Goal: Task Accomplishment & Management: Use online tool/utility

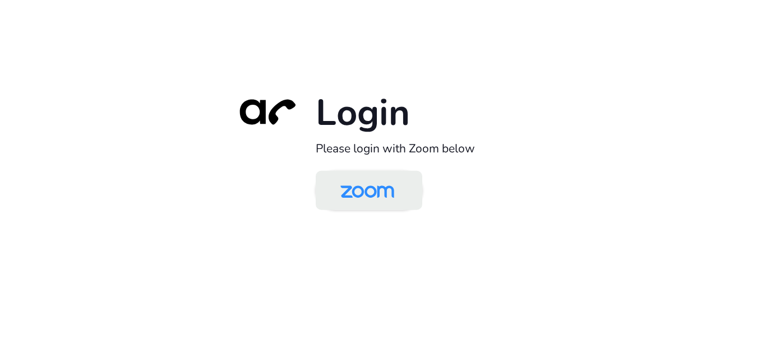
click at [374, 200] on img at bounding box center [367, 191] width 77 height 36
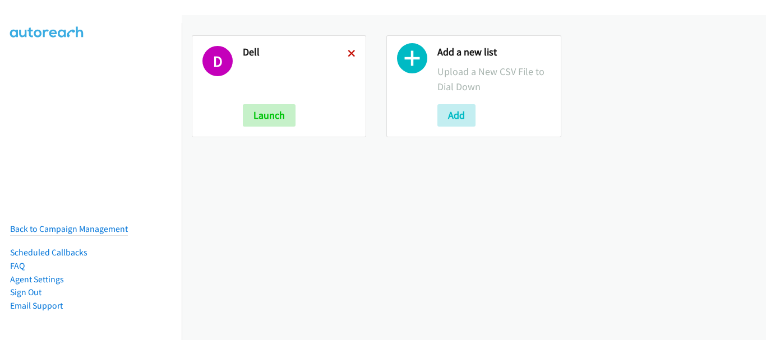
click at [349, 50] on icon at bounding box center [352, 54] width 8 height 8
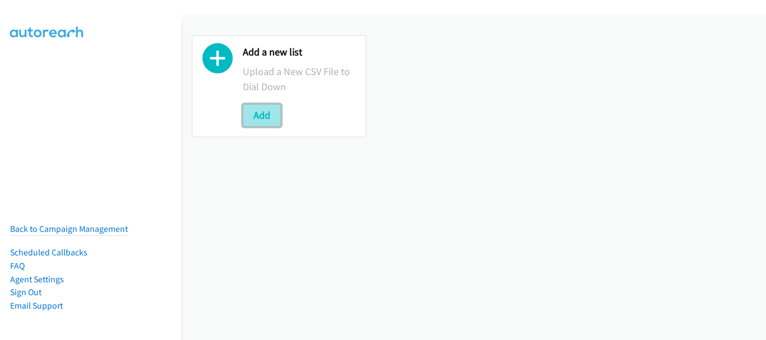
click at [261, 119] on button "Add" at bounding box center [262, 115] width 38 height 22
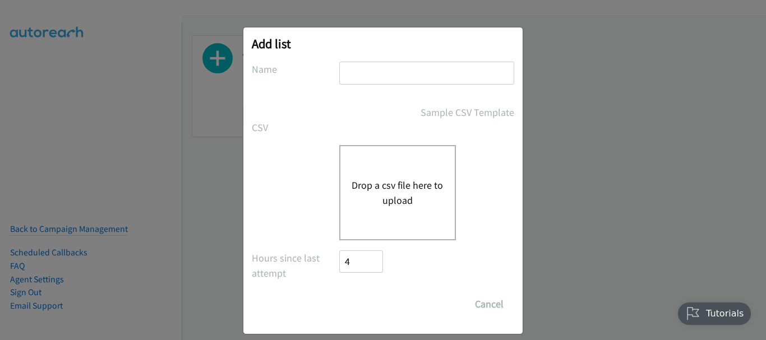
click at [363, 76] on input "text" at bounding box center [426, 73] width 175 height 23
type input "HP"
click at [373, 170] on div "Drop a csv file here to upload" at bounding box center [397, 192] width 117 height 95
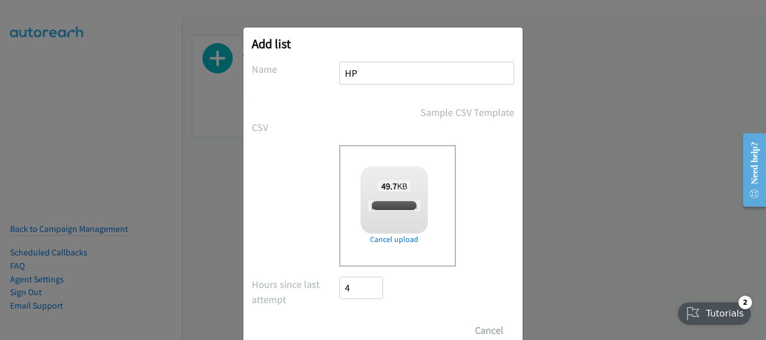
checkbox input "true"
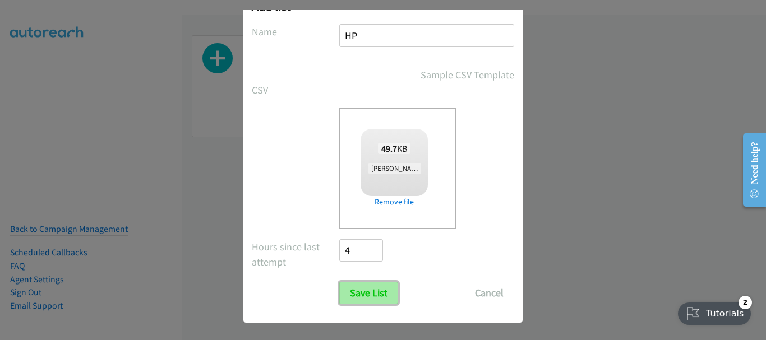
click at [387, 293] on input "Save List" at bounding box center [368, 293] width 59 height 22
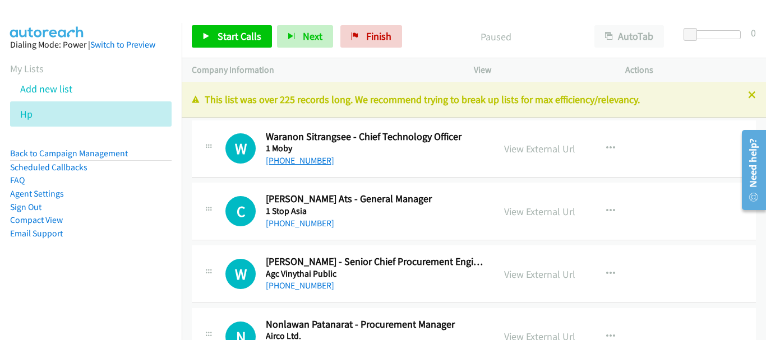
click at [309, 161] on link "+66 81 918 8051" at bounding box center [300, 160] width 68 height 11
click at [561, 145] on link "View External Url" at bounding box center [539, 148] width 71 height 13
click at [556, 275] on link "View External Url" at bounding box center [539, 274] width 71 height 13
click at [575, 271] on div "View External Url View External Url Schedule/Manage Callback Start Calls Here R…" at bounding box center [574, 274] width 161 height 37
click at [545, 271] on link "View External Url" at bounding box center [539, 274] width 71 height 13
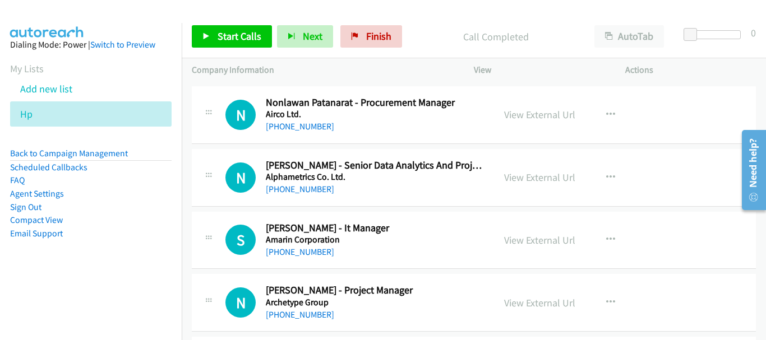
scroll to position [224, 0]
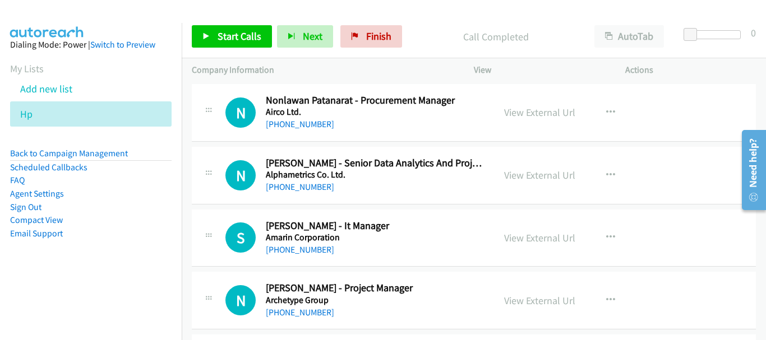
click at [311, 243] on div "+66 2 422 9000" at bounding box center [375, 249] width 218 height 13
click at [311, 249] on link "+66 2 422 9000" at bounding box center [300, 249] width 68 height 11
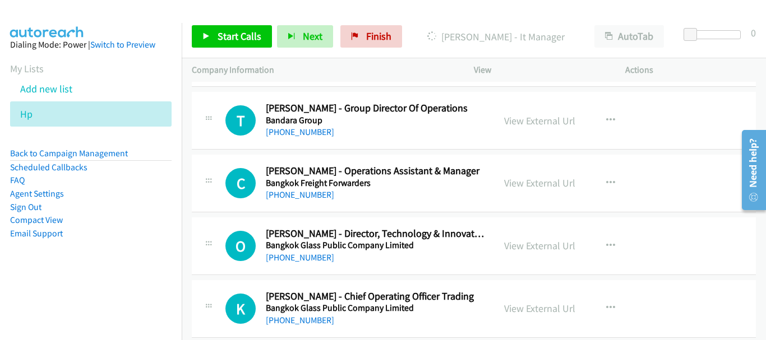
scroll to position [785, 0]
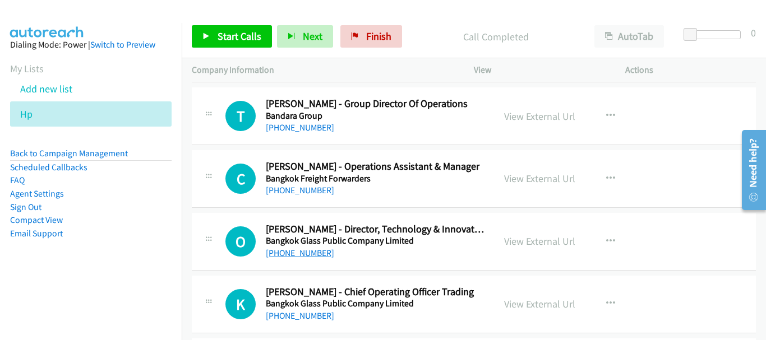
click at [302, 258] on link "+66 81 838 0420" at bounding box center [300, 253] width 68 height 11
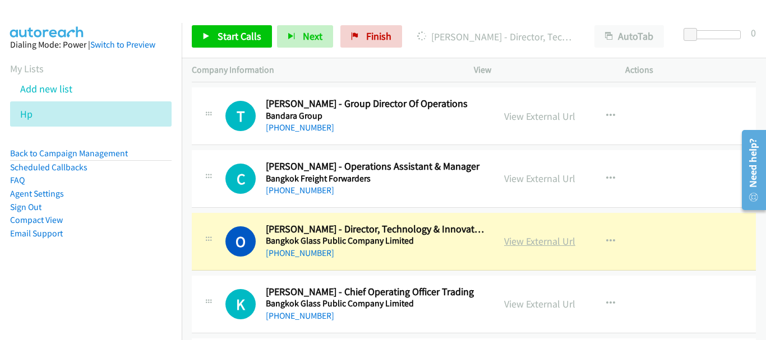
click at [537, 241] on link "View External Url" at bounding box center [539, 241] width 71 height 13
click at [521, 242] on link "View External Url" at bounding box center [539, 241] width 71 height 13
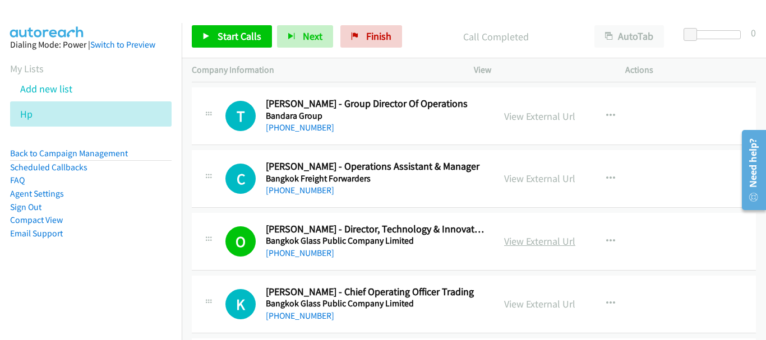
click at [509, 244] on link "View External Url" at bounding box center [539, 241] width 71 height 13
click at [527, 246] on link "View External Url" at bounding box center [539, 241] width 71 height 13
click at [311, 318] on link "+66 81 174 3221" at bounding box center [300, 316] width 68 height 11
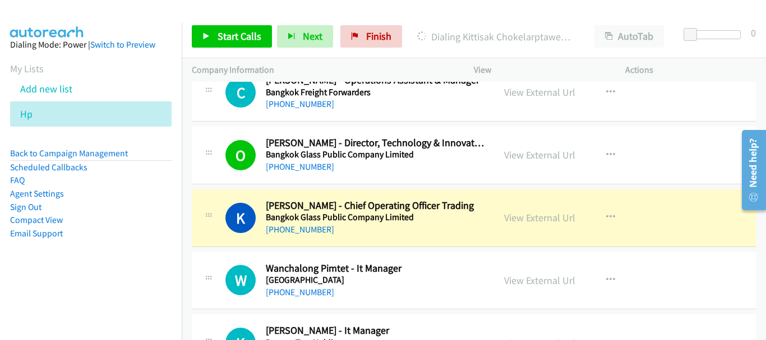
scroll to position [897, 0]
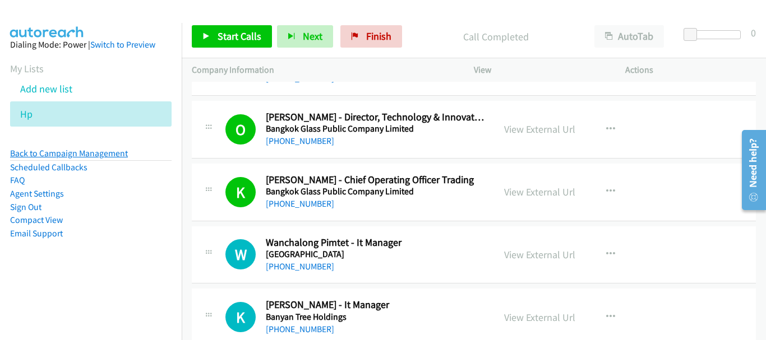
click at [100, 151] on link "Back to Campaign Management" at bounding box center [69, 153] width 118 height 11
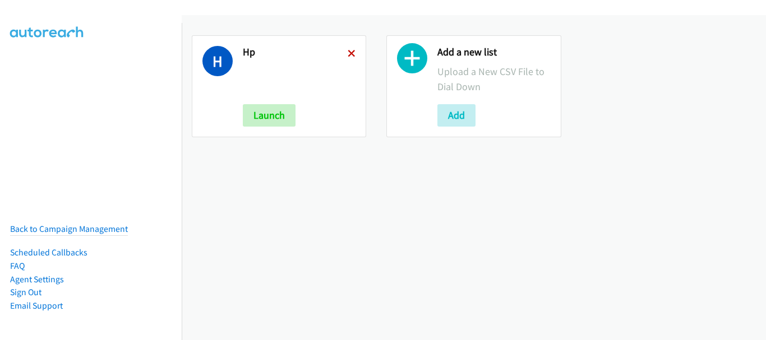
click at [352, 54] on icon at bounding box center [352, 54] width 8 height 8
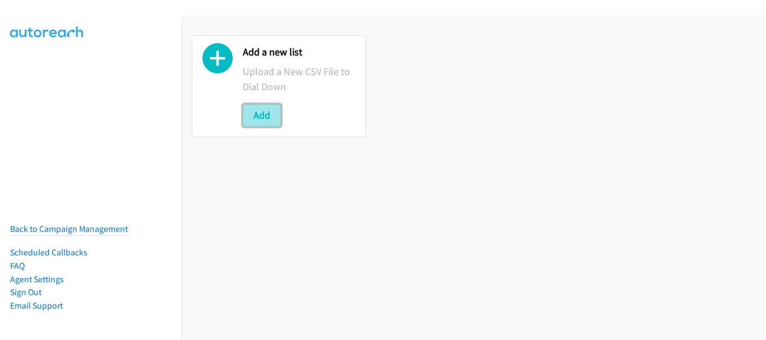
click at [250, 110] on button "Add" at bounding box center [262, 115] width 38 height 22
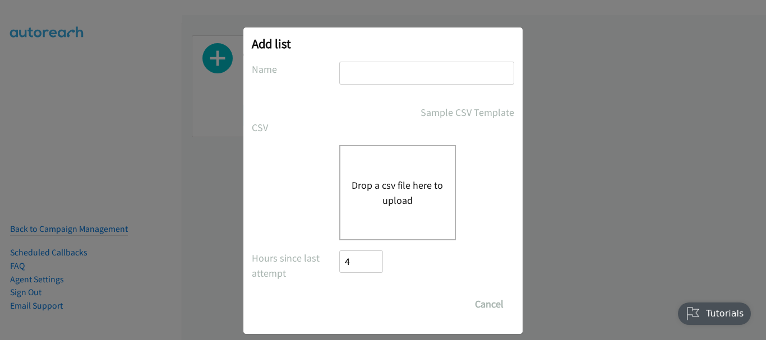
drag, startPoint x: 343, startPoint y: 69, endPoint x: 352, endPoint y: 77, distance: 12.7
click at [346, 72] on input "text" at bounding box center [426, 73] width 175 height 23
type input "HP"
click at [364, 206] on button "Drop a csv file here to upload" at bounding box center [397, 193] width 92 height 30
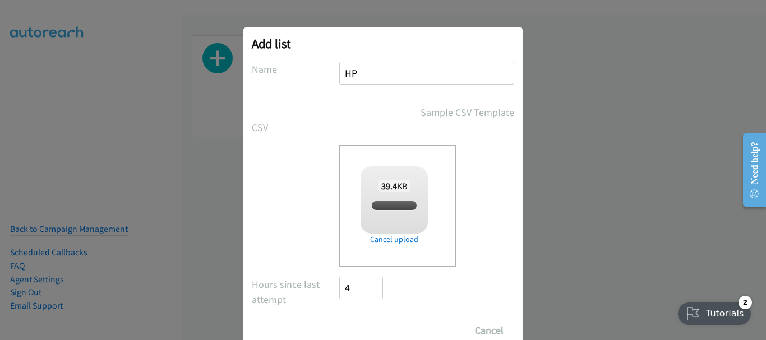
checkbox input "true"
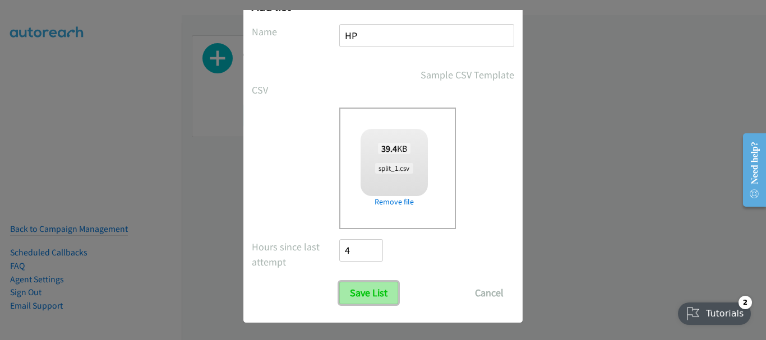
click at [377, 293] on input "Save List" at bounding box center [368, 293] width 59 height 22
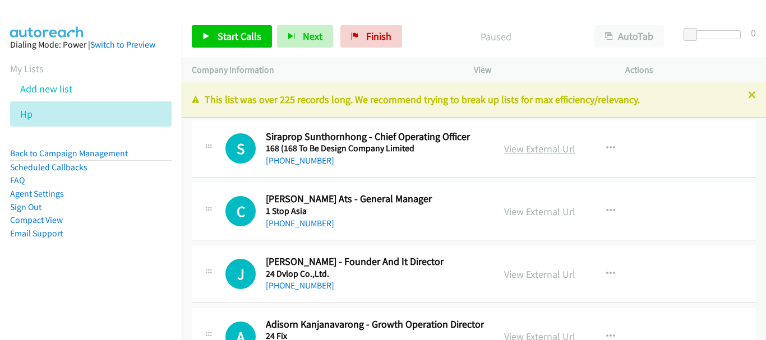
click at [529, 150] on link "View External Url" at bounding box center [539, 148] width 71 height 13
click at [286, 165] on link "[PHONE_NUMBER]" at bounding box center [300, 160] width 68 height 11
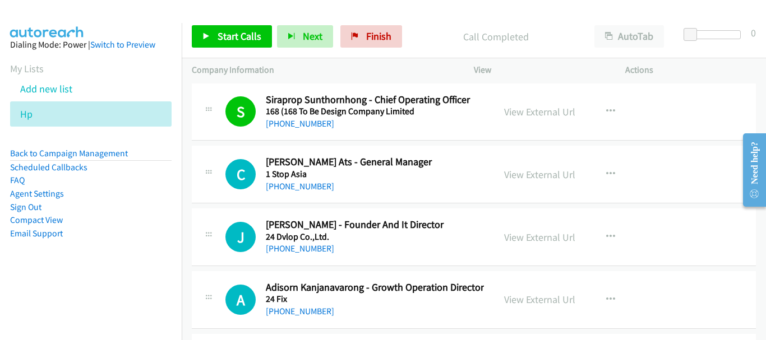
scroll to position [56, 0]
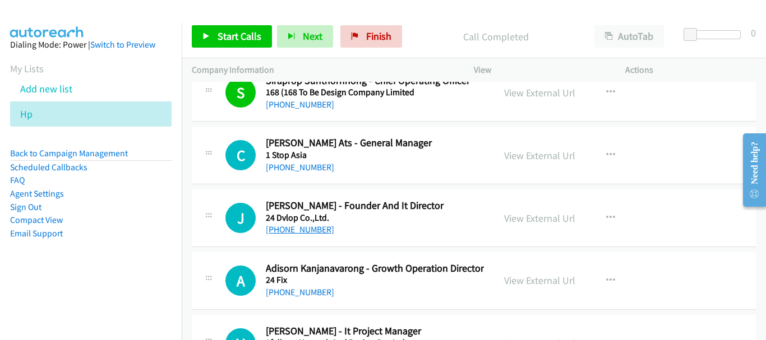
click at [309, 230] on link "[PHONE_NUMBER]" at bounding box center [300, 229] width 68 height 11
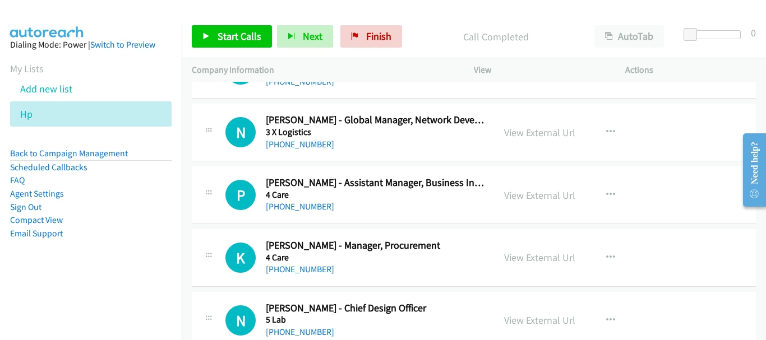
scroll to position [448, 0]
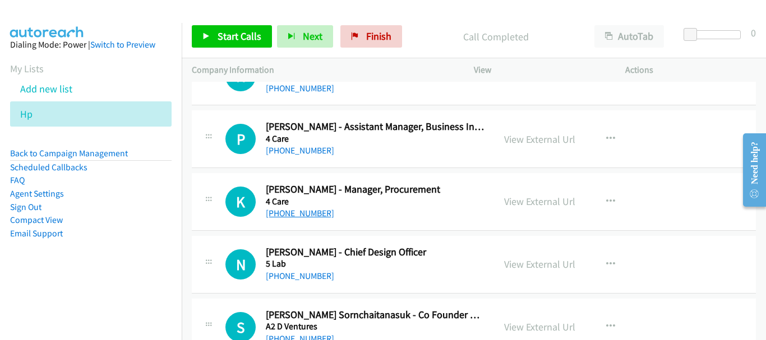
click at [279, 213] on link "[PHONE_NUMBER]" at bounding box center [300, 213] width 68 height 11
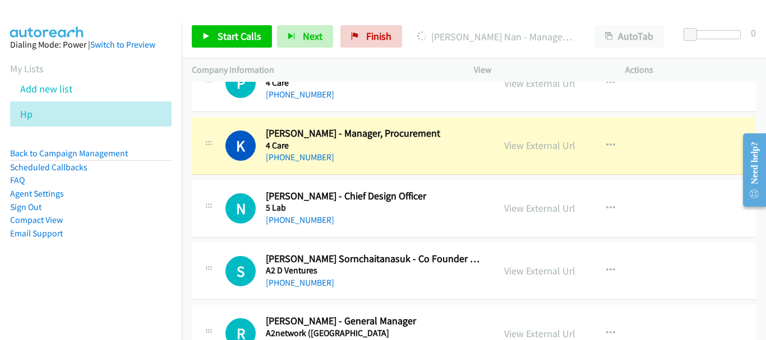
scroll to position [527, 0]
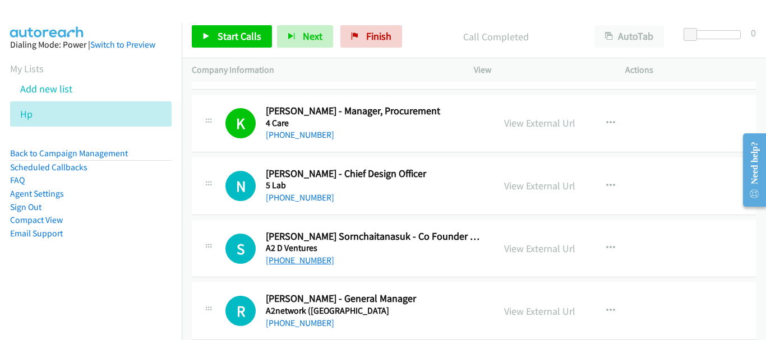
click at [318, 260] on link "[PHONE_NUMBER]" at bounding box center [300, 260] width 68 height 11
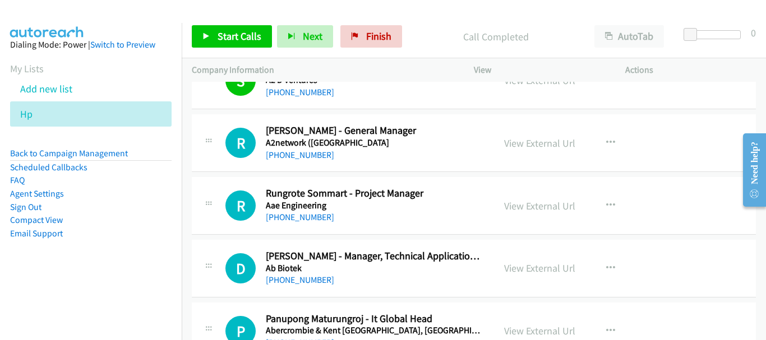
scroll to position [807, 0]
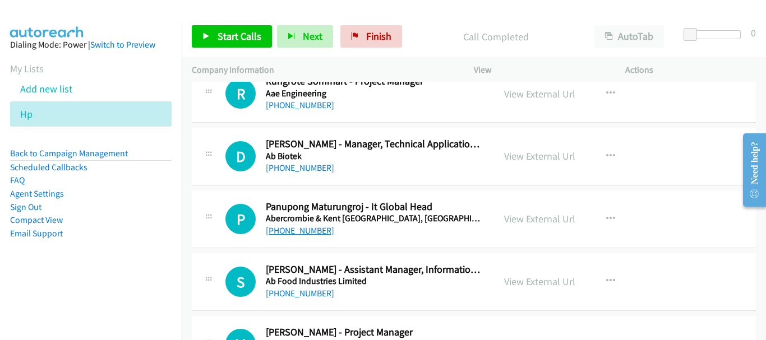
click at [302, 233] on link "[PHONE_NUMBER]" at bounding box center [300, 230] width 68 height 11
click at [319, 228] on link "[PHONE_NUMBER]" at bounding box center [300, 230] width 68 height 11
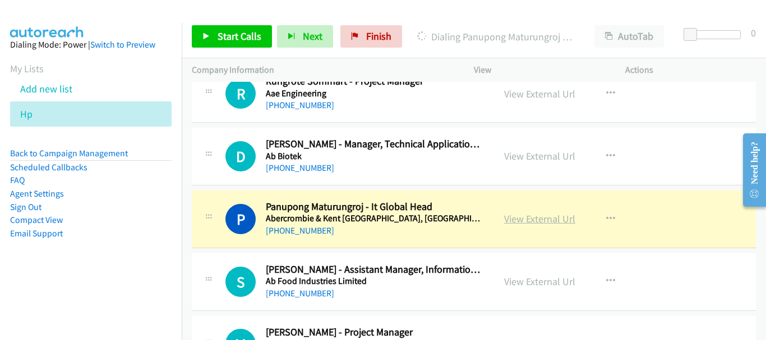
click at [551, 216] on link "View External Url" at bounding box center [539, 218] width 71 height 13
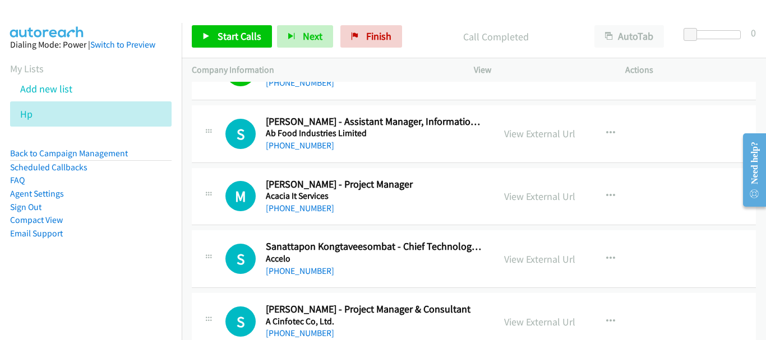
scroll to position [975, 0]
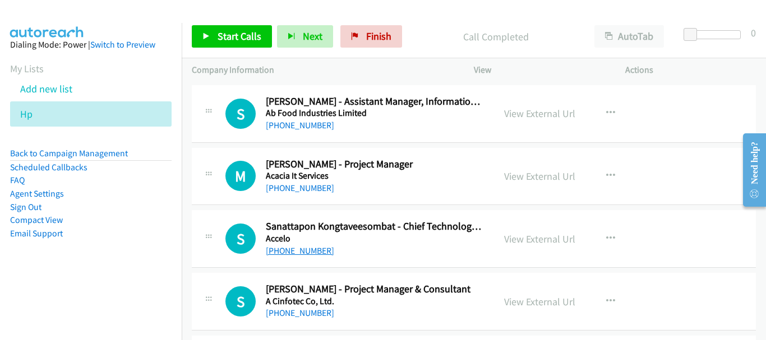
click at [300, 251] on link "[PHONE_NUMBER]" at bounding box center [300, 251] width 68 height 11
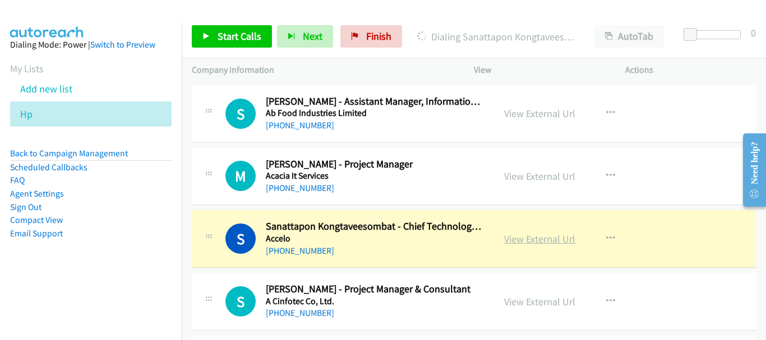
click at [533, 237] on link "View External Url" at bounding box center [539, 239] width 71 height 13
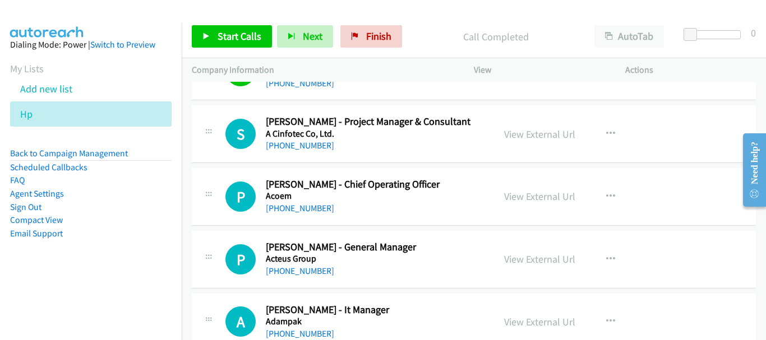
scroll to position [1144, 0]
click at [308, 207] on link "[PHONE_NUMBER]" at bounding box center [300, 207] width 68 height 11
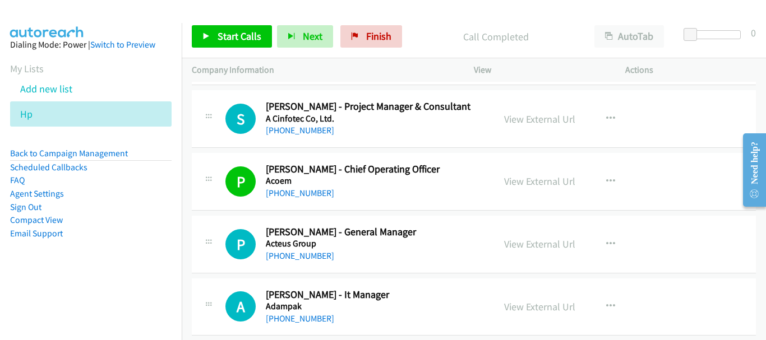
scroll to position [1200, 0]
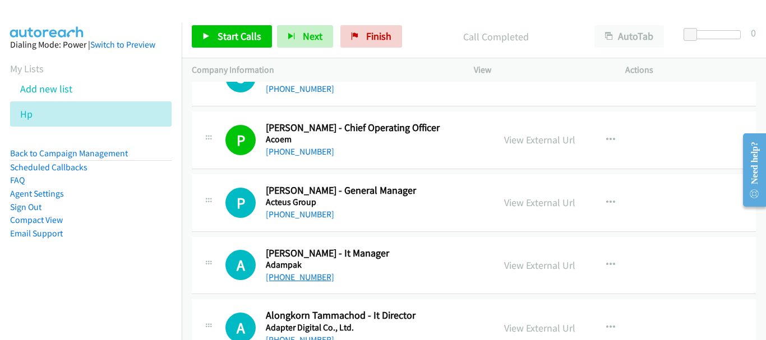
click at [320, 275] on link "[PHONE_NUMBER]" at bounding box center [300, 277] width 68 height 11
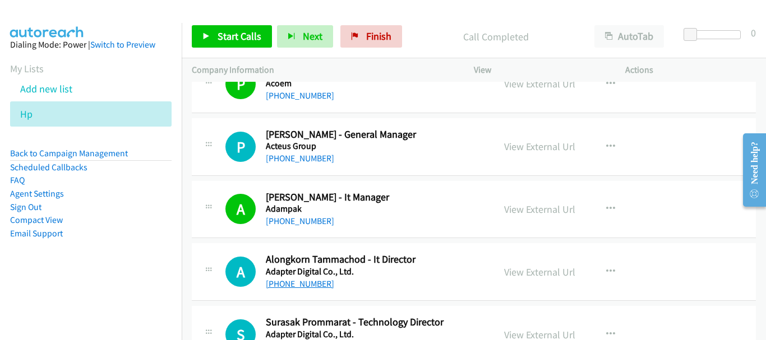
click at [308, 287] on link "[PHONE_NUMBER]" at bounding box center [300, 284] width 68 height 11
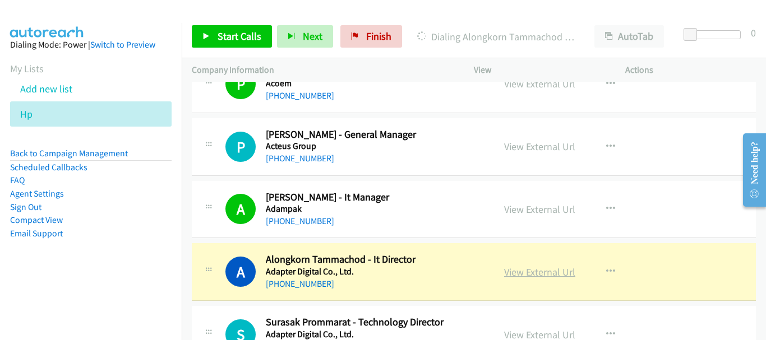
click at [520, 271] on link "View External Url" at bounding box center [539, 272] width 71 height 13
click at [701, 49] on div "Start Calls Pause Next Finish Dialing Alongkorn Tammachod - It Director AutoTab…" at bounding box center [474, 36] width 584 height 43
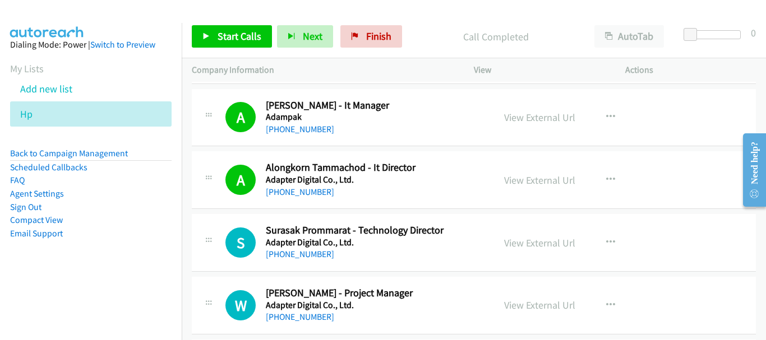
scroll to position [1368, 0]
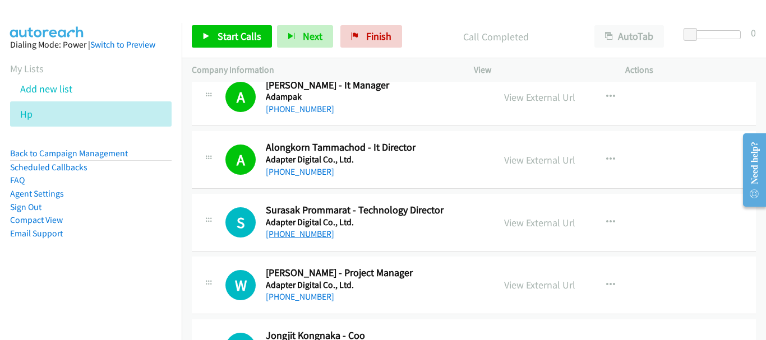
click at [311, 235] on link "[PHONE_NUMBER]" at bounding box center [300, 234] width 68 height 11
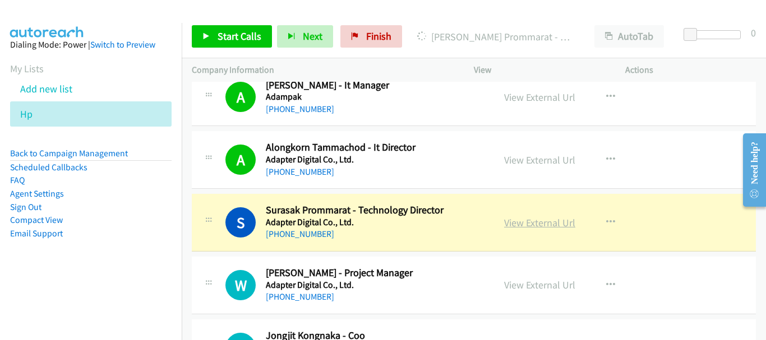
click at [539, 224] on link "View External Url" at bounding box center [539, 222] width 71 height 13
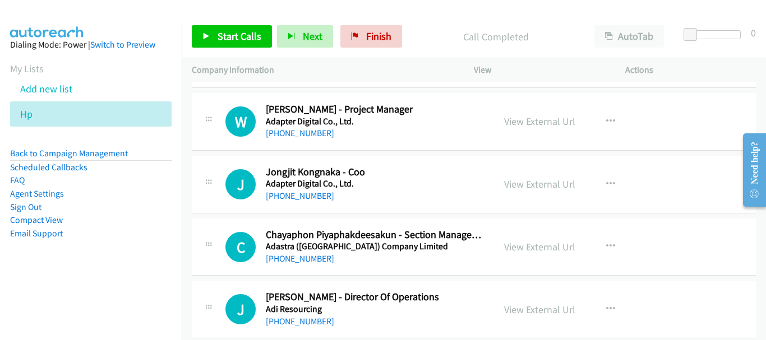
scroll to position [1592, 0]
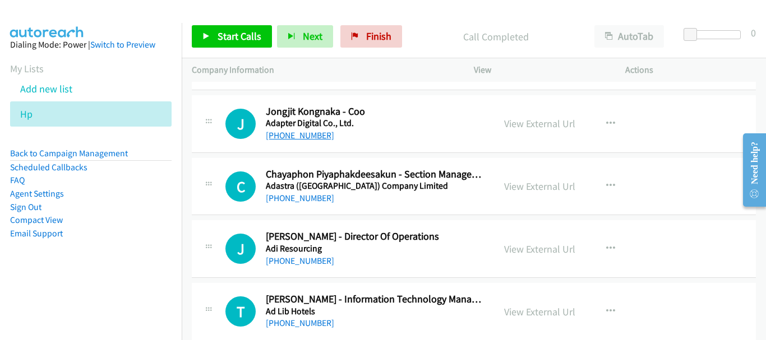
click at [298, 135] on link "[PHONE_NUMBER]" at bounding box center [300, 135] width 68 height 11
click at [279, 261] on link "[PHONE_NUMBER]" at bounding box center [300, 261] width 68 height 11
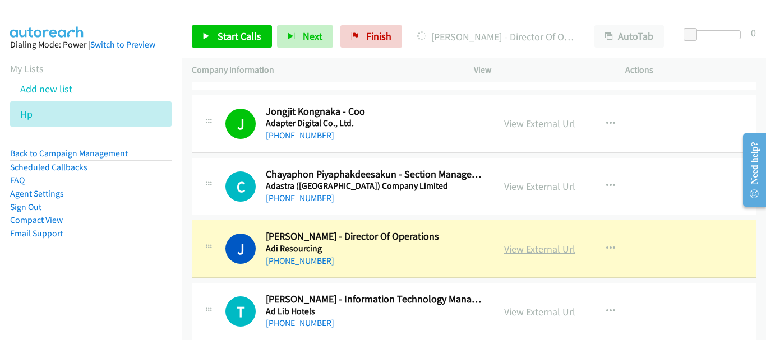
click at [547, 247] on link "View External Url" at bounding box center [539, 249] width 71 height 13
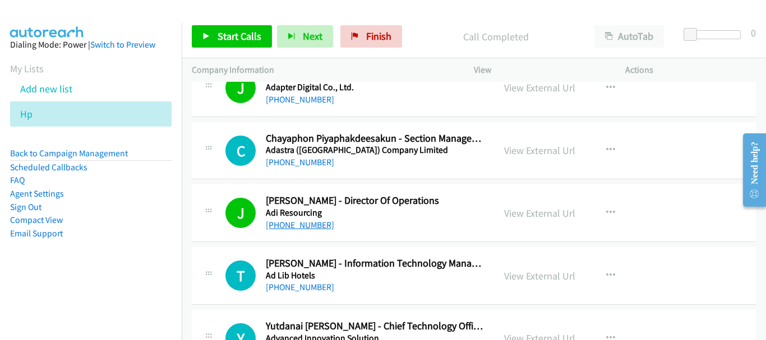
scroll to position [1648, 0]
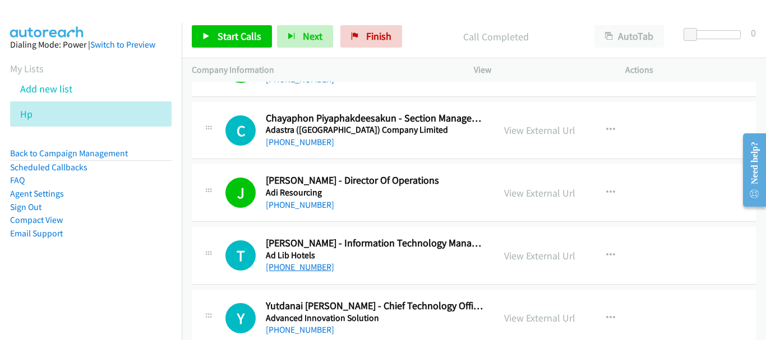
click at [312, 270] on link "[PHONE_NUMBER]" at bounding box center [300, 267] width 68 height 11
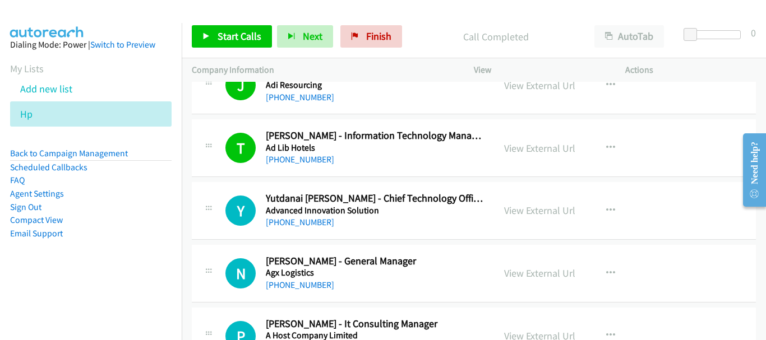
scroll to position [1760, 0]
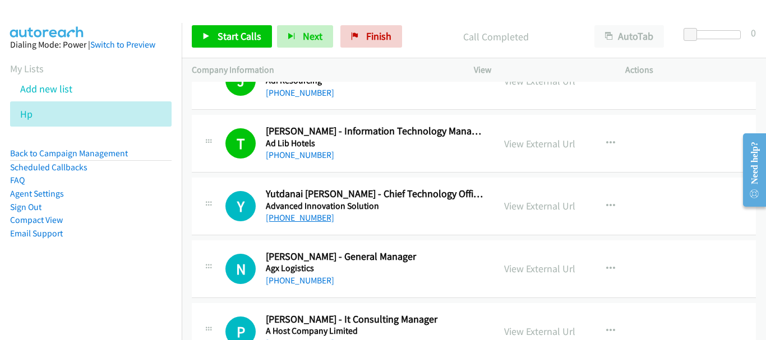
click at [306, 216] on link "[PHONE_NUMBER]" at bounding box center [300, 217] width 68 height 11
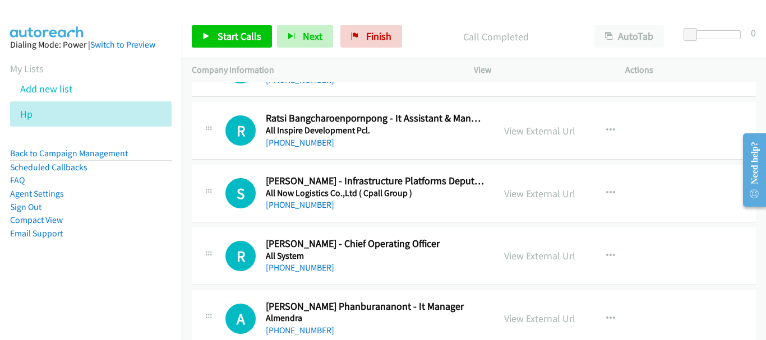
scroll to position [2769, 0]
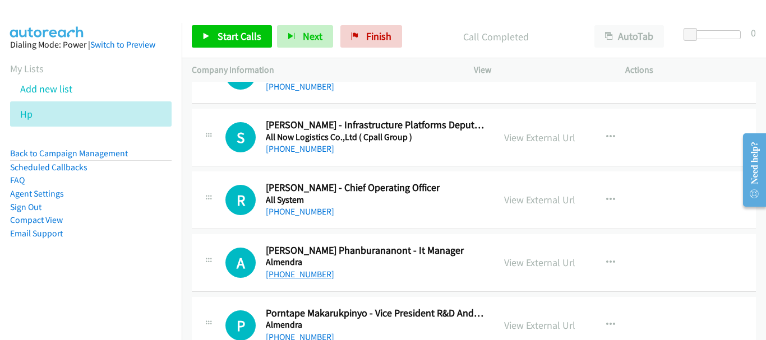
click at [308, 274] on link "[PHONE_NUMBER]" at bounding box center [300, 274] width 68 height 11
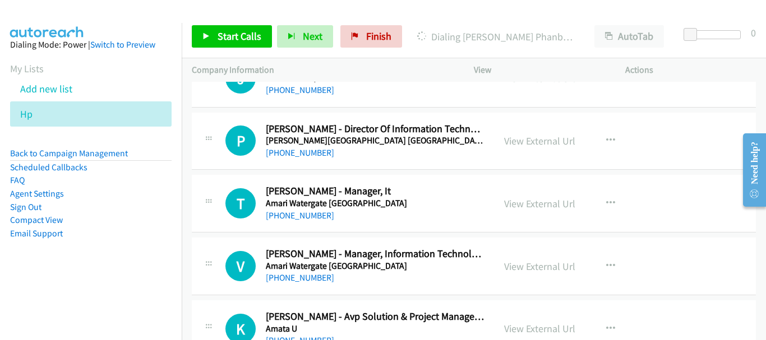
scroll to position [3352, 0]
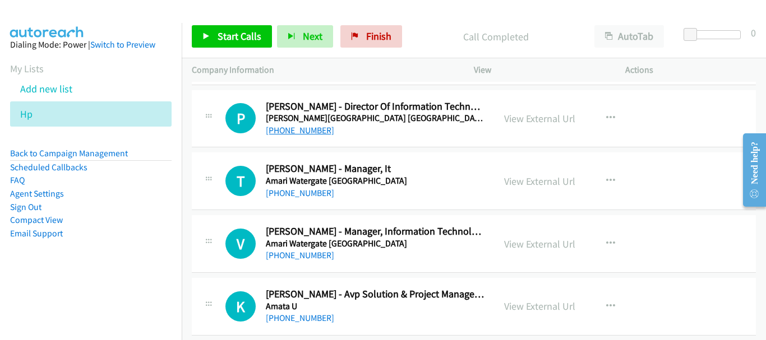
click at [307, 128] on link "[PHONE_NUMBER]" at bounding box center [300, 130] width 68 height 11
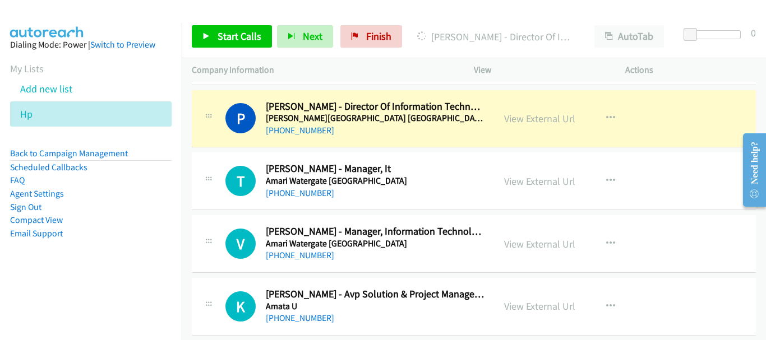
scroll to position [3296, 0]
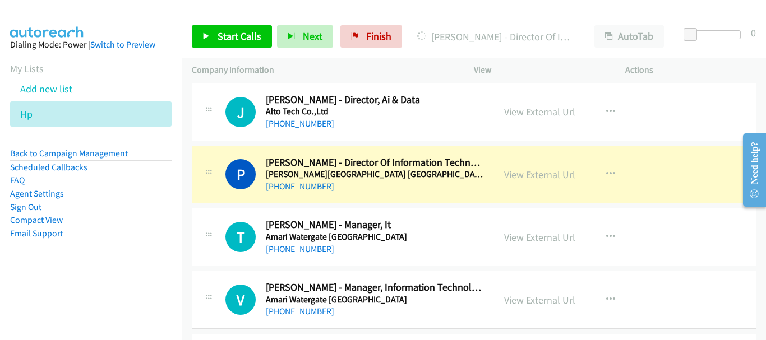
click at [534, 176] on link "View External Url" at bounding box center [539, 174] width 71 height 13
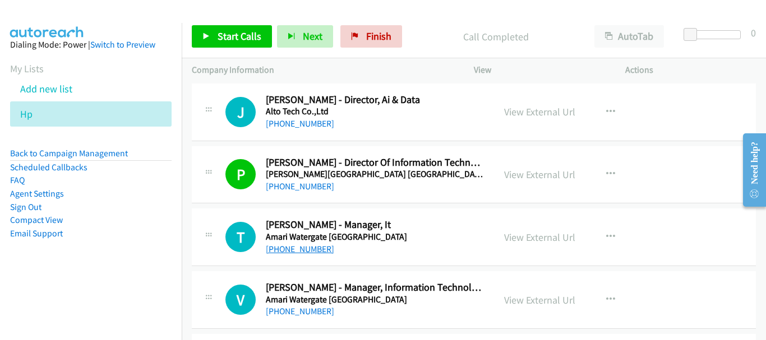
click at [299, 247] on link "[PHONE_NUMBER]" at bounding box center [300, 249] width 68 height 11
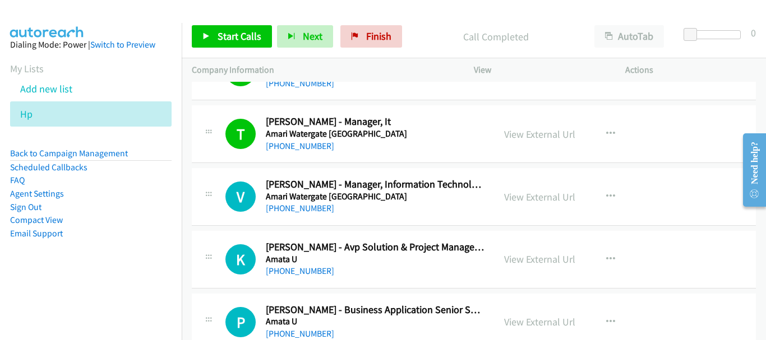
scroll to position [3408, 0]
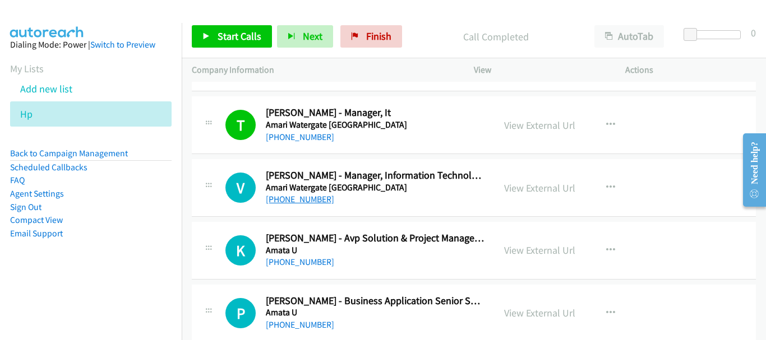
click at [296, 196] on link "[PHONE_NUMBER]" at bounding box center [300, 199] width 68 height 11
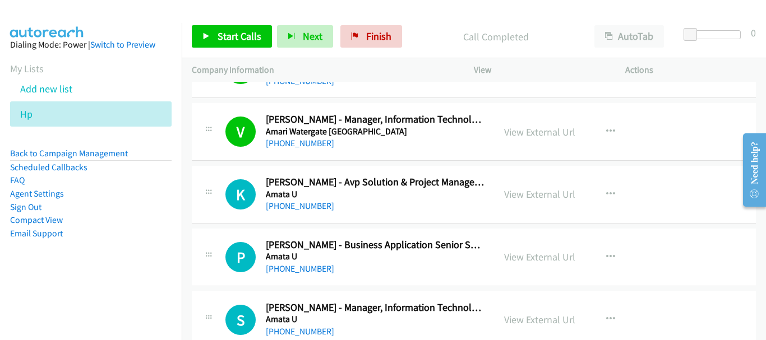
scroll to position [3521, 0]
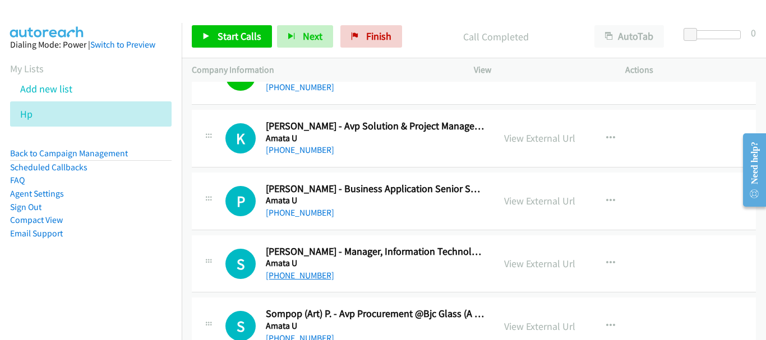
click at [313, 272] on link "[PHONE_NUMBER]" at bounding box center [300, 275] width 68 height 11
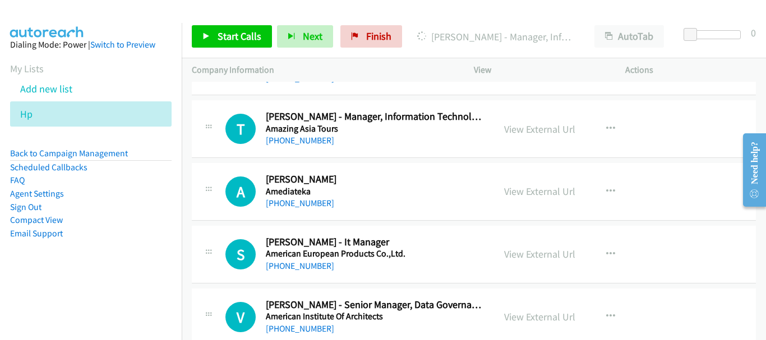
scroll to position [3801, 0]
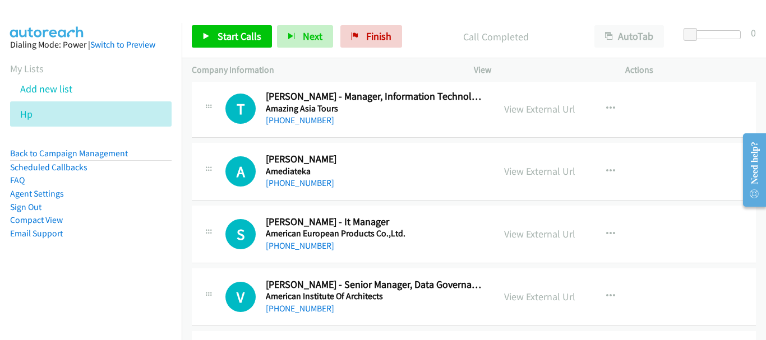
click at [290, 126] on div "[PHONE_NUMBER]" at bounding box center [375, 120] width 218 height 13
click at [291, 123] on link "[PHONE_NUMBER]" at bounding box center [300, 120] width 68 height 11
click at [291, 246] on link "[PHONE_NUMBER]" at bounding box center [300, 245] width 68 height 11
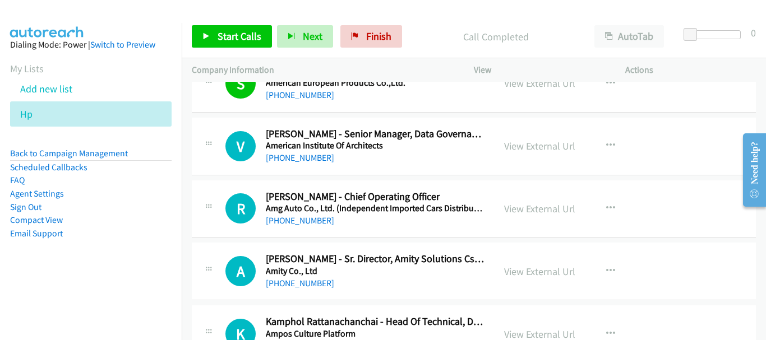
scroll to position [3969, 0]
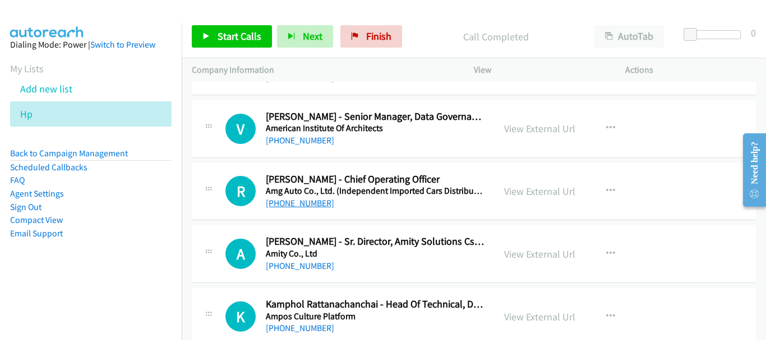
click at [313, 204] on link "[PHONE_NUMBER]" at bounding box center [300, 203] width 68 height 11
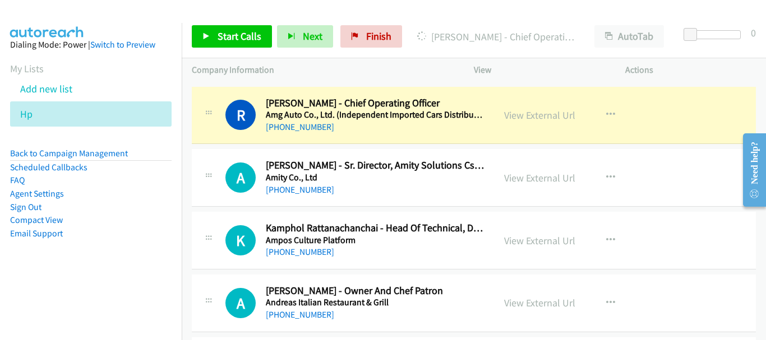
scroll to position [4025, 0]
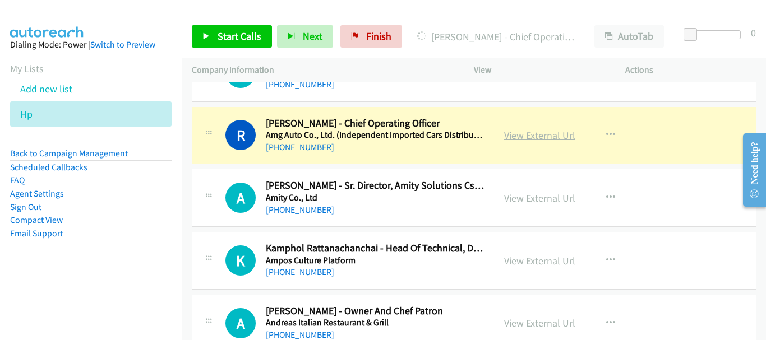
click at [553, 136] on link "View External Url" at bounding box center [539, 135] width 71 height 13
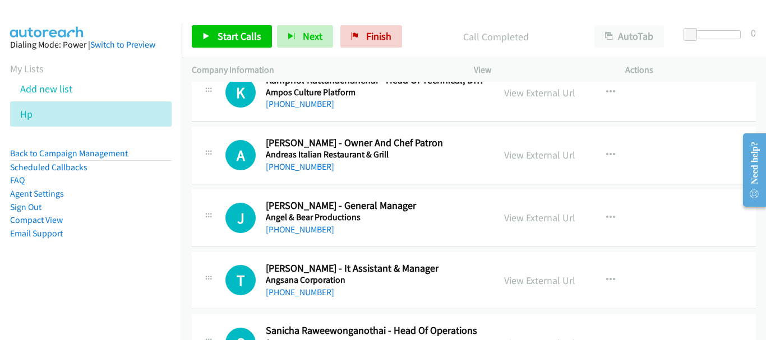
scroll to position [4249, 0]
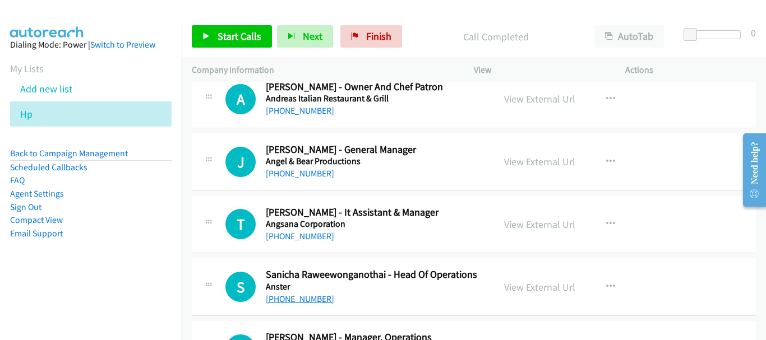
click at [301, 301] on link "[PHONE_NUMBER]" at bounding box center [300, 299] width 68 height 11
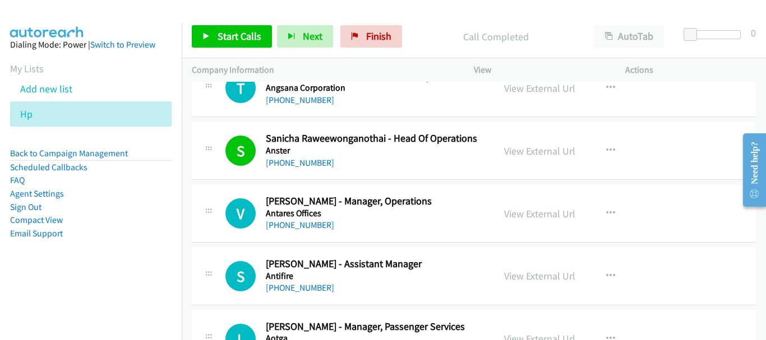
scroll to position [4417, 0]
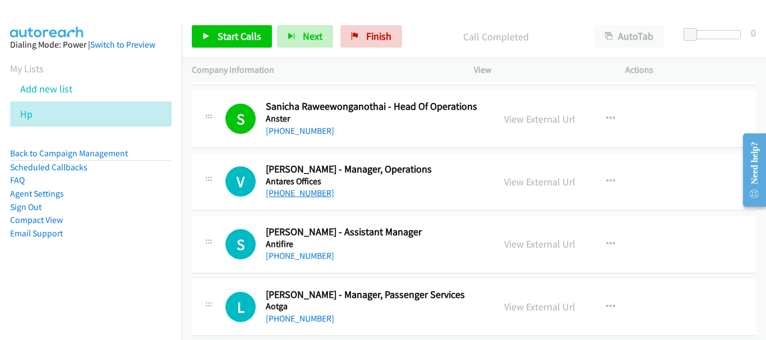
click at [294, 192] on link "[PHONE_NUMBER]" at bounding box center [300, 193] width 68 height 11
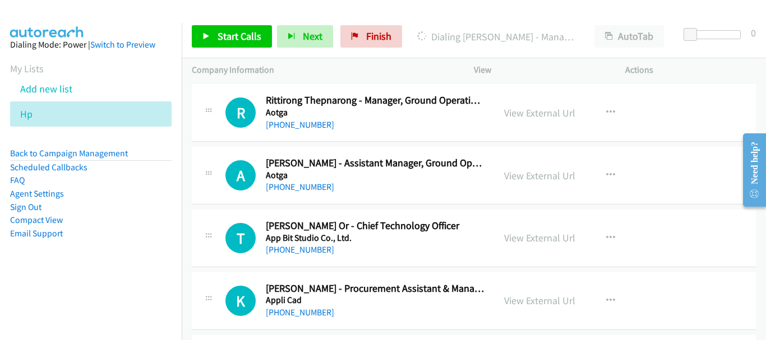
scroll to position [4754, 0]
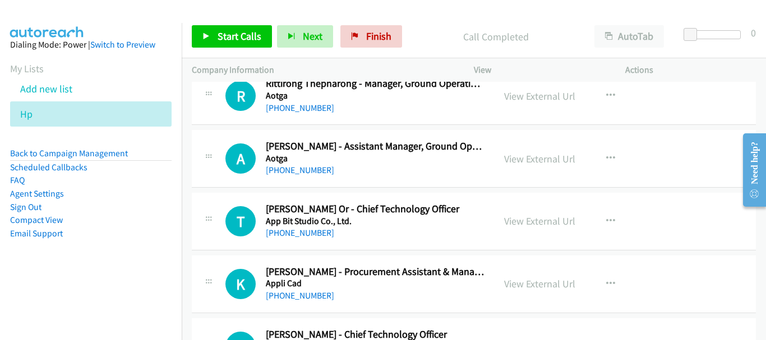
click at [294, 246] on div "T Callback Scheduled Thanit Nimla Or - Chief Technology Officer App Bit Studio …" at bounding box center [474, 222] width 564 height 58
click at [295, 235] on link "[PHONE_NUMBER]" at bounding box center [300, 233] width 68 height 11
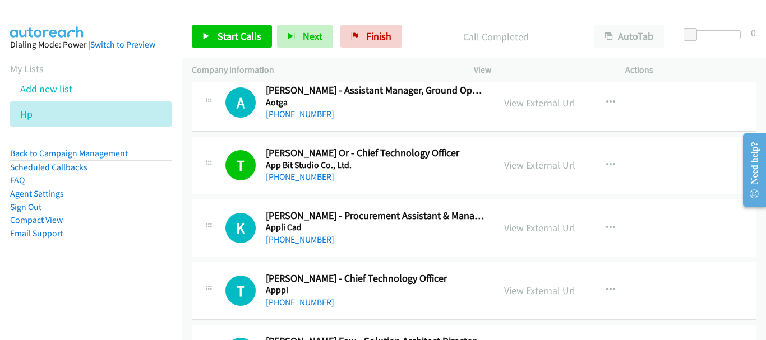
scroll to position [4866, 0]
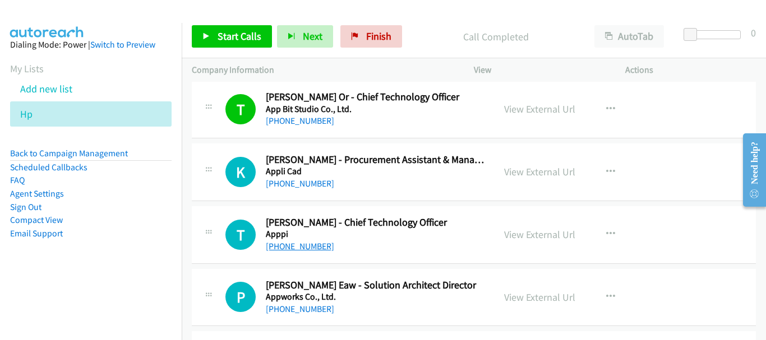
click at [298, 244] on link "[PHONE_NUMBER]" at bounding box center [300, 246] width 68 height 11
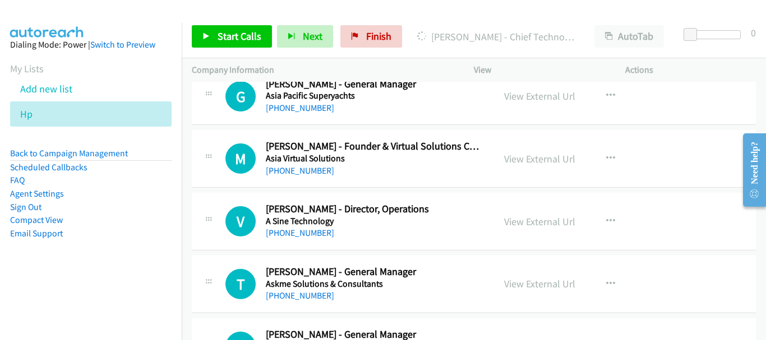
scroll to position [5707, 0]
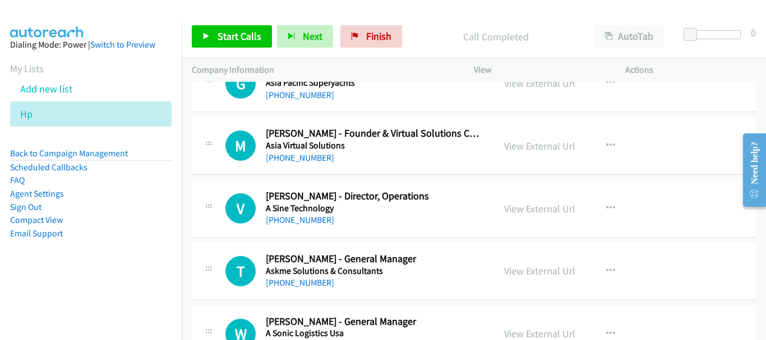
click at [317, 209] on h5 "A Sine Technology" at bounding box center [375, 208] width 218 height 11
click at [315, 223] on link "[PHONE_NUMBER]" at bounding box center [300, 220] width 68 height 11
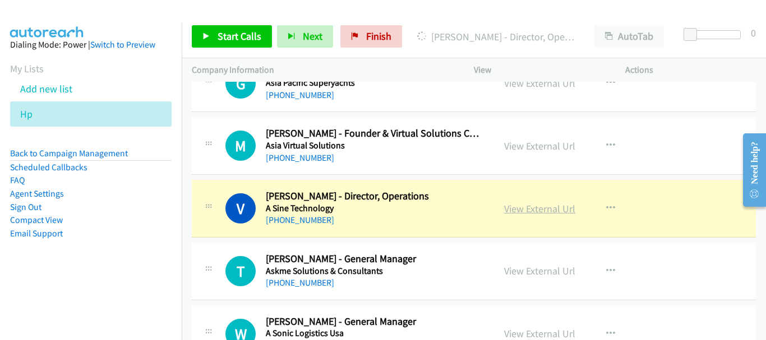
click at [538, 212] on link "View External Url" at bounding box center [539, 208] width 71 height 13
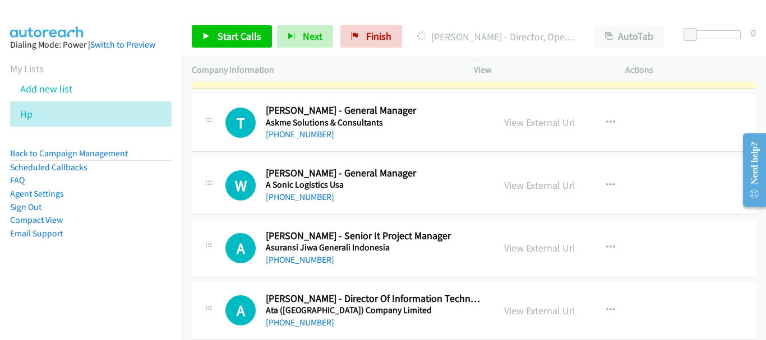
scroll to position [5875, 0]
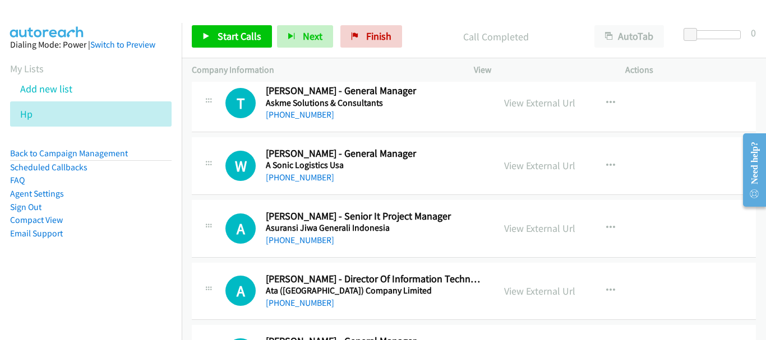
click at [298, 311] on div "A Callback Scheduled Athan Wongrueang - Director Of Information Technology & Fo…" at bounding box center [474, 292] width 564 height 58
click at [296, 299] on link "[PHONE_NUMBER]" at bounding box center [300, 303] width 68 height 11
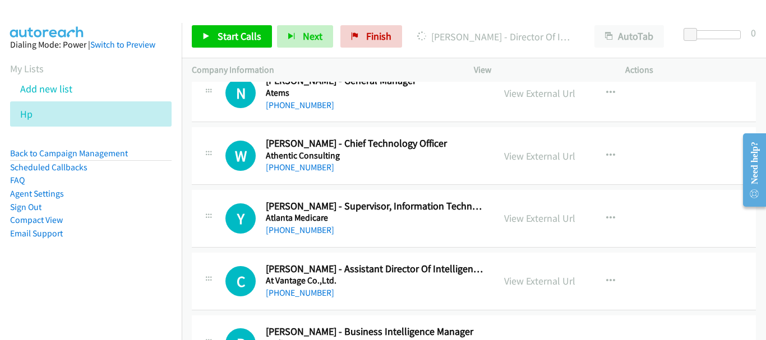
scroll to position [6155, 0]
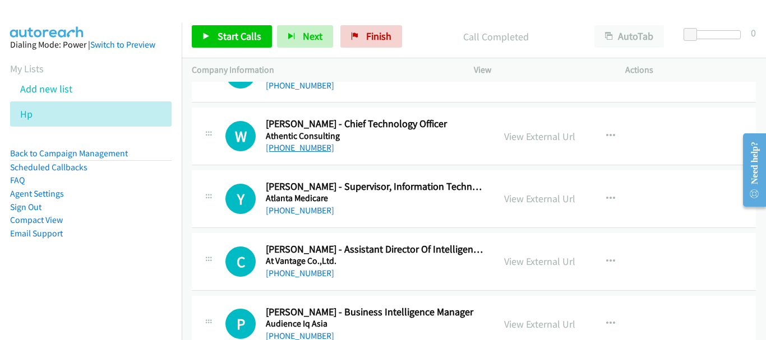
click at [300, 151] on link "[PHONE_NUMBER]" at bounding box center [300, 147] width 68 height 11
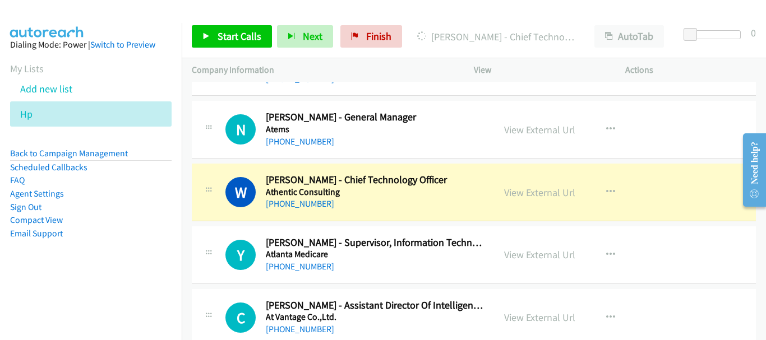
scroll to position [6043, 0]
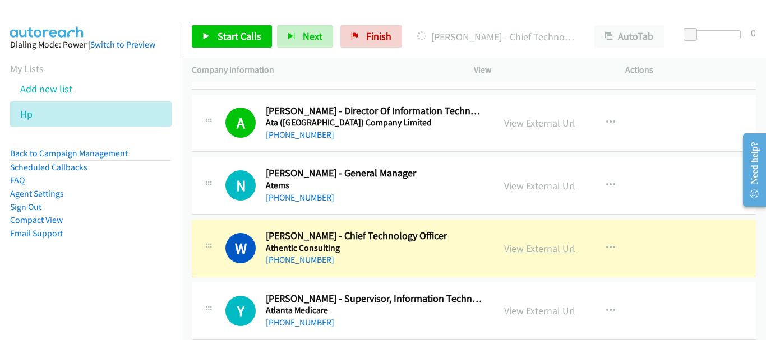
click at [538, 246] on link "View External Url" at bounding box center [539, 248] width 71 height 13
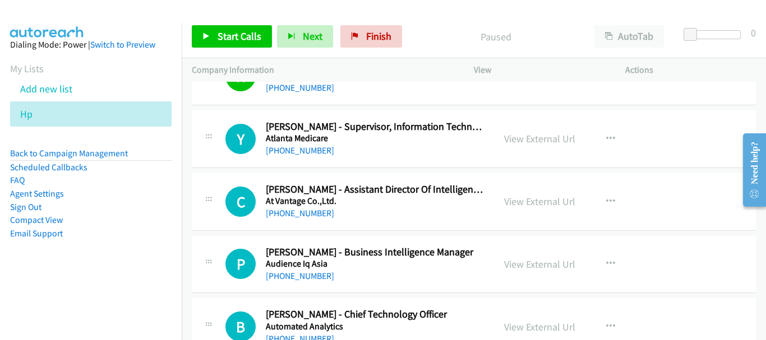
scroll to position [6241, 0]
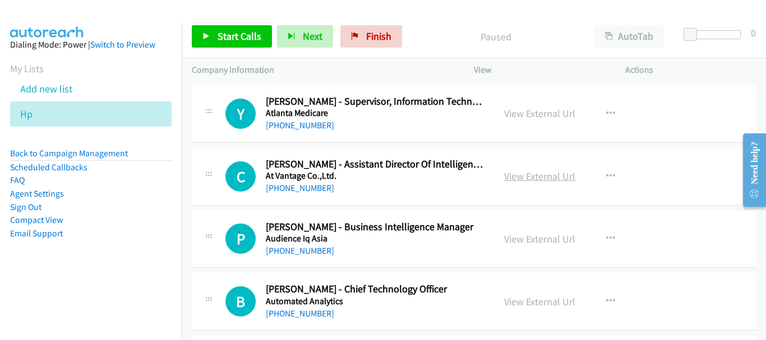
click at [517, 178] on link "View External Url" at bounding box center [539, 176] width 71 height 13
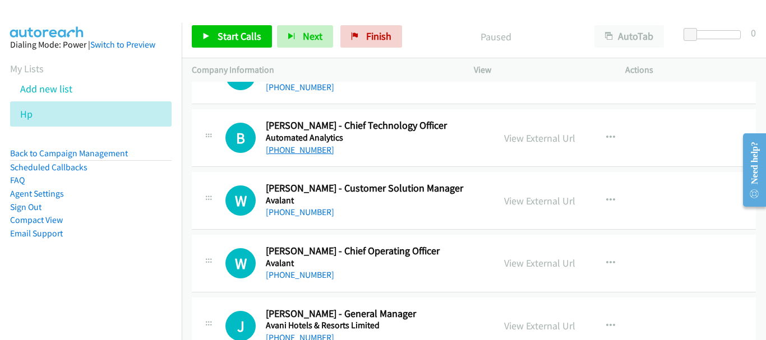
scroll to position [6409, 0]
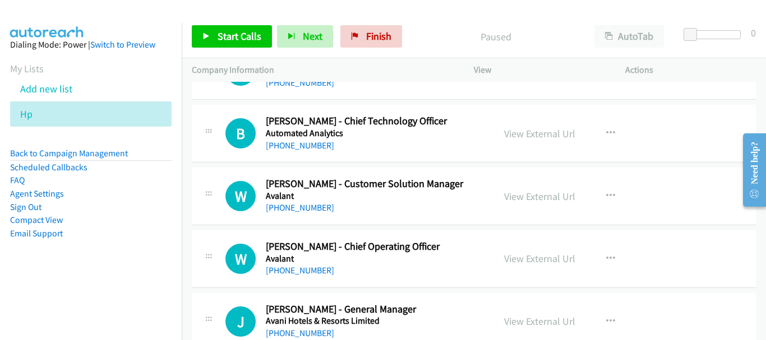
click at [302, 281] on div "W Callback Scheduled [PERSON_NAME] - Chief Operating Officer Avalant [GEOGRAPHI…" at bounding box center [474, 259] width 564 height 58
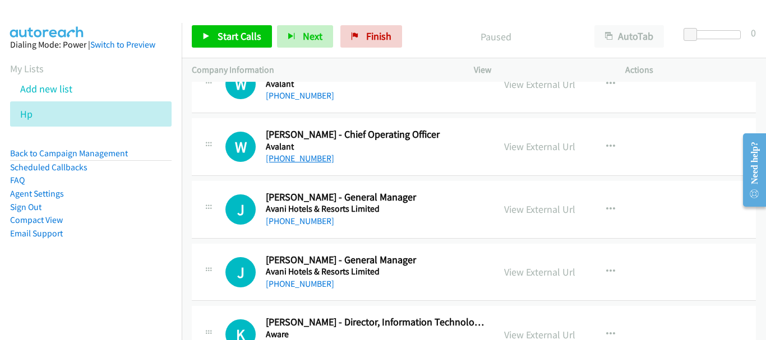
click at [310, 154] on link "[PHONE_NUMBER]" at bounding box center [300, 158] width 68 height 11
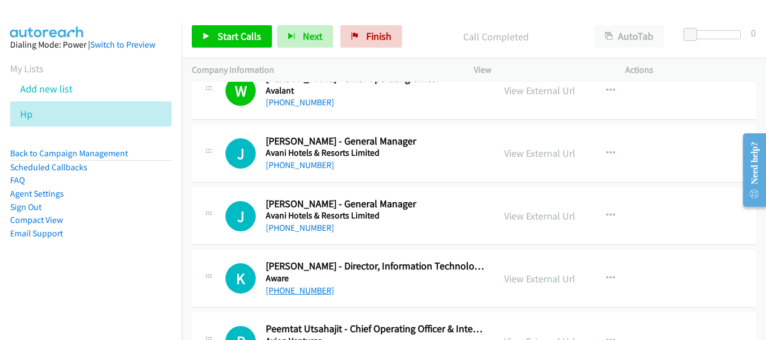
click at [290, 290] on link "[PHONE_NUMBER]" at bounding box center [300, 290] width 68 height 11
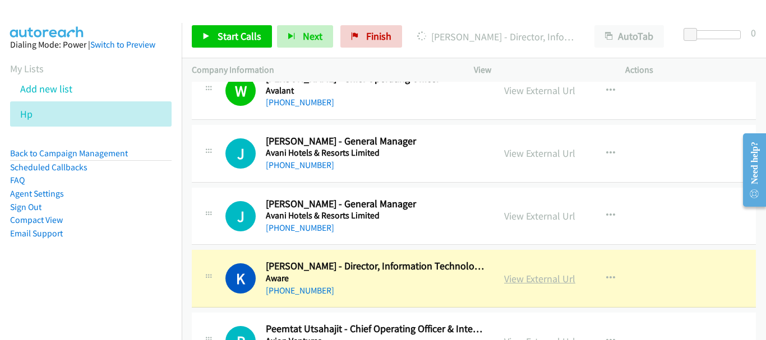
click at [544, 280] on link "View External Url" at bounding box center [539, 278] width 71 height 13
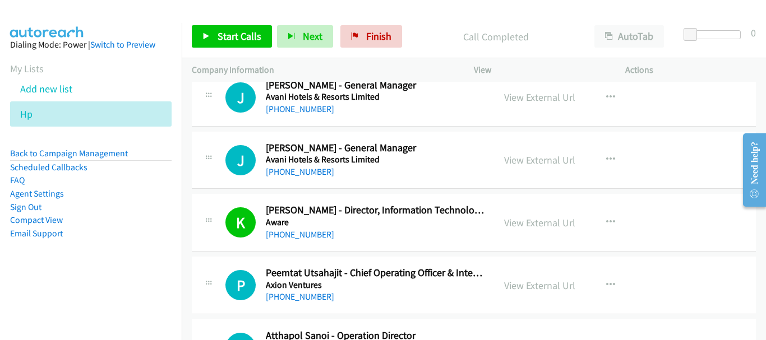
scroll to position [6689, 0]
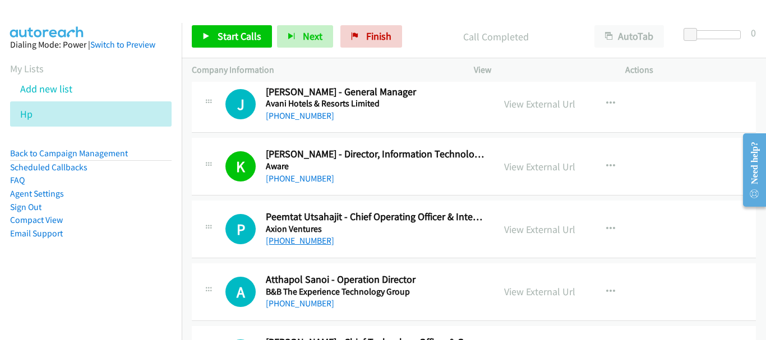
click at [321, 240] on link "[PHONE_NUMBER]" at bounding box center [300, 240] width 68 height 11
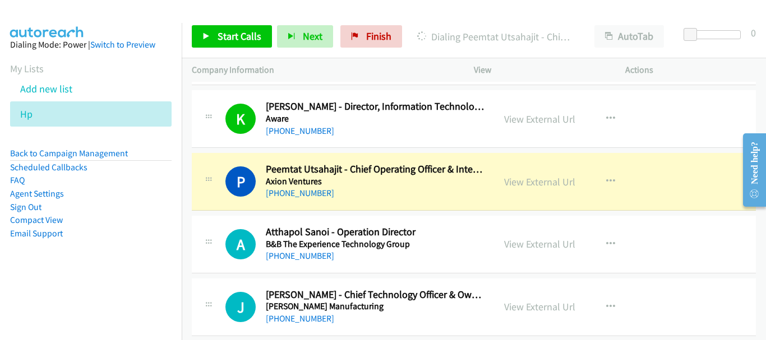
scroll to position [6801, 0]
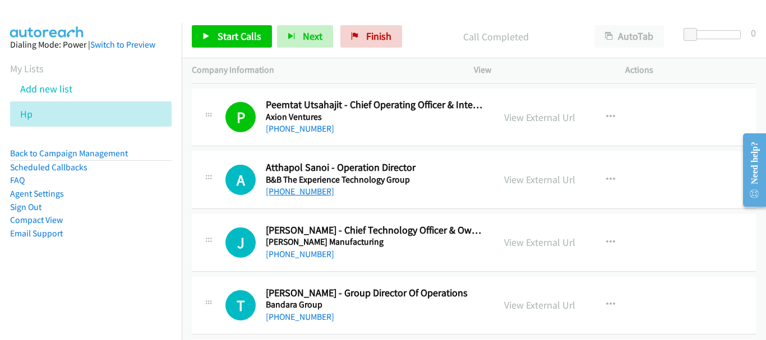
click at [281, 196] on link "[PHONE_NUMBER]" at bounding box center [300, 191] width 68 height 11
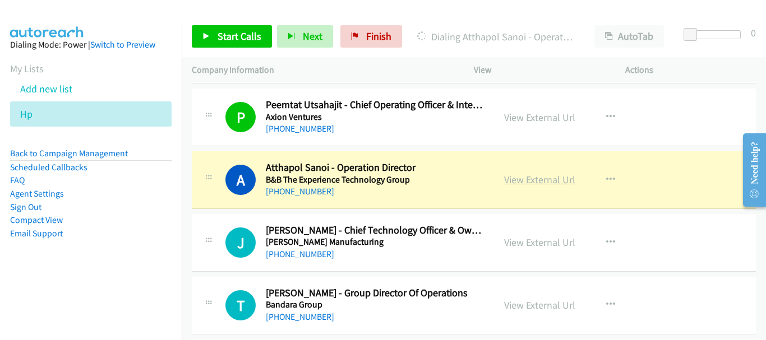
click at [548, 185] on link "View External Url" at bounding box center [539, 179] width 71 height 13
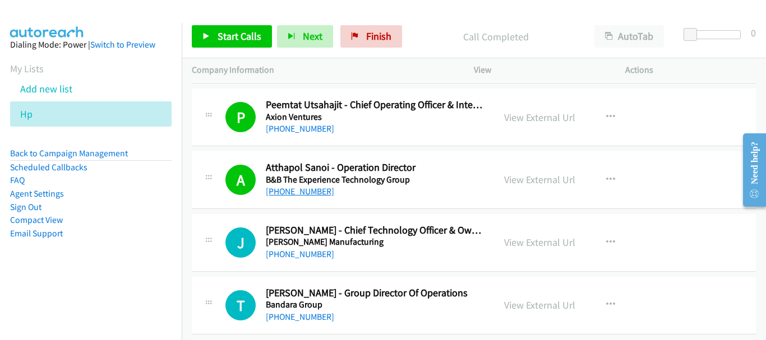
click at [319, 188] on link "[PHONE_NUMBER]" at bounding box center [300, 191] width 68 height 11
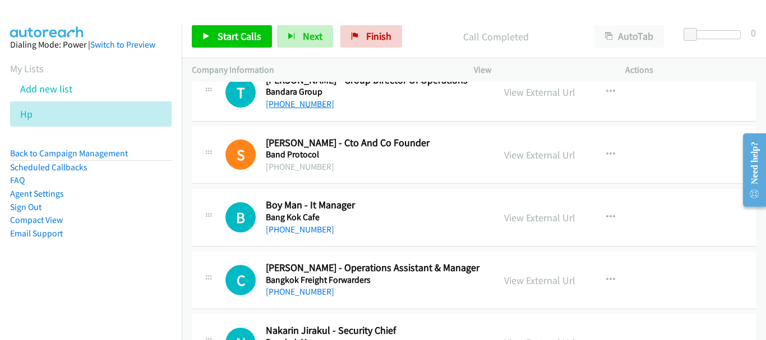
scroll to position [7025, 0]
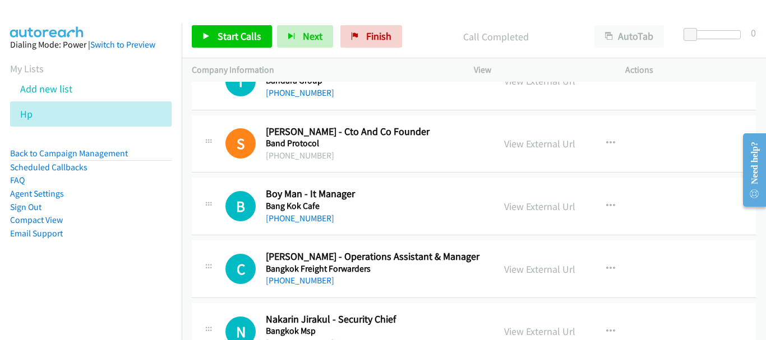
click at [299, 225] on div "B Callback Scheduled Boy Man - It Manager [GEOGRAPHIC_DATA] [GEOGRAPHIC_DATA]/[…" at bounding box center [474, 207] width 564 height 58
click at [302, 215] on link "[PHONE_NUMBER]" at bounding box center [300, 218] width 68 height 11
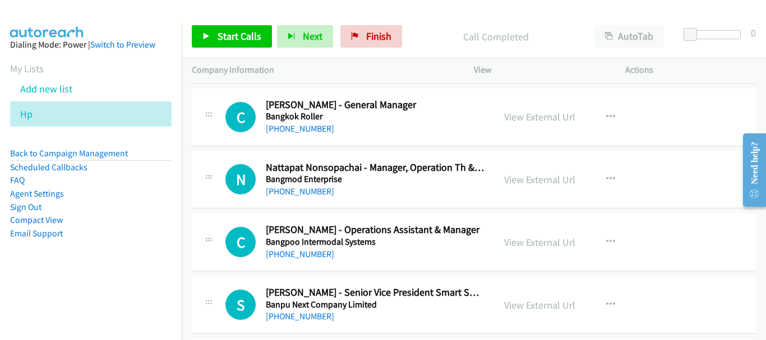
scroll to position [7306, 0]
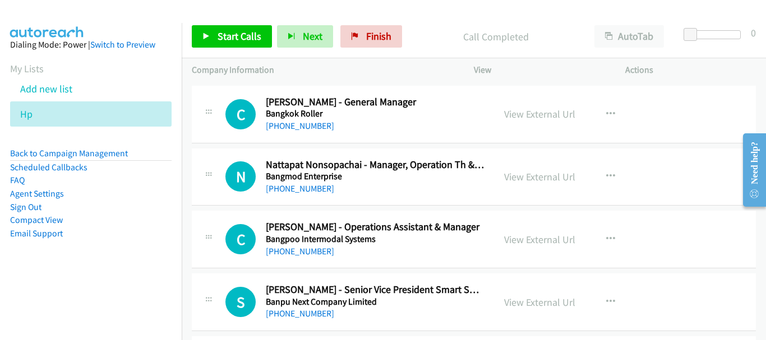
click at [319, 194] on div "[PHONE_NUMBER]" at bounding box center [375, 188] width 218 height 13
click at [316, 188] on link "[PHONE_NUMBER]" at bounding box center [300, 188] width 68 height 11
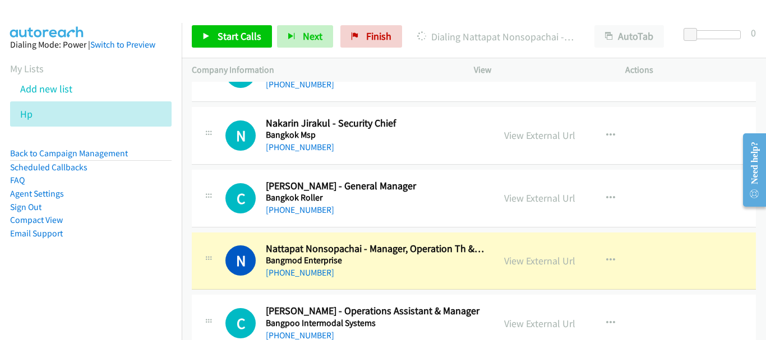
scroll to position [7194, 0]
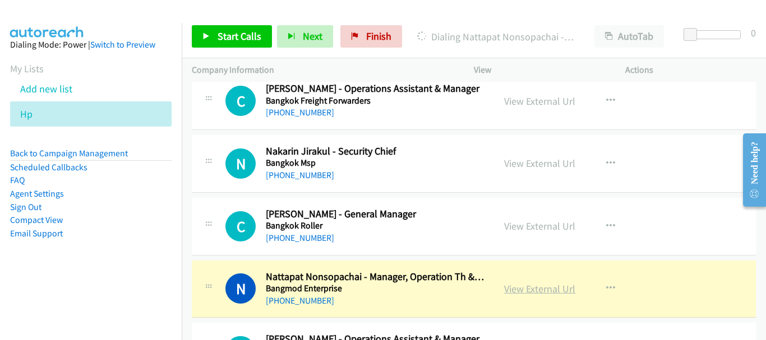
click at [529, 289] on link "View External Url" at bounding box center [539, 289] width 71 height 13
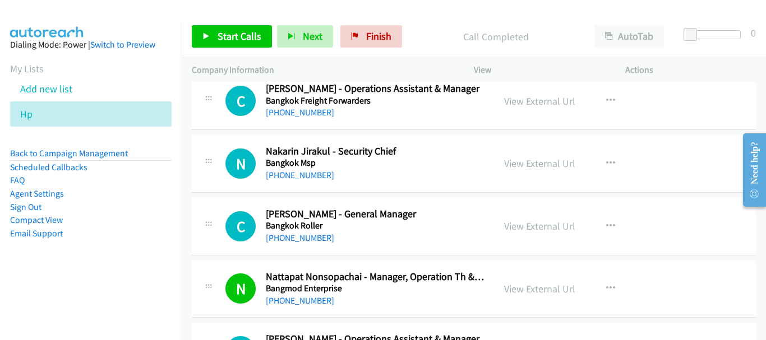
drag, startPoint x: 761, startPoint y: 211, endPoint x: 763, endPoint y: 350, distance: 139.0
click at [763, 214] on html "Need help? Resource Center AutoReach Help Help Get the help you need from our k…" at bounding box center [749, 169] width 33 height 89
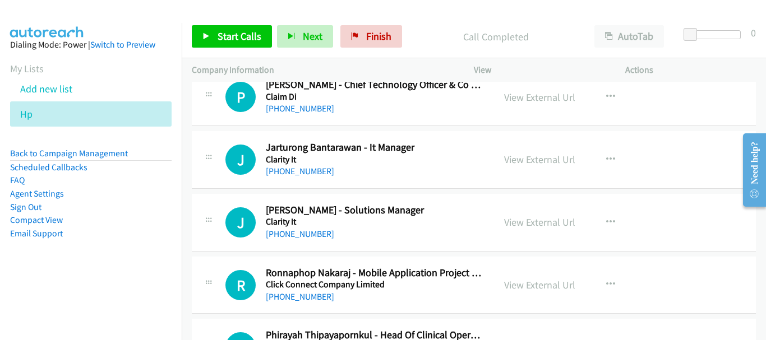
scroll to position [13509, 0]
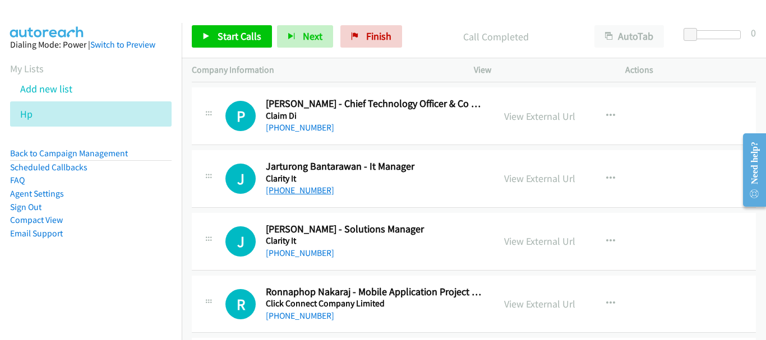
click at [297, 193] on link "[PHONE_NUMBER]" at bounding box center [300, 190] width 68 height 11
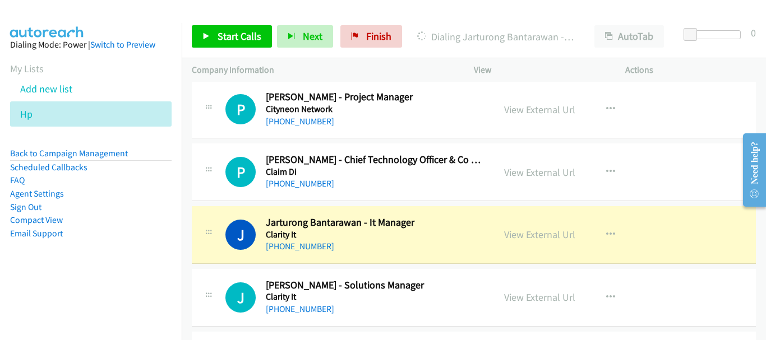
scroll to position [13397, 0]
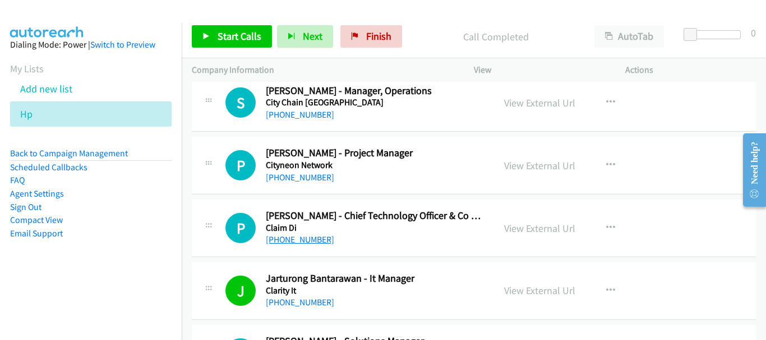
click at [287, 241] on link "[PHONE_NUMBER]" at bounding box center [300, 239] width 68 height 11
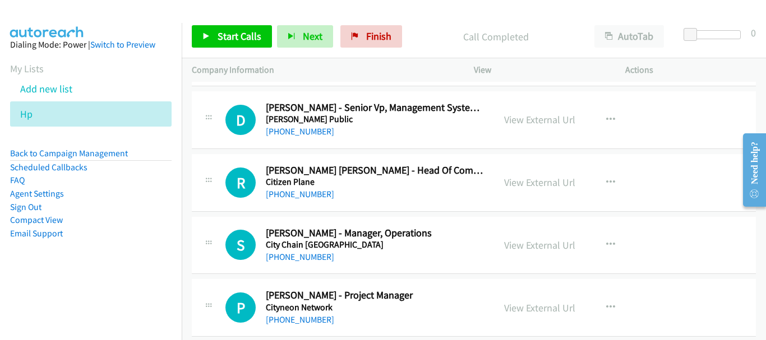
scroll to position [13229, 0]
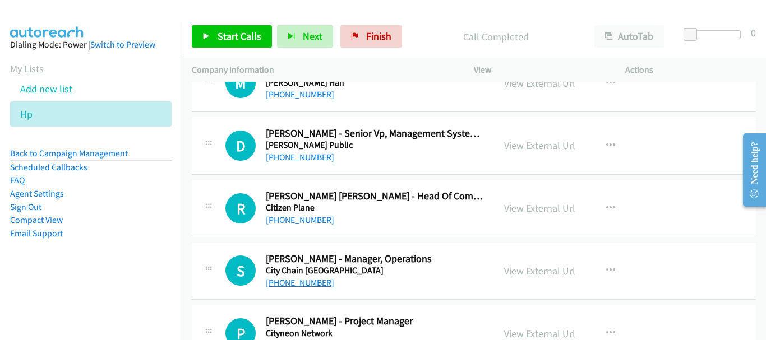
click at [312, 280] on link "[PHONE_NUMBER]" at bounding box center [300, 282] width 68 height 11
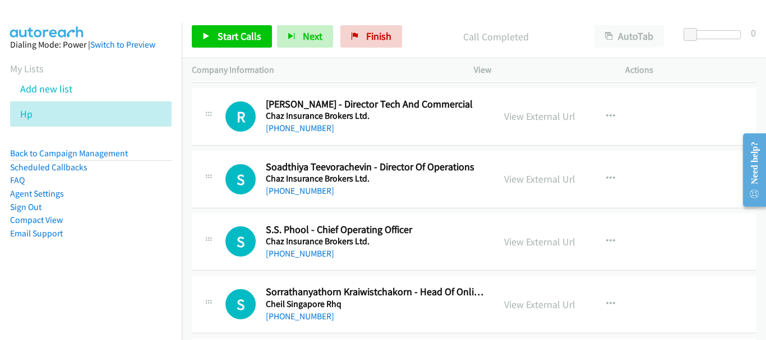
scroll to position [12893, 0]
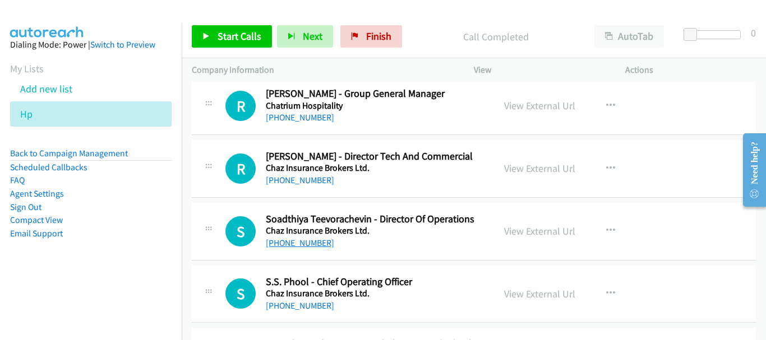
click at [309, 243] on link "[PHONE_NUMBER]" at bounding box center [300, 243] width 68 height 11
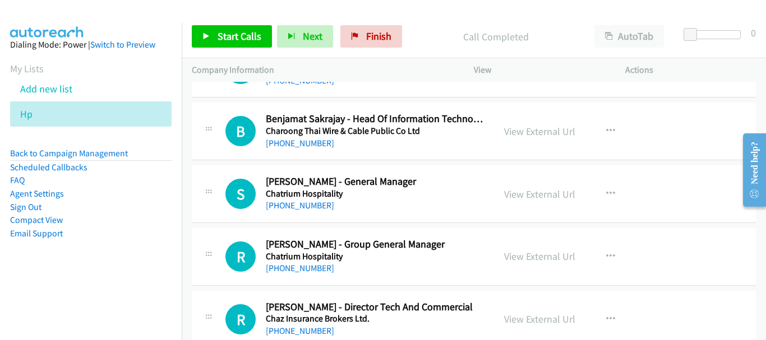
scroll to position [12724, 0]
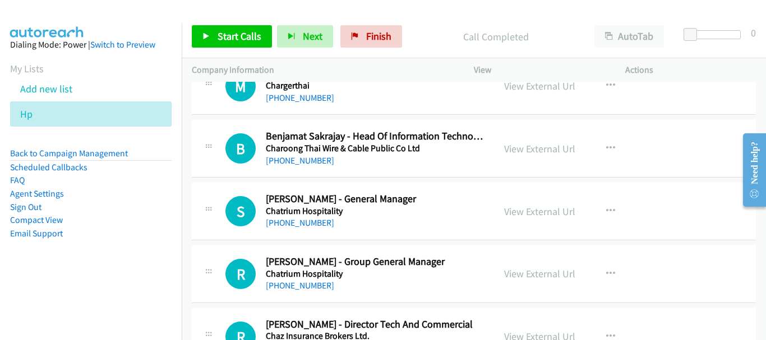
click at [297, 166] on div "[PHONE_NUMBER]" at bounding box center [375, 160] width 218 height 13
click at [296, 162] on link "[PHONE_NUMBER]" at bounding box center [300, 160] width 68 height 11
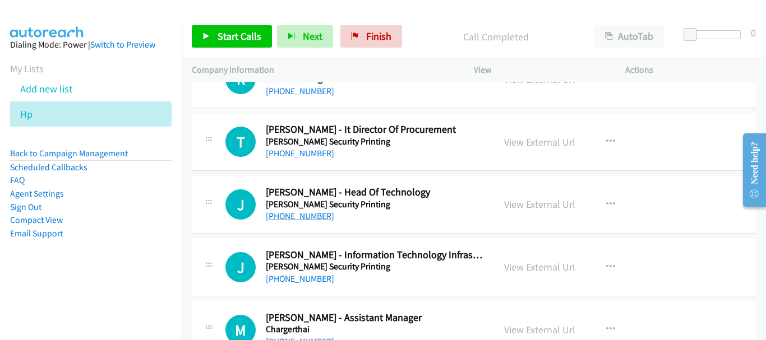
scroll to position [12500, 0]
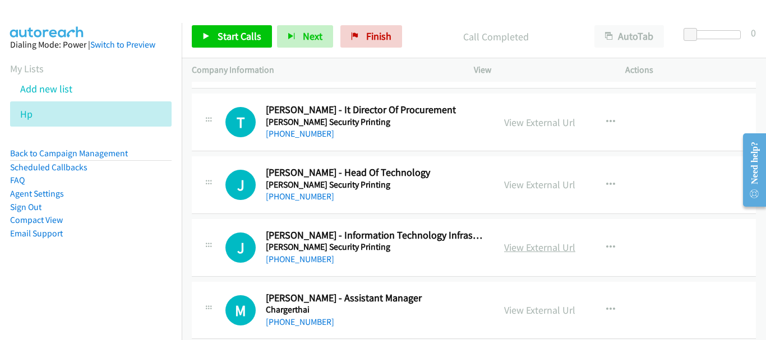
click at [515, 246] on link "View External Url" at bounding box center [539, 247] width 71 height 13
click at [308, 257] on link "[PHONE_NUMBER]" at bounding box center [300, 259] width 68 height 11
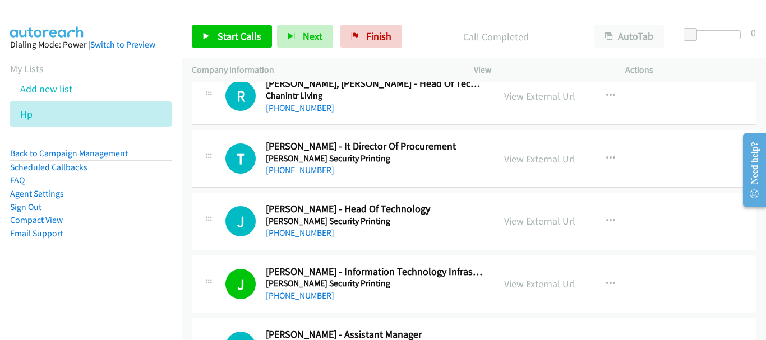
scroll to position [12444, 0]
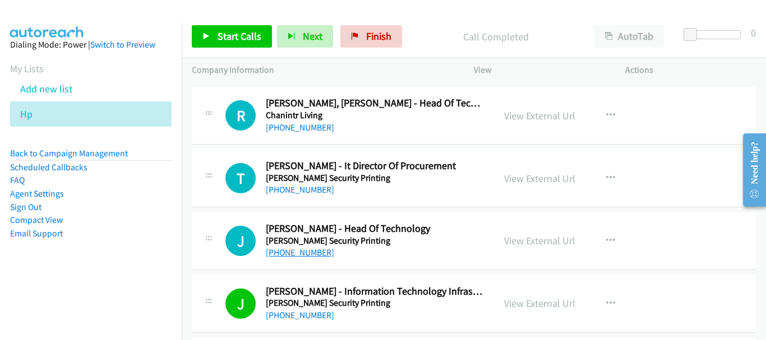
click at [304, 256] on link "[PHONE_NUMBER]" at bounding box center [300, 252] width 68 height 11
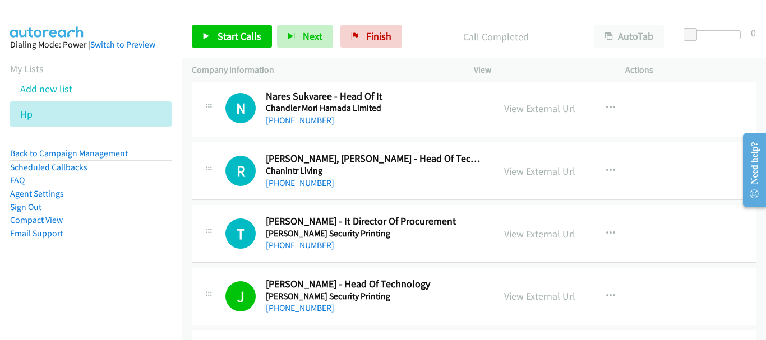
scroll to position [12388, 0]
click at [321, 246] on link "[PHONE_NUMBER]" at bounding box center [300, 245] width 68 height 11
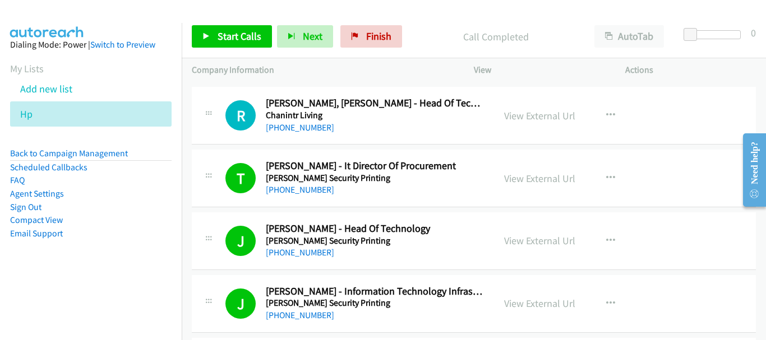
scroll to position [12332, 0]
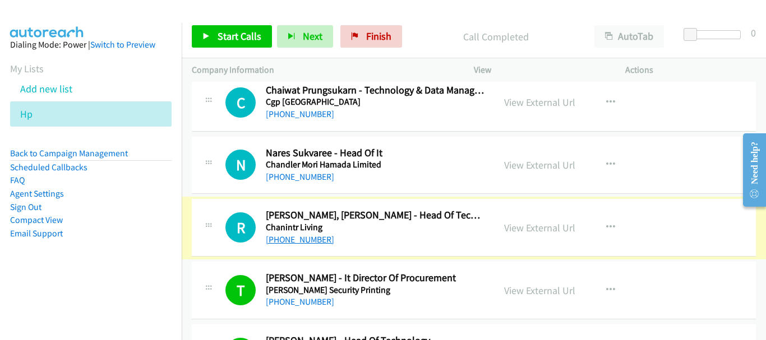
click at [306, 238] on link "[PHONE_NUMBER]" at bounding box center [300, 239] width 68 height 11
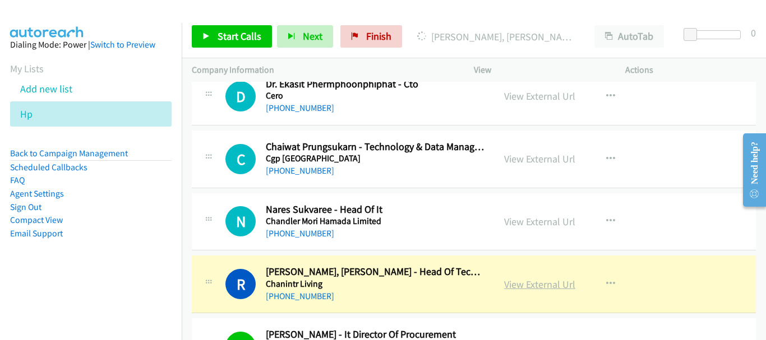
scroll to position [12220, 0]
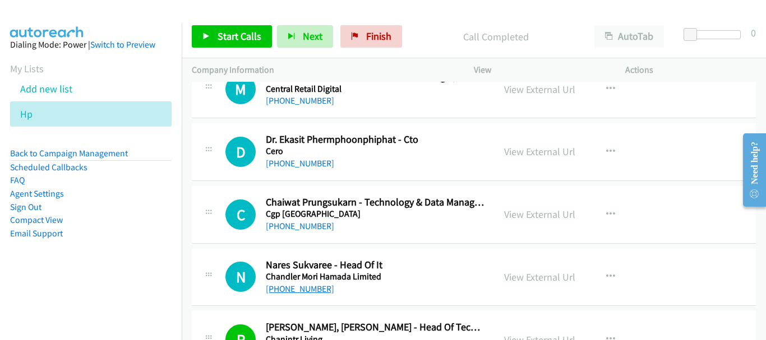
click at [302, 289] on link "[PHONE_NUMBER]" at bounding box center [300, 289] width 68 height 11
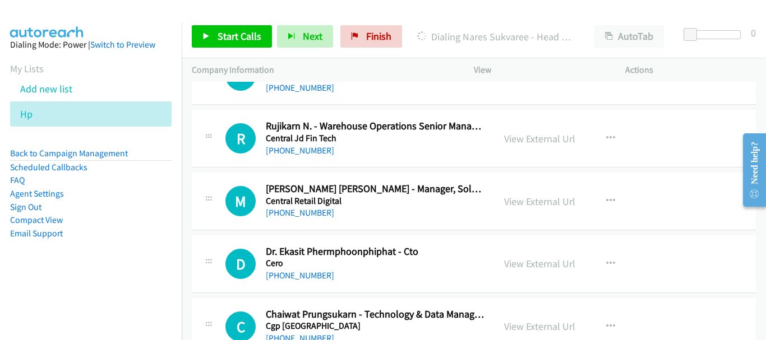
scroll to position [12164, 0]
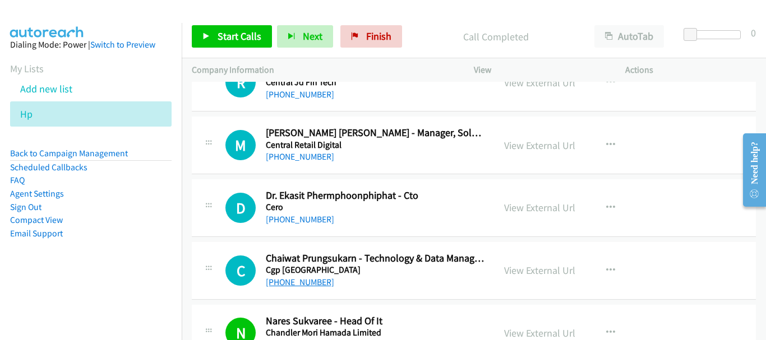
click at [280, 284] on link "[PHONE_NUMBER]" at bounding box center [300, 282] width 68 height 11
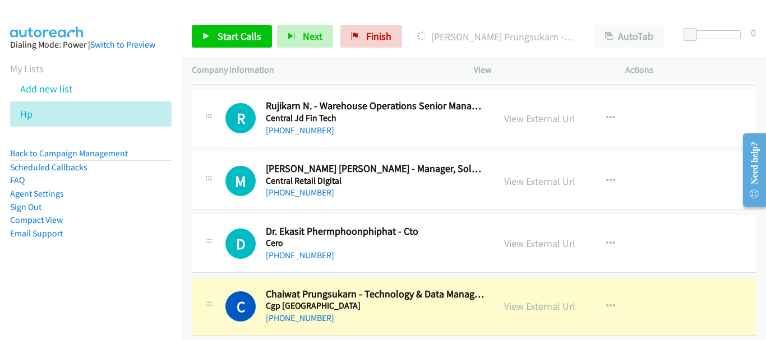
scroll to position [12108, 0]
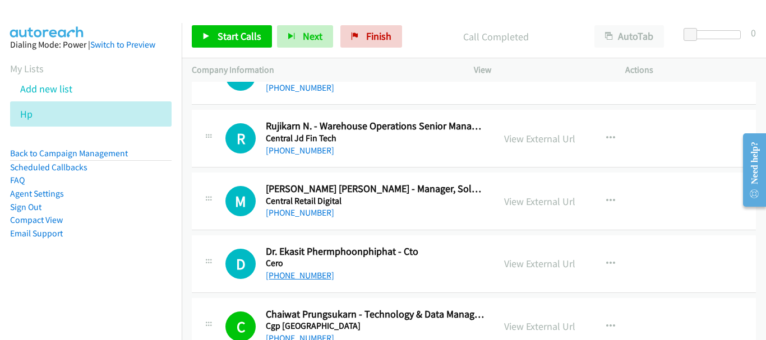
click at [310, 280] on link "[PHONE_NUMBER]" at bounding box center [300, 275] width 68 height 11
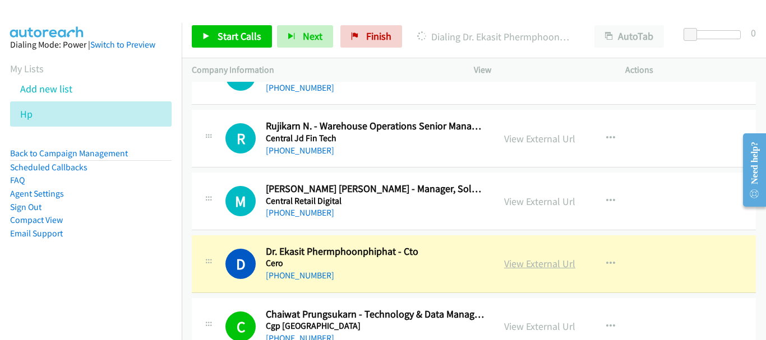
click at [565, 267] on link "View External Url" at bounding box center [539, 263] width 71 height 13
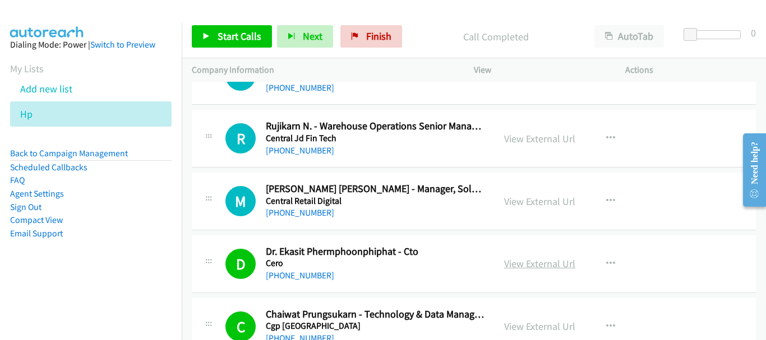
click at [538, 262] on link "View External Url" at bounding box center [539, 263] width 71 height 13
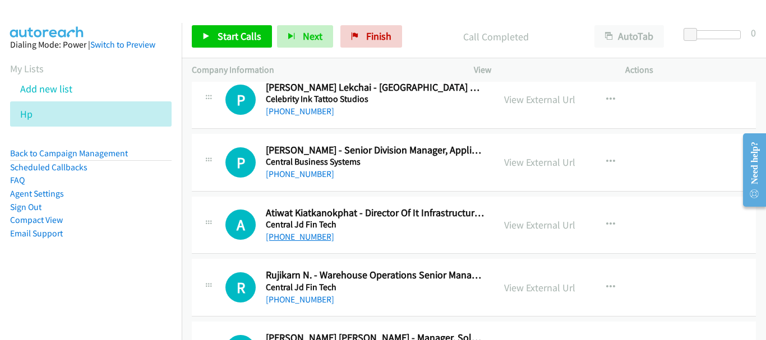
scroll to position [11940, 0]
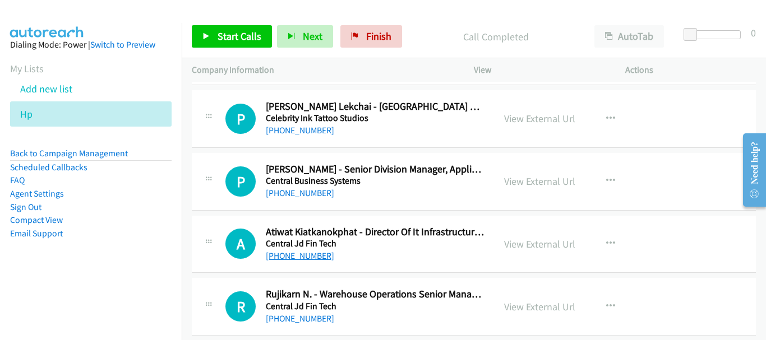
click at [312, 251] on link "[PHONE_NUMBER]" at bounding box center [300, 256] width 68 height 11
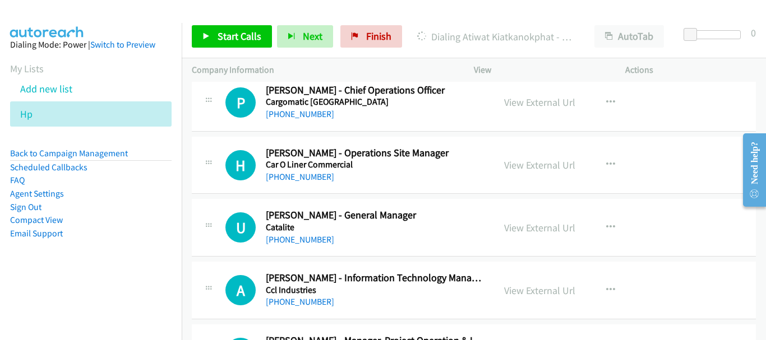
scroll to position [11659, 0]
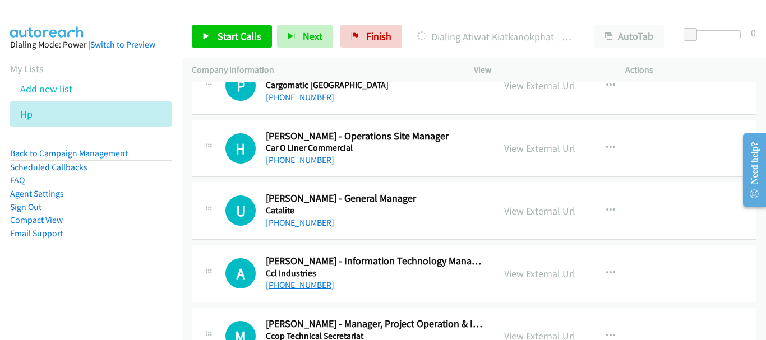
click at [289, 284] on link "[PHONE_NUMBER]" at bounding box center [300, 285] width 68 height 11
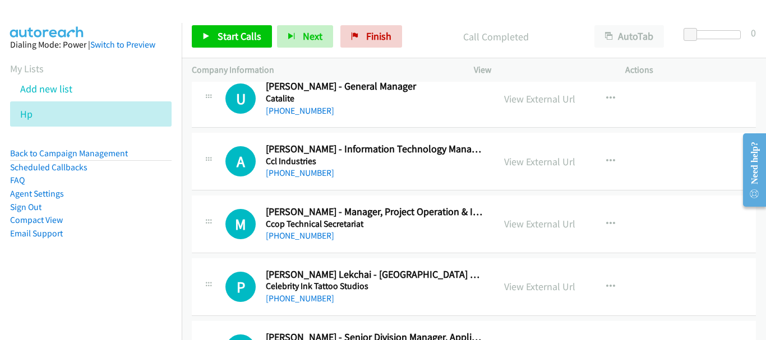
scroll to position [11715, 0]
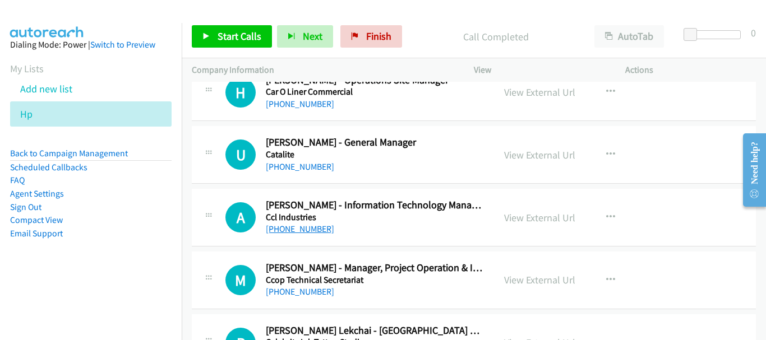
click at [313, 224] on link "[PHONE_NUMBER]" at bounding box center [300, 229] width 68 height 11
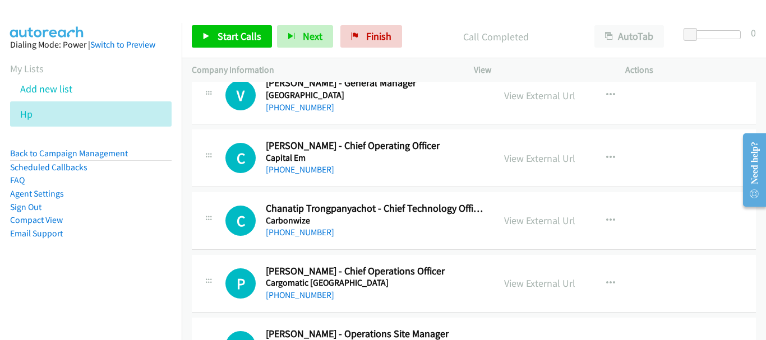
scroll to position [11435, 0]
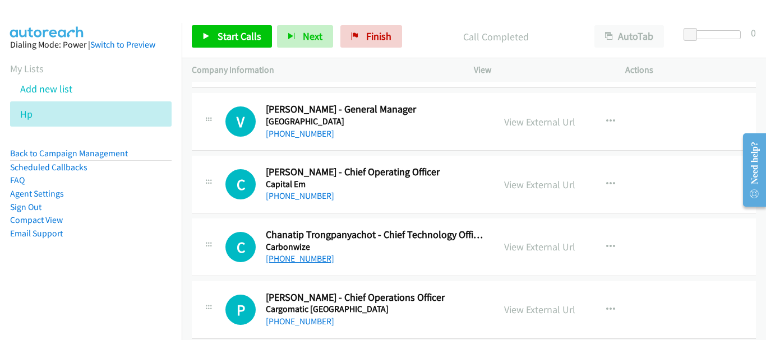
click at [304, 258] on link "[PHONE_NUMBER]" at bounding box center [300, 258] width 68 height 11
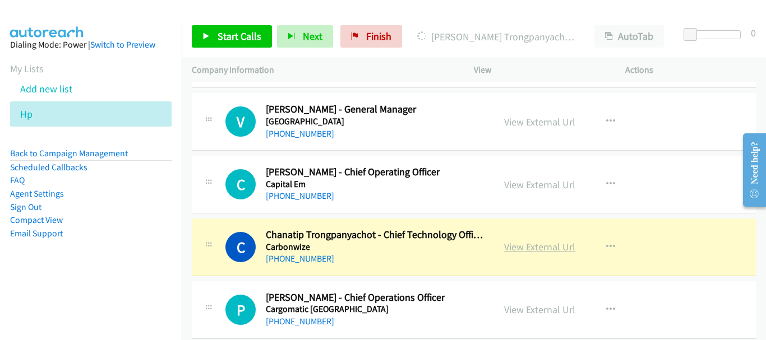
click at [552, 242] on link "View External Url" at bounding box center [539, 246] width 71 height 13
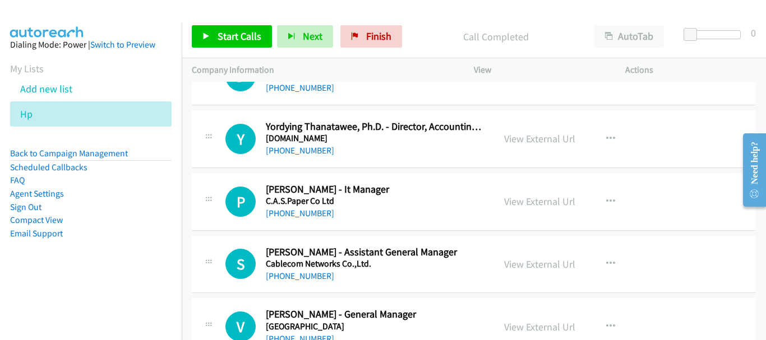
scroll to position [11211, 0]
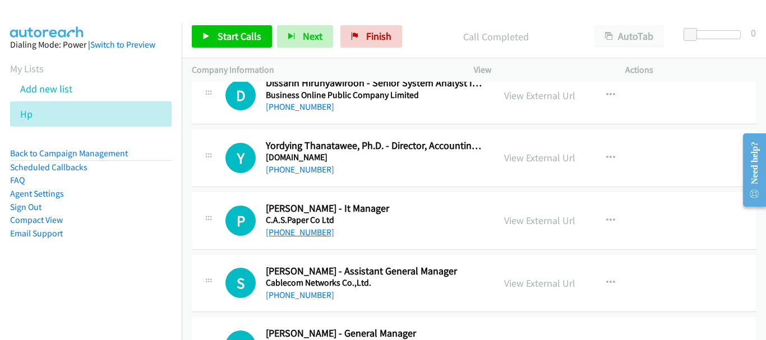
click at [310, 228] on link "[PHONE_NUMBER]" at bounding box center [300, 232] width 68 height 11
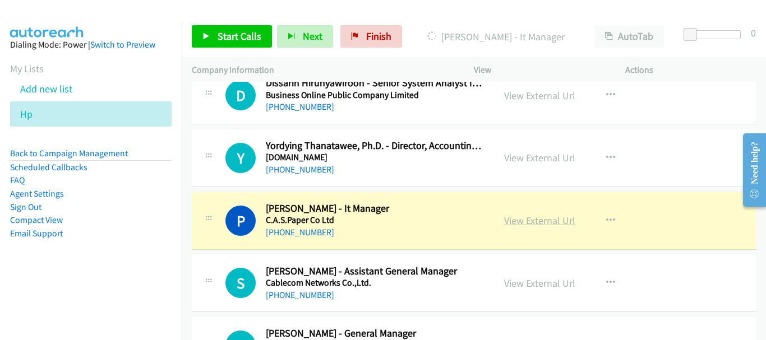
click at [542, 224] on link "View External Url" at bounding box center [539, 220] width 71 height 13
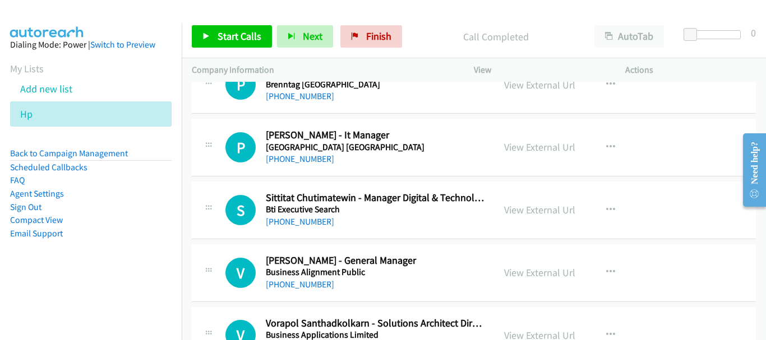
scroll to position [10818, 0]
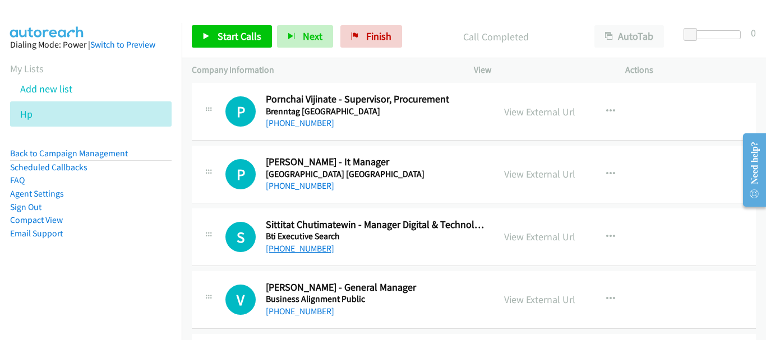
click at [304, 247] on link "[PHONE_NUMBER]" at bounding box center [300, 248] width 68 height 11
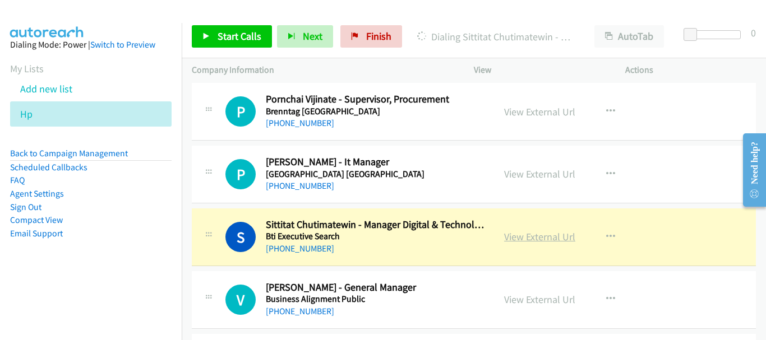
click at [553, 240] on link "View External Url" at bounding box center [539, 236] width 71 height 13
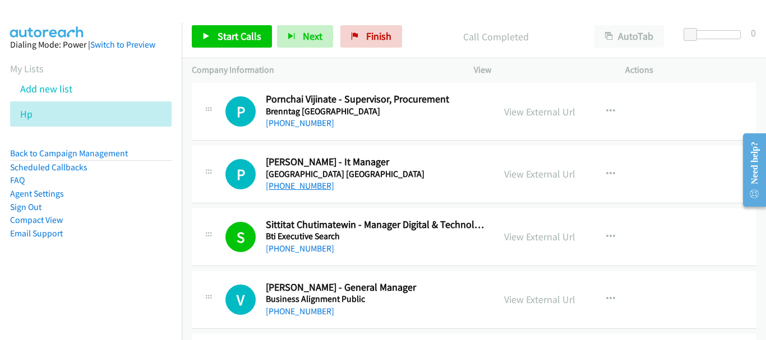
click at [301, 187] on link "[PHONE_NUMBER]" at bounding box center [300, 186] width 68 height 11
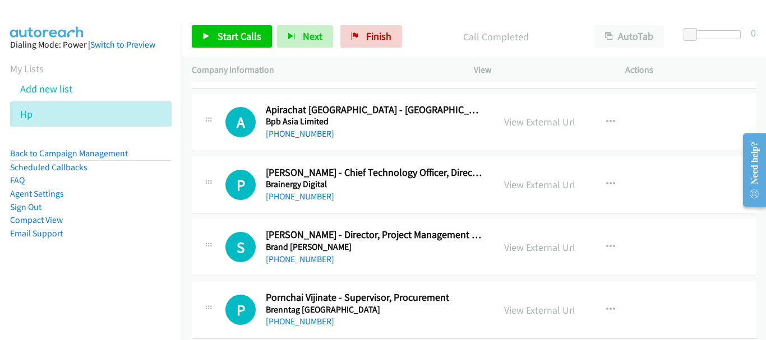
scroll to position [10594, 0]
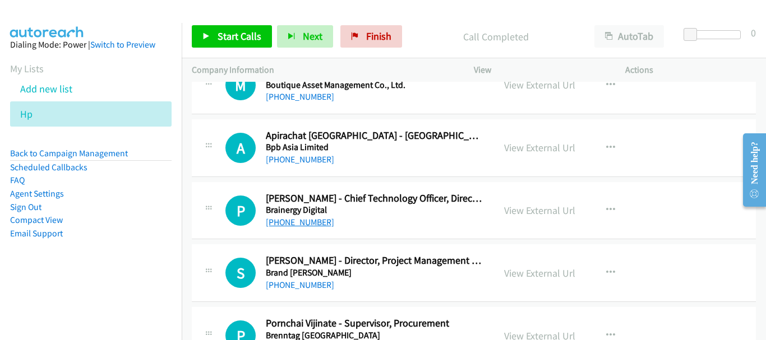
click at [304, 224] on link "[PHONE_NUMBER]" at bounding box center [300, 222] width 68 height 11
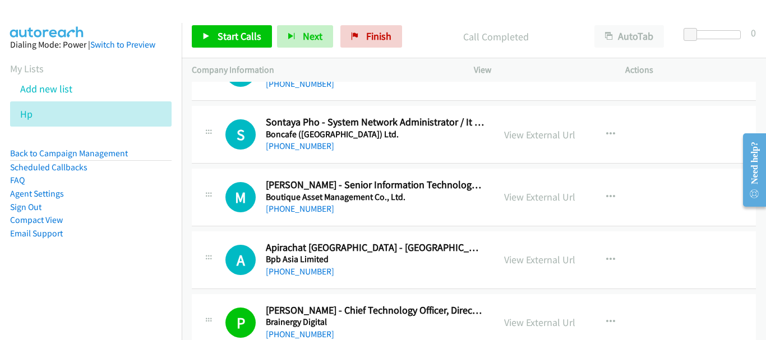
scroll to position [10426, 0]
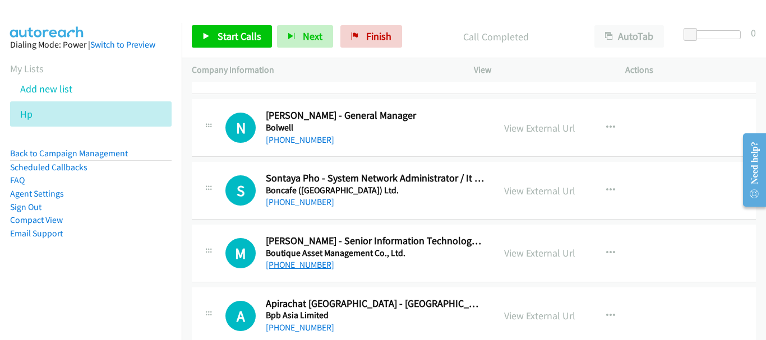
click at [314, 265] on link "[PHONE_NUMBER]" at bounding box center [300, 265] width 68 height 11
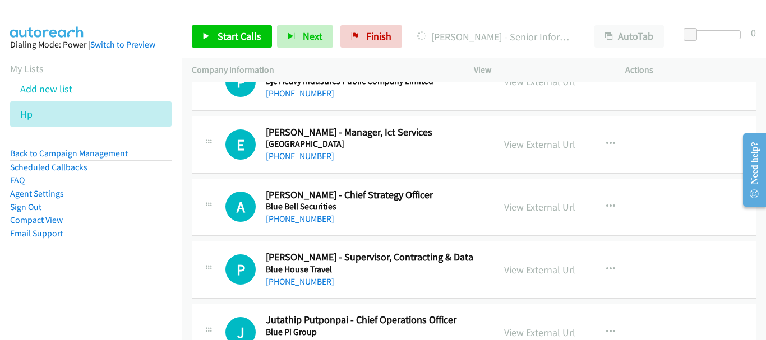
scroll to position [9921, 0]
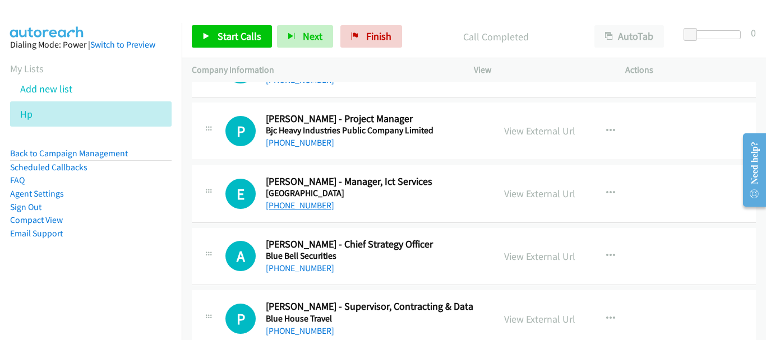
click at [306, 209] on link "[PHONE_NUMBER]" at bounding box center [300, 205] width 68 height 11
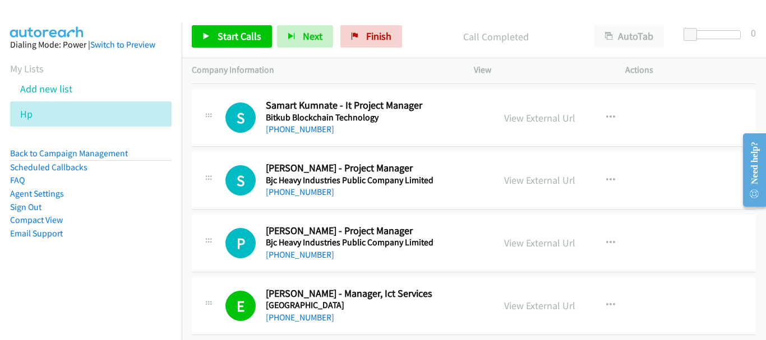
scroll to position [9753, 0]
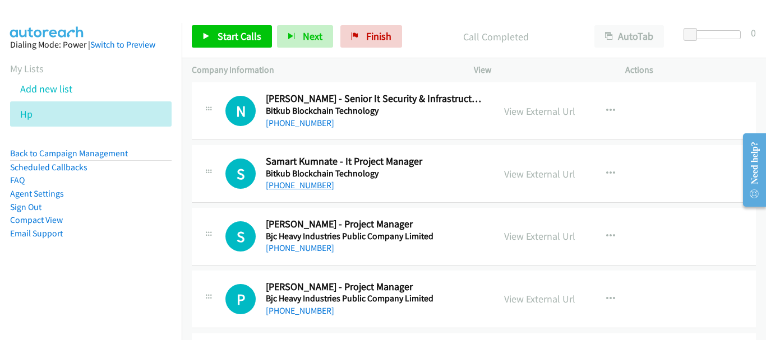
click at [285, 188] on link "[PHONE_NUMBER]" at bounding box center [300, 185] width 68 height 11
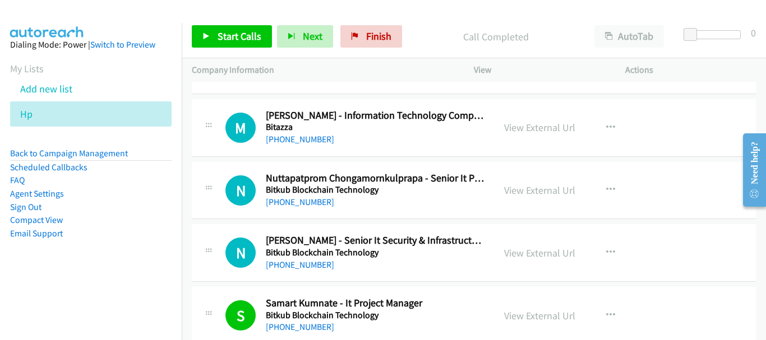
scroll to position [9585, 0]
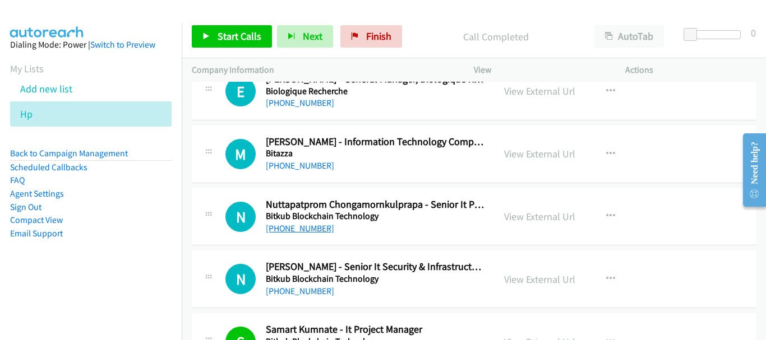
click at [317, 230] on link "[PHONE_NUMBER]" at bounding box center [300, 228] width 68 height 11
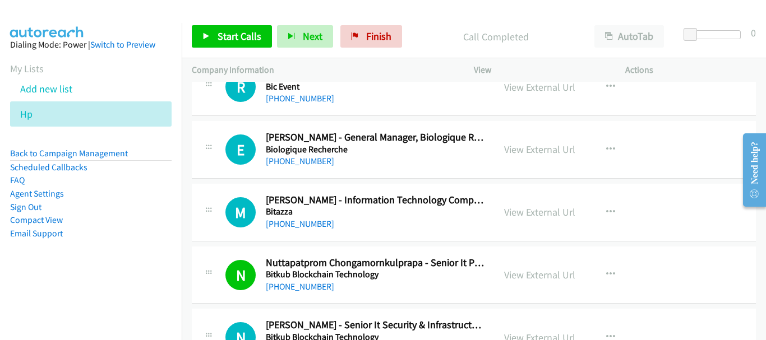
scroll to position [9473, 0]
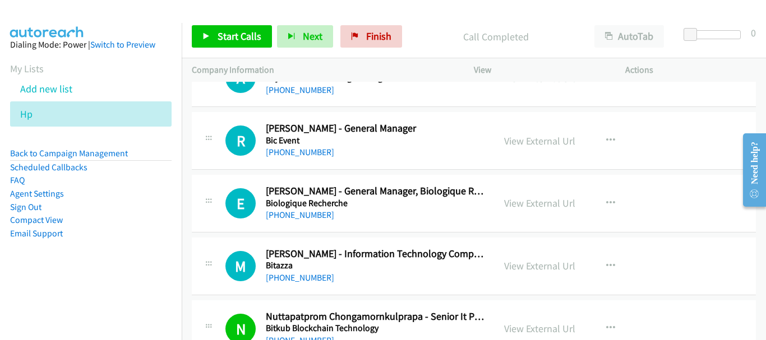
click at [279, 284] on div "[PHONE_NUMBER]" at bounding box center [375, 277] width 218 height 13
click at [279, 281] on link "[PHONE_NUMBER]" at bounding box center [300, 277] width 68 height 11
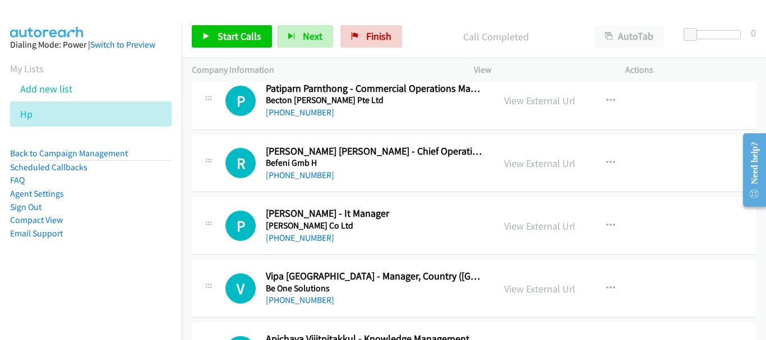
scroll to position [8296, 0]
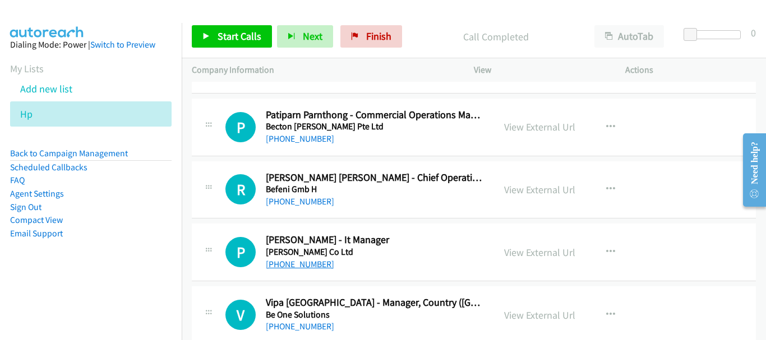
click at [304, 267] on link "[PHONE_NUMBER]" at bounding box center [300, 264] width 68 height 11
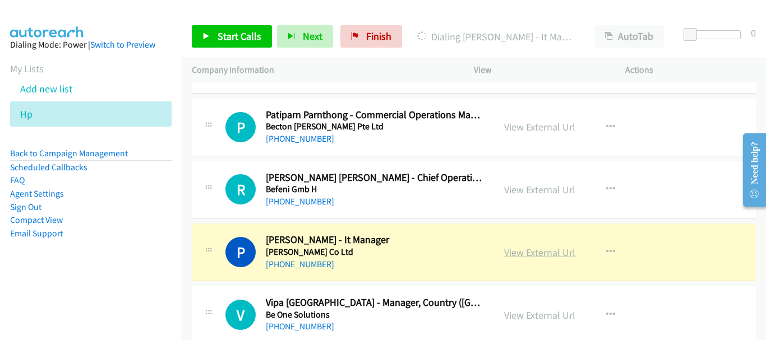
click at [539, 251] on link "View External Url" at bounding box center [539, 252] width 71 height 13
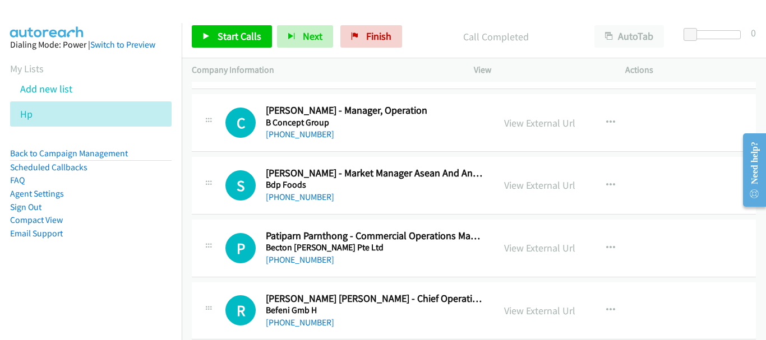
scroll to position [8071, 0]
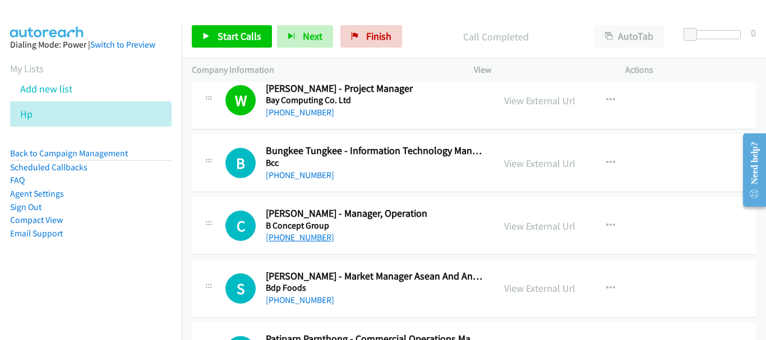
click at [284, 241] on link "[PHONE_NUMBER]" at bounding box center [300, 237] width 68 height 11
click at [302, 178] on link "[PHONE_NUMBER]" at bounding box center [300, 175] width 68 height 11
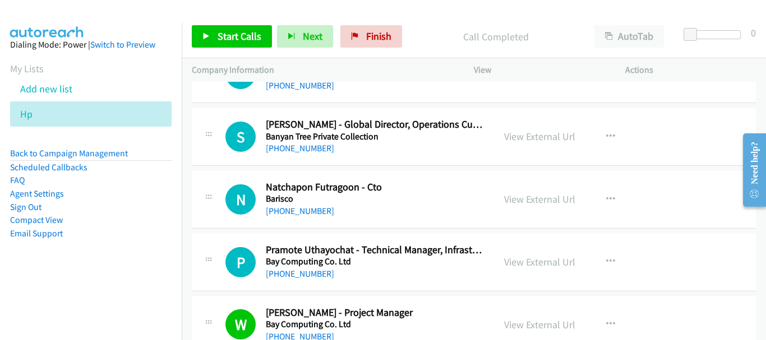
scroll to position [7791, 0]
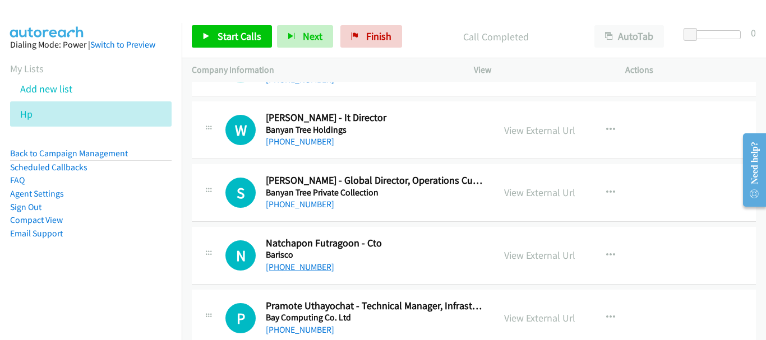
click at [310, 264] on link "[PHONE_NUMBER]" at bounding box center [300, 267] width 68 height 11
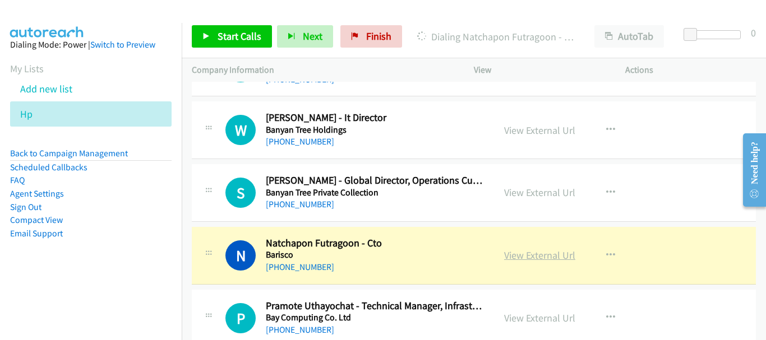
click at [531, 252] on link "View External Url" at bounding box center [539, 255] width 71 height 13
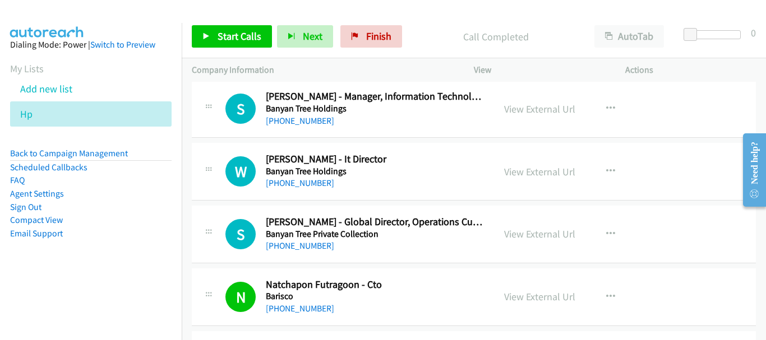
scroll to position [7679, 0]
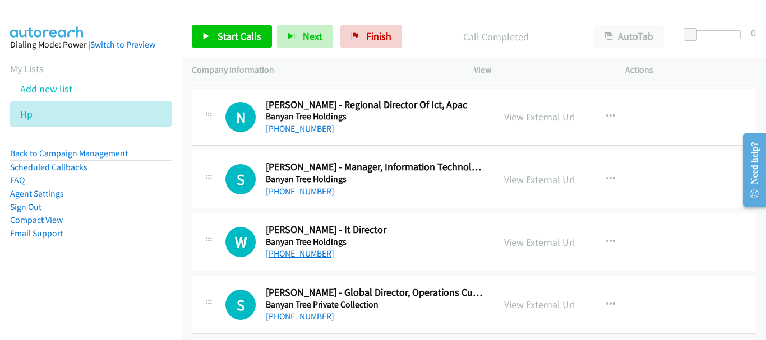
click at [302, 252] on link "[PHONE_NUMBER]" at bounding box center [300, 253] width 68 height 11
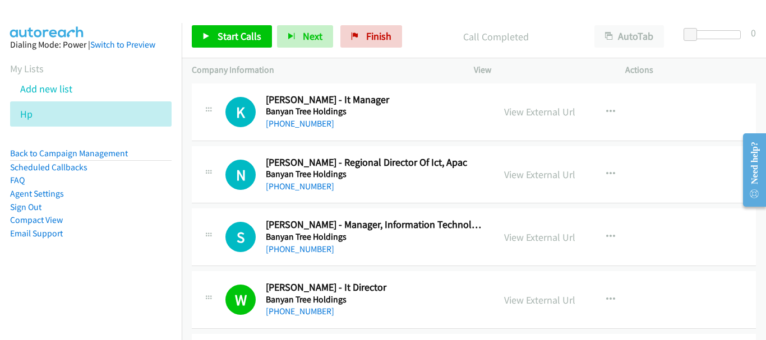
scroll to position [7567, 0]
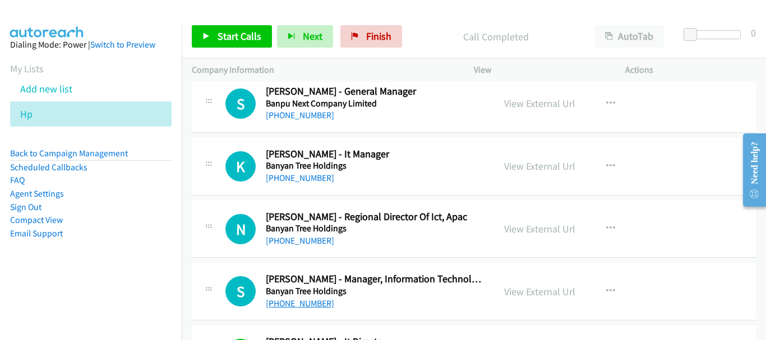
click at [290, 302] on link "[PHONE_NUMBER]" at bounding box center [300, 303] width 68 height 11
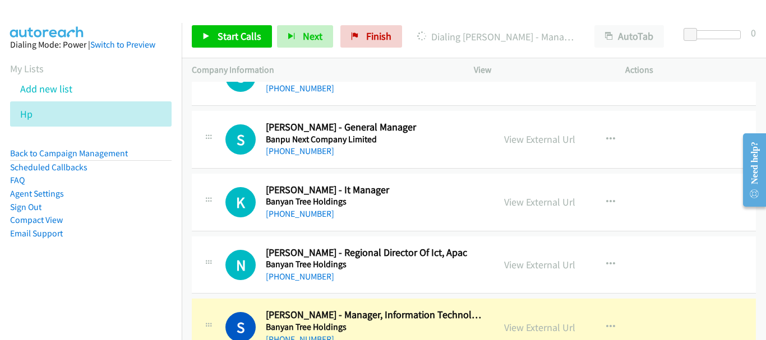
scroll to position [7511, 0]
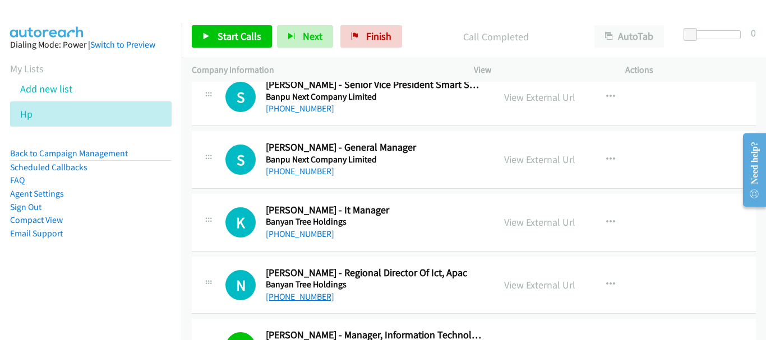
click at [313, 296] on link "[PHONE_NUMBER]" at bounding box center [300, 297] width 68 height 11
click at [292, 240] on div "[PHONE_NUMBER]" at bounding box center [375, 234] width 218 height 13
click at [312, 230] on link "[PHONE_NUMBER]" at bounding box center [300, 234] width 68 height 11
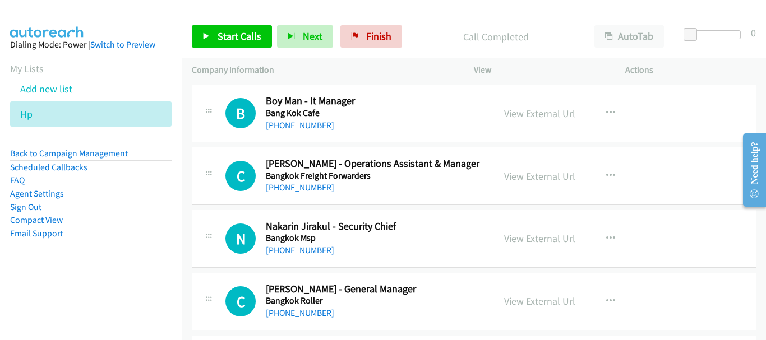
scroll to position [7062, 0]
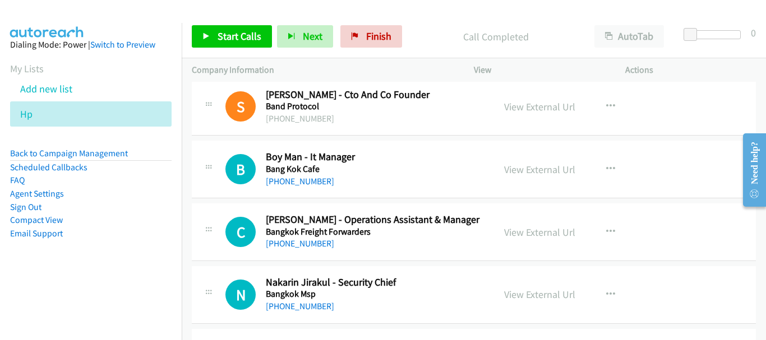
click at [310, 173] on h5 "Bang Kok Cafe" at bounding box center [375, 169] width 218 height 11
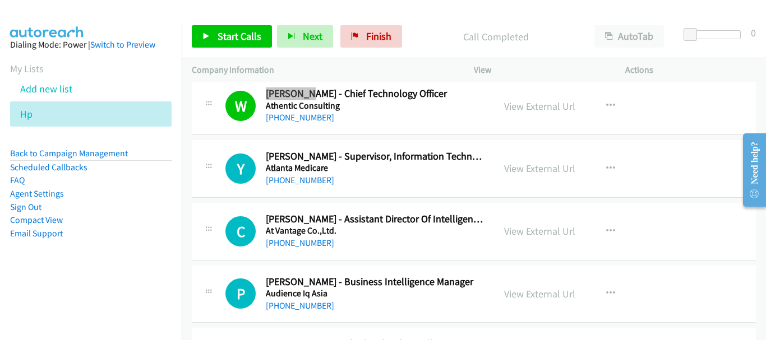
scroll to position [6165, 0]
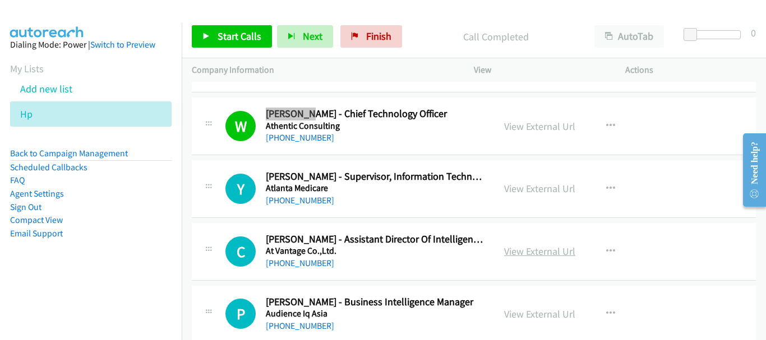
click at [540, 246] on link "View External Url" at bounding box center [539, 251] width 71 height 13
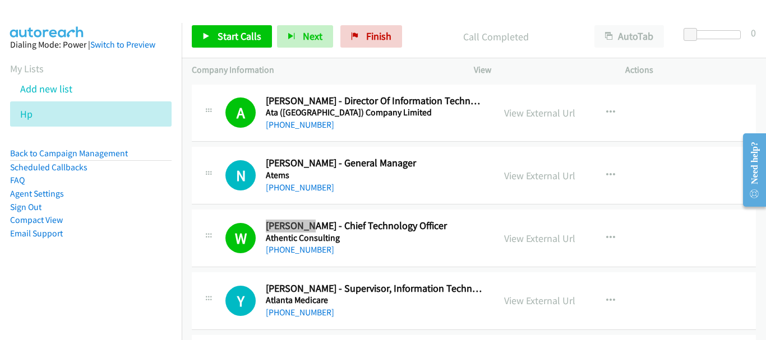
click at [461, 204] on div "N Callback Scheduled [PERSON_NAME] - General Manager Atems [GEOGRAPHIC_DATA]/[G…" at bounding box center [474, 176] width 564 height 58
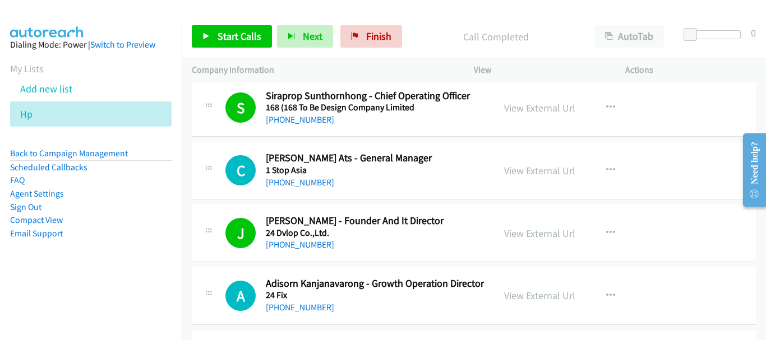
scroll to position [0, 0]
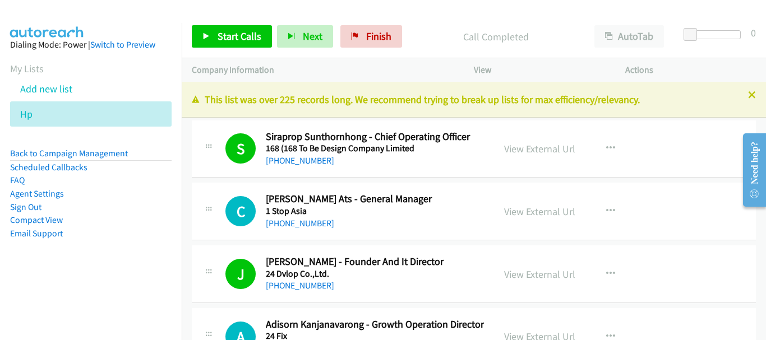
click at [313, 168] on div "S Callback Scheduled Siraprop Sunthornhong - Chief Operating Officer 168 (168 T…" at bounding box center [474, 150] width 564 height 58
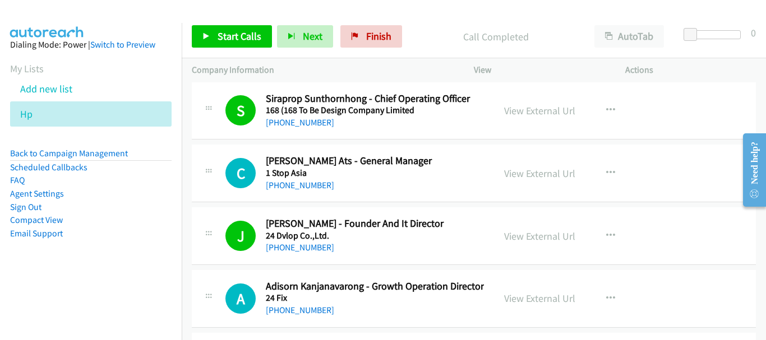
scroll to position [56, 0]
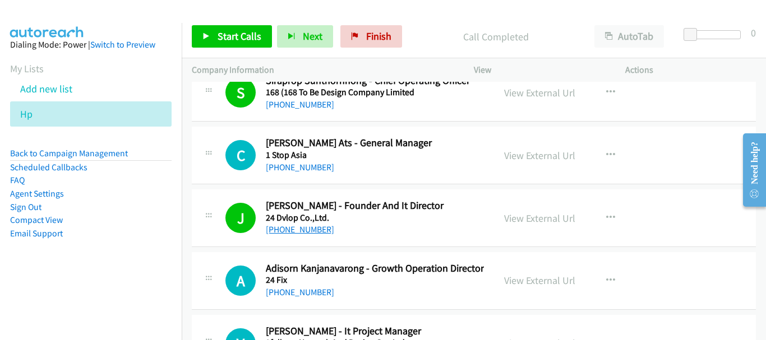
click at [300, 226] on link "[PHONE_NUMBER]" at bounding box center [300, 229] width 68 height 11
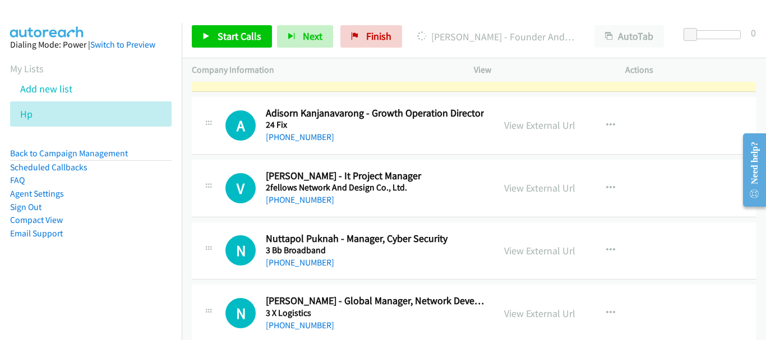
scroll to position [224, 0]
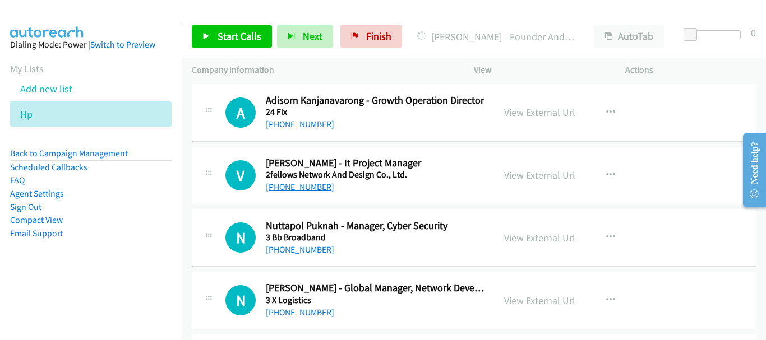
click at [293, 186] on link "[PHONE_NUMBER]" at bounding box center [300, 187] width 68 height 11
click at [548, 178] on link "View External Url" at bounding box center [539, 175] width 71 height 13
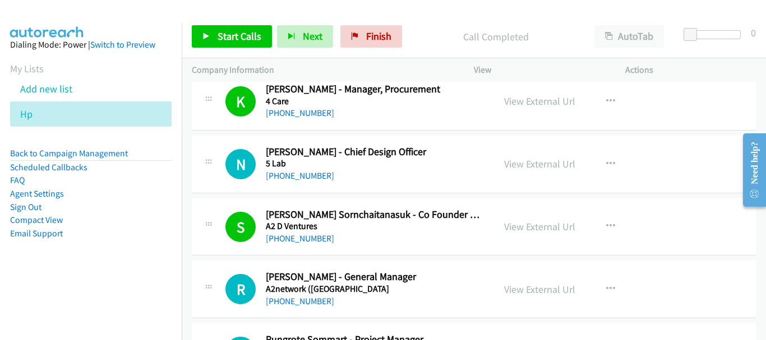
scroll to position [561, 0]
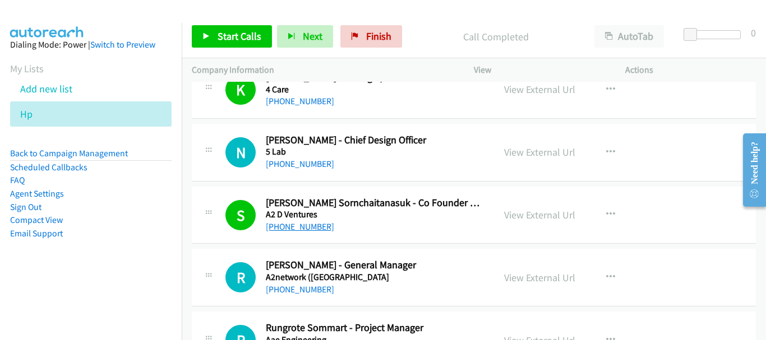
click at [296, 226] on link "[PHONE_NUMBER]" at bounding box center [300, 226] width 68 height 11
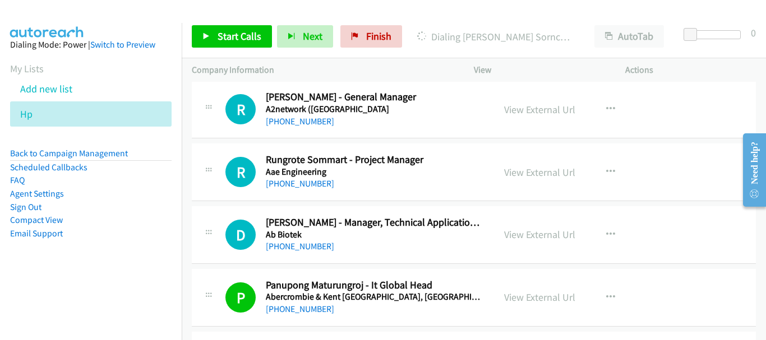
scroll to position [617, 0]
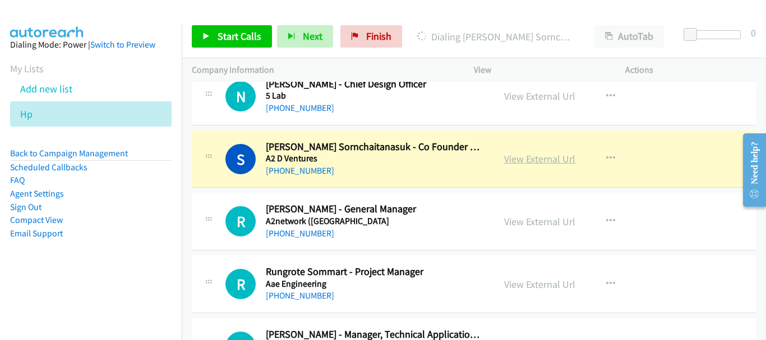
click at [508, 161] on link "View External Url" at bounding box center [539, 158] width 71 height 13
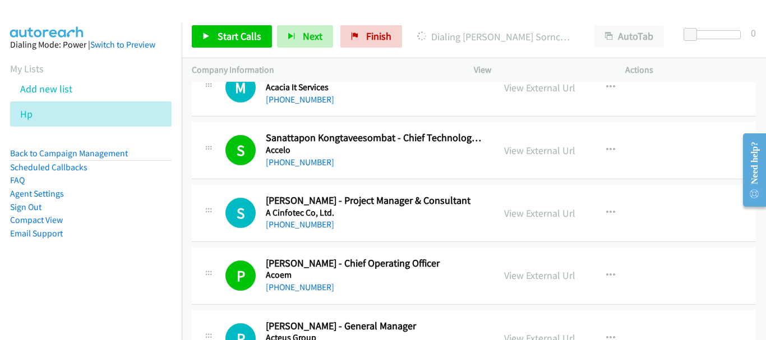
scroll to position [1065, 0]
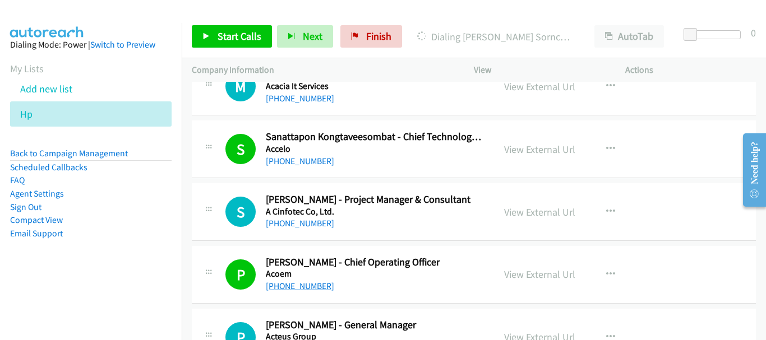
click at [279, 286] on link "[PHONE_NUMBER]" at bounding box center [300, 286] width 68 height 11
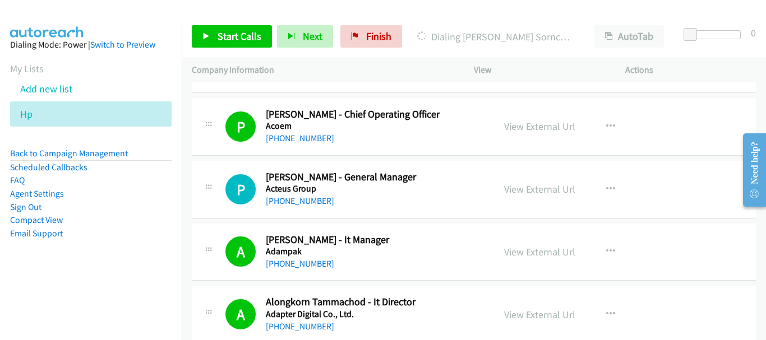
scroll to position [1233, 0]
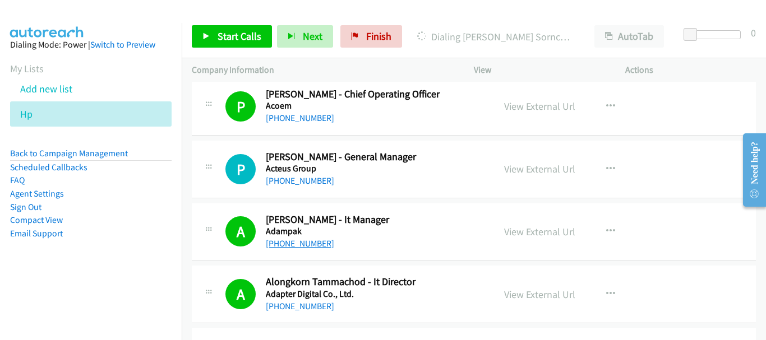
click at [309, 243] on link "[PHONE_NUMBER]" at bounding box center [300, 243] width 68 height 11
click at [304, 303] on link "[PHONE_NUMBER]" at bounding box center [300, 306] width 68 height 11
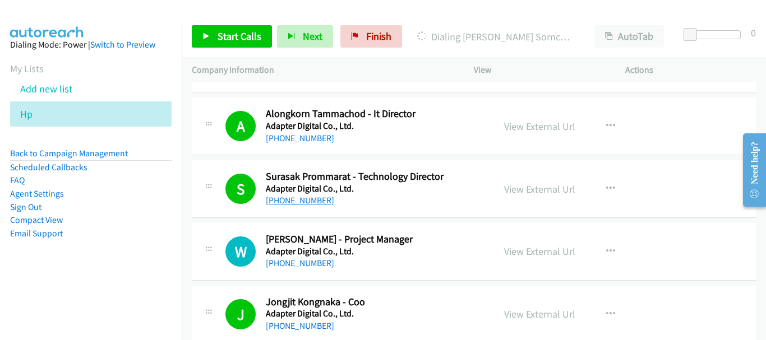
scroll to position [1458, 0]
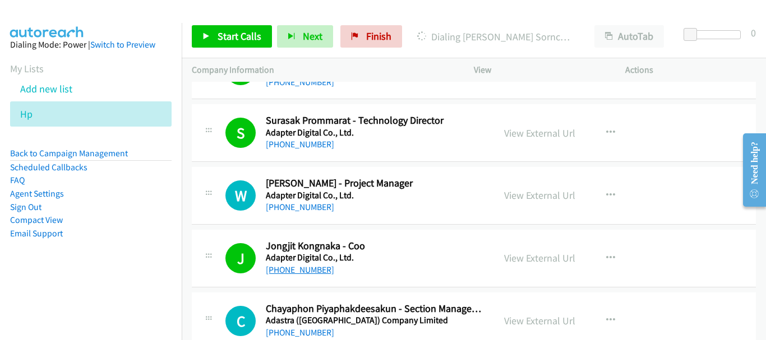
click at [311, 271] on link "[PHONE_NUMBER]" at bounding box center [300, 270] width 68 height 11
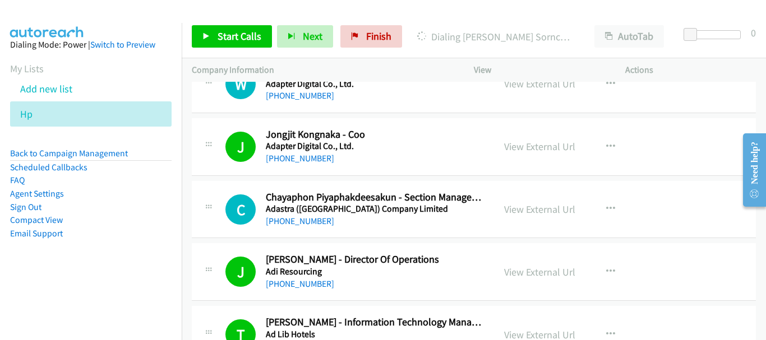
scroll to position [1570, 0]
click at [308, 285] on link "[PHONE_NUMBER]" at bounding box center [300, 283] width 68 height 11
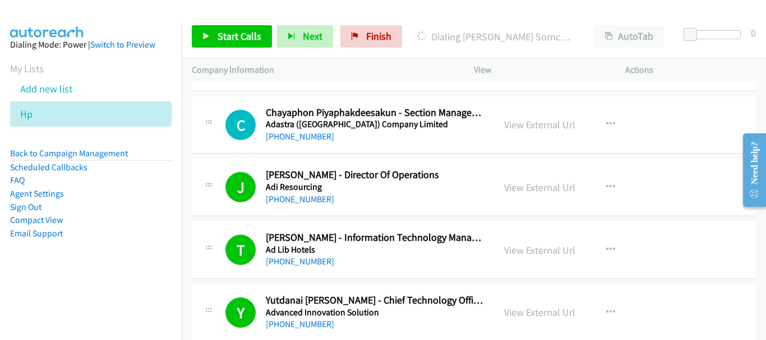
scroll to position [1682, 0]
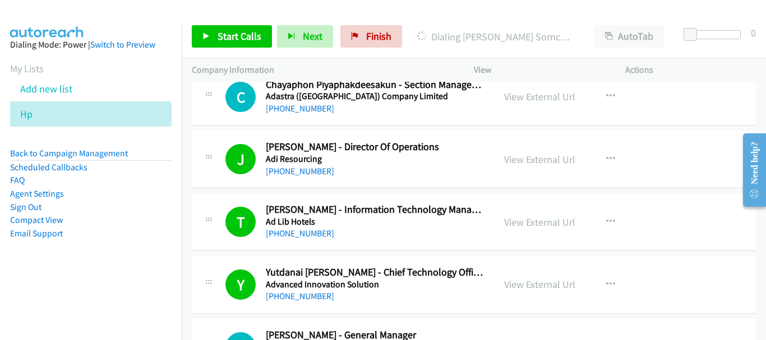
click at [258, 237] on div "T" at bounding box center [245, 222] width 40 height 30
click at [519, 219] on link "View External Url" at bounding box center [539, 222] width 71 height 13
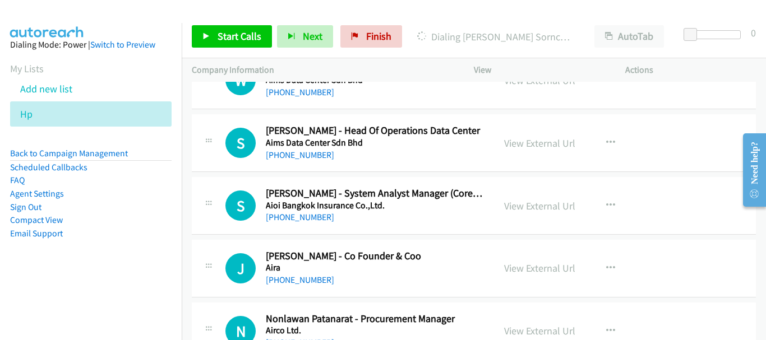
scroll to position [2186, 0]
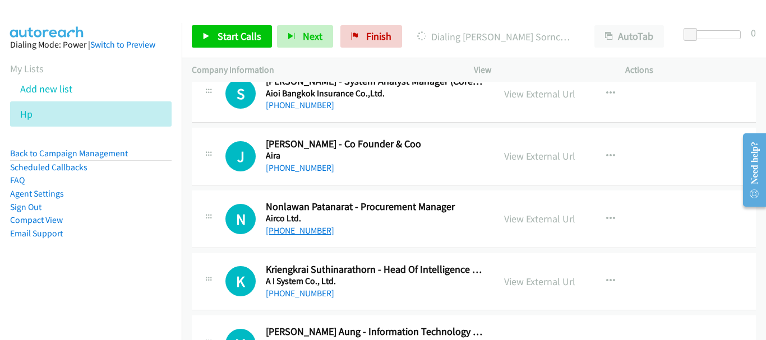
click at [317, 230] on link "[PHONE_NUMBER]" at bounding box center [300, 230] width 68 height 11
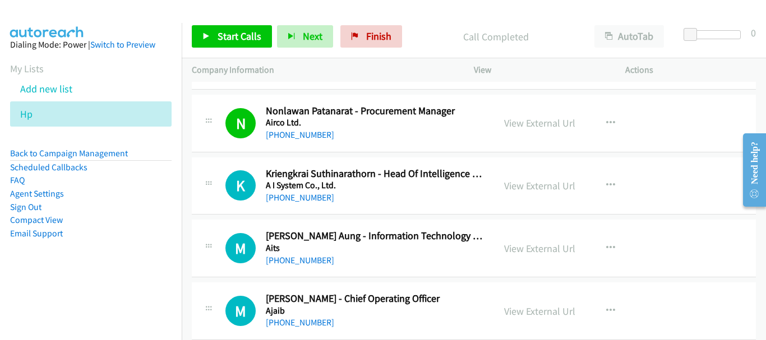
scroll to position [2298, 0]
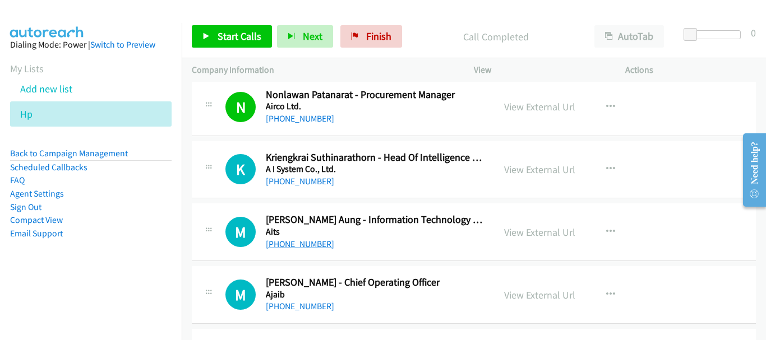
click at [304, 248] on link "[PHONE_NUMBER]" at bounding box center [300, 244] width 68 height 11
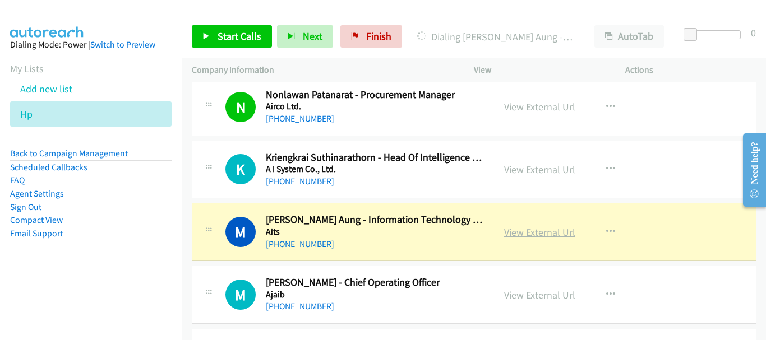
click at [528, 229] on link "View External Url" at bounding box center [539, 232] width 71 height 13
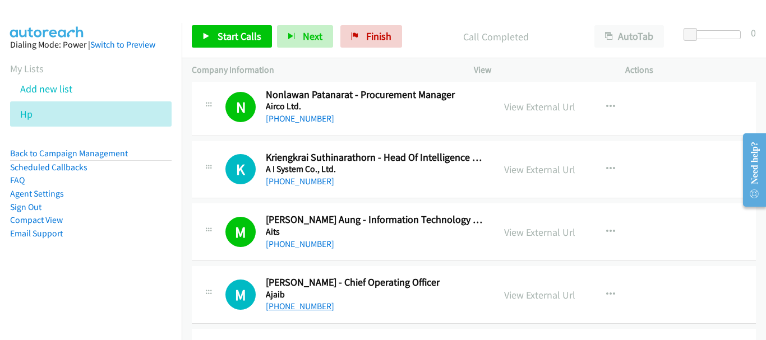
click at [315, 309] on link "[PHONE_NUMBER]" at bounding box center [300, 306] width 68 height 11
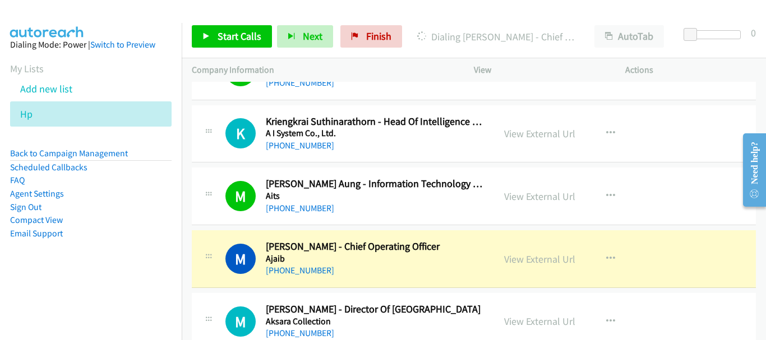
scroll to position [2354, 0]
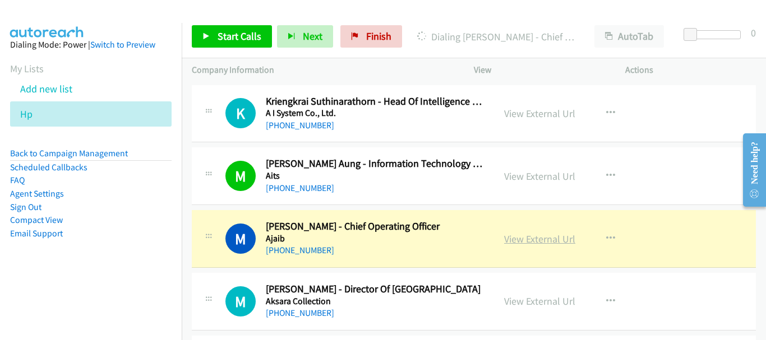
click at [548, 245] on link "View External Url" at bounding box center [539, 239] width 71 height 13
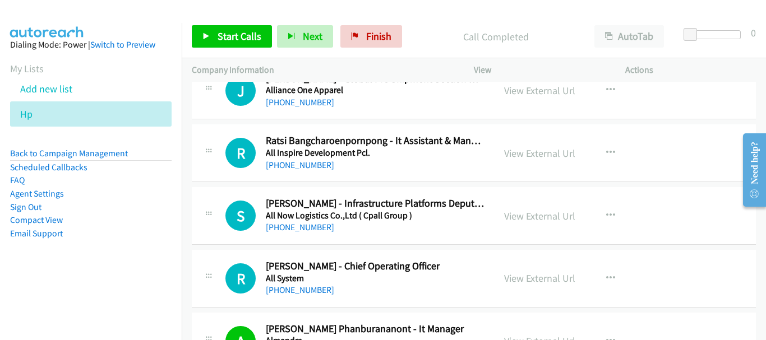
scroll to position [2803, 0]
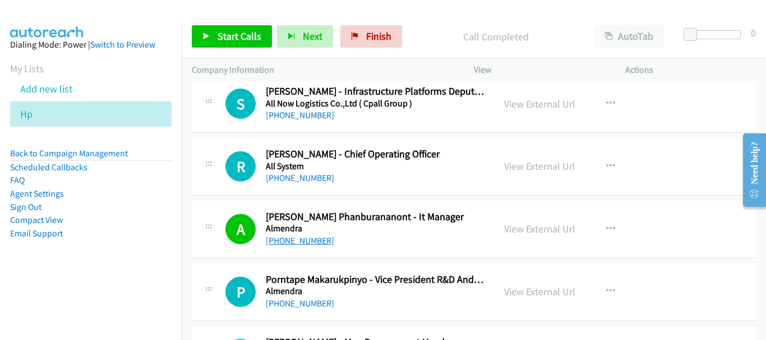
click at [315, 246] on link "[PHONE_NUMBER]" at bounding box center [300, 240] width 68 height 11
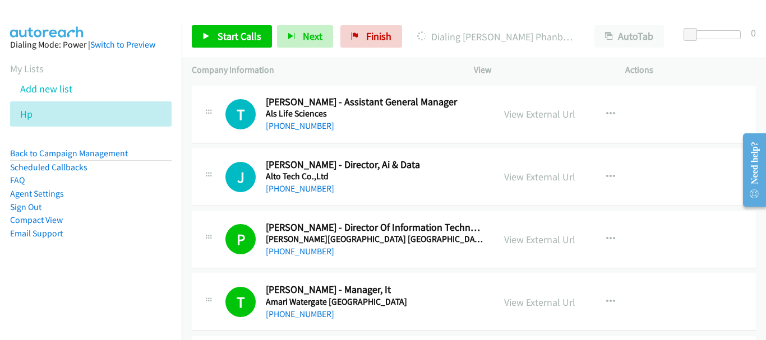
scroll to position [3251, 0]
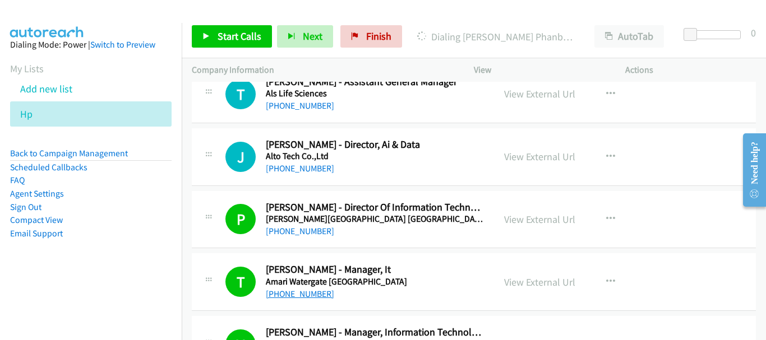
click at [290, 296] on link "[PHONE_NUMBER]" at bounding box center [300, 294] width 68 height 11
click at [540, 281] on link "View External Url" at bounding box center [539, 282] width 71 height 13
click at [295, 290] on link "[PHONE_NUMBER]" at bounding box center [300, 294] width 68 height 11
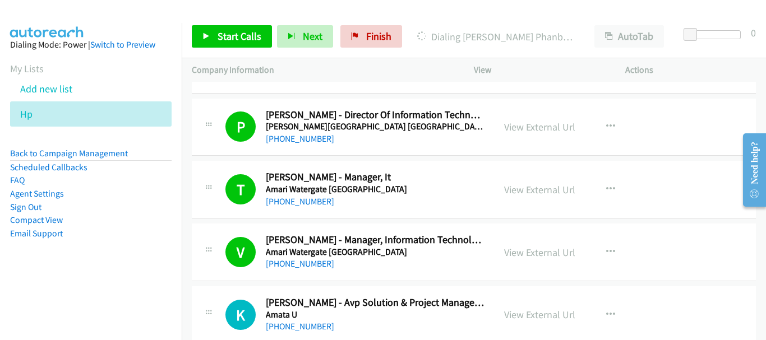
scroll to position [3364, 0]
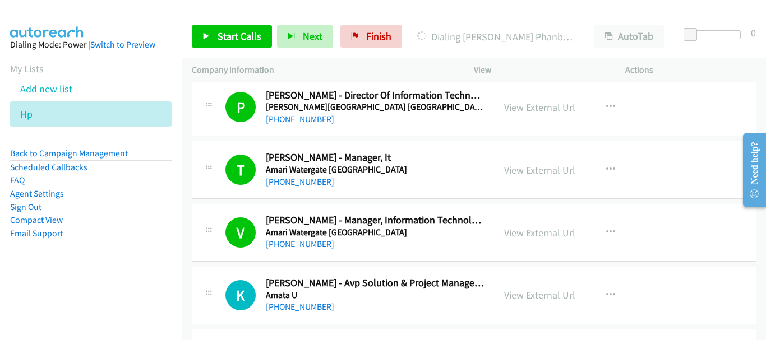
click at [314, 245] on link "[PHONE_NUMBER]" at bounding box center [300, 244] width 68 height 11
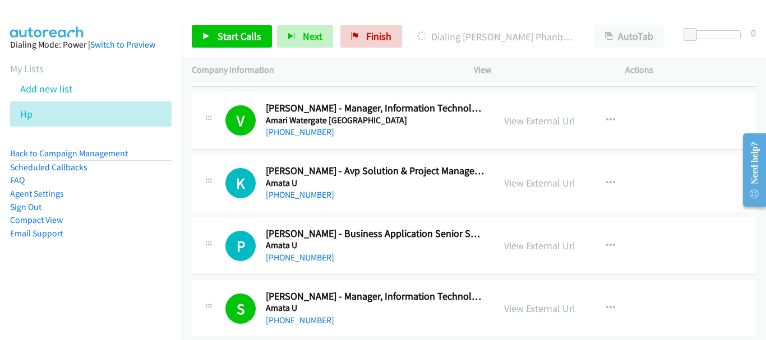
scroll to position [3532, 0]
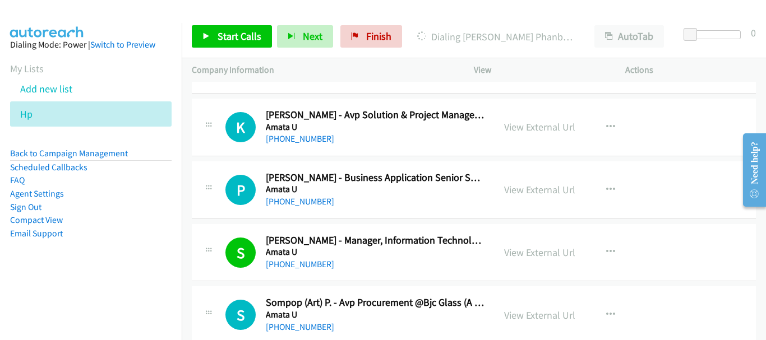
click at [303, 270] on div "[PHONE_NUMBER]" at bounding box center [375, 264] width 218 height 13
click at [303, 266] on link "[PHONE_NUMBER]" at bounding box center [300, 264] width 68 height 11
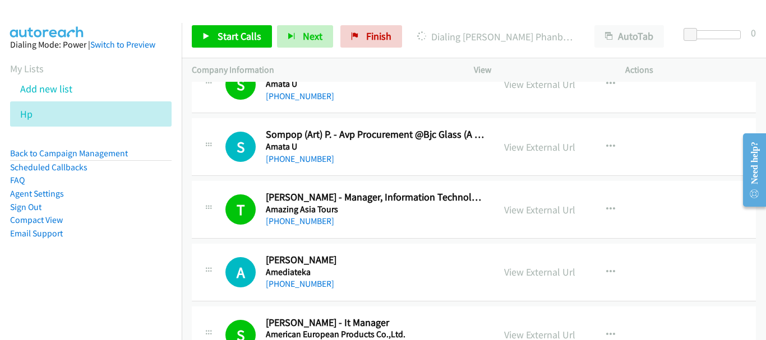
scroll to position [3756, 0]
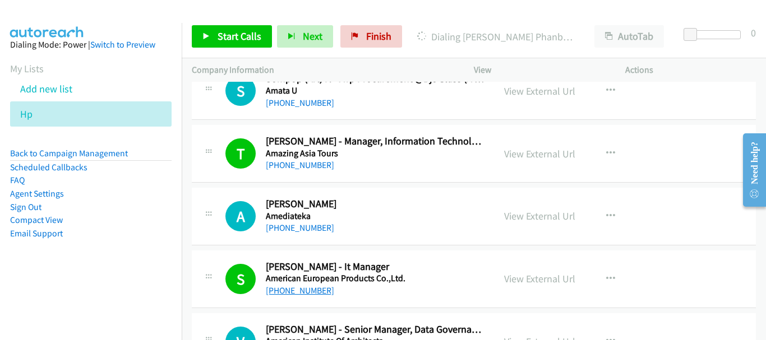
click at [308, 290] on link "[PHONE_NUMBER]" at bounding box center [300, 290] width 68 height 11
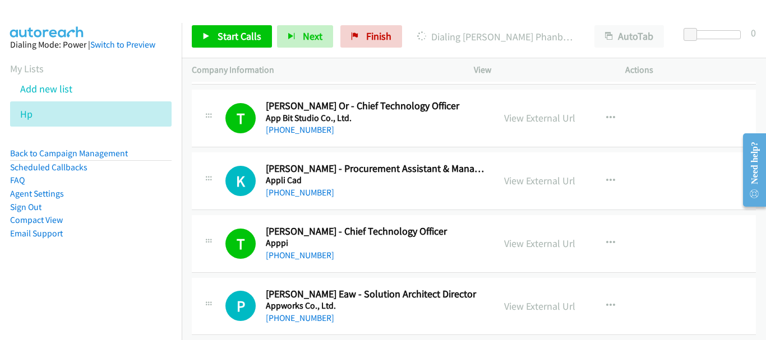
scroll to position [4877, 0]
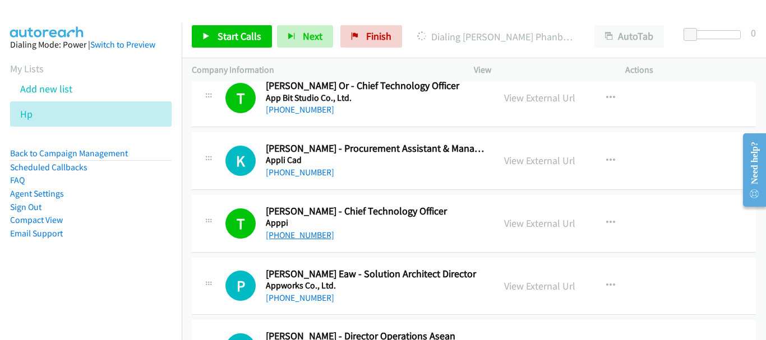
click at [302, 237] on link "[PHONE_NUMBER]" at bounding box center [300, 235] width 68 height 11
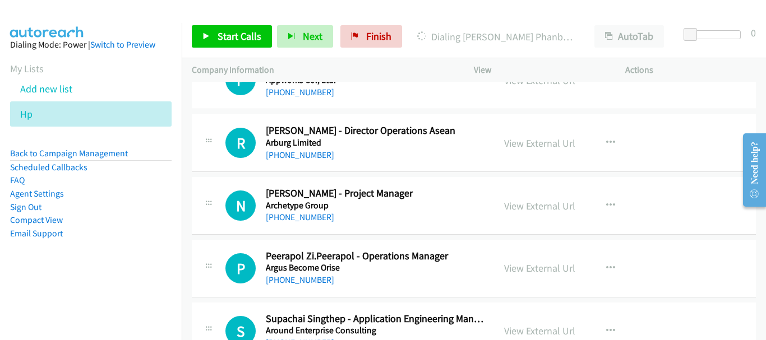
scroll to position [5101, 0]
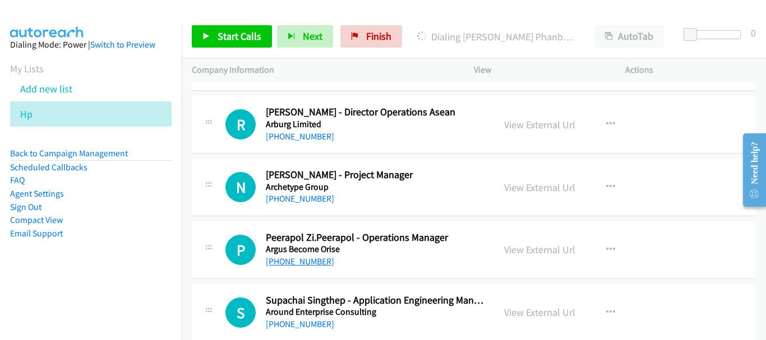
click at [302, 260] on link "[PHONE_NUMBER]" at bounding box center [300, 261] width 68 height 11
click at [538, 249] on link "View External Url" at bounding box center [539, 249] width 71 height 13
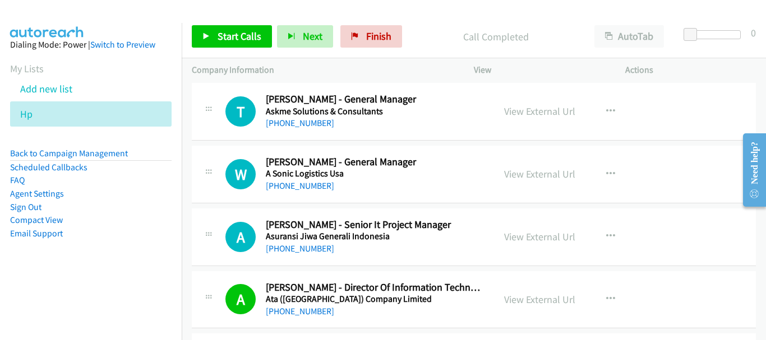
scroll to position [5886, 0]
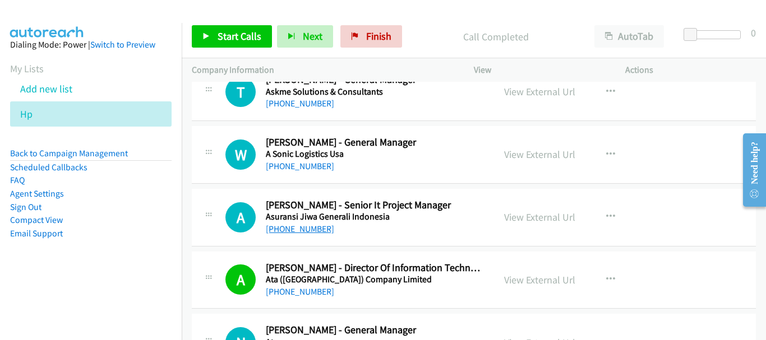
click at [306, 231] on link "[PHONE_NUMBER]" at bounding box center [300, 229] width 68 height 11
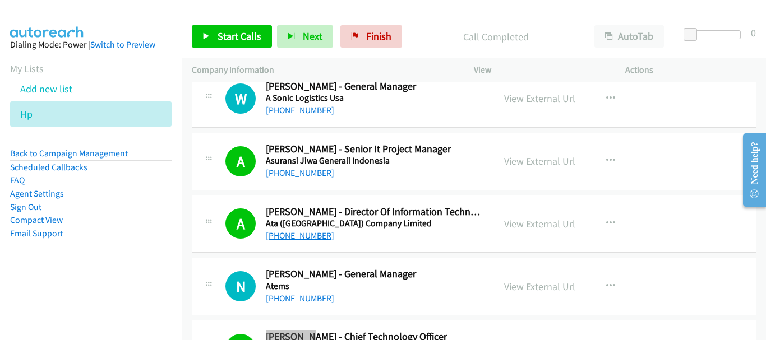
click at [311, 234] on link "[PHONE_NUMBER]" at bounding box center [300, 235] width 68 height 11
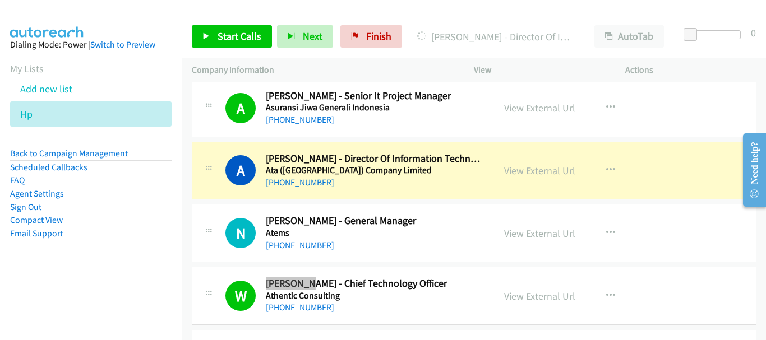
scroll to position [5998, 0]
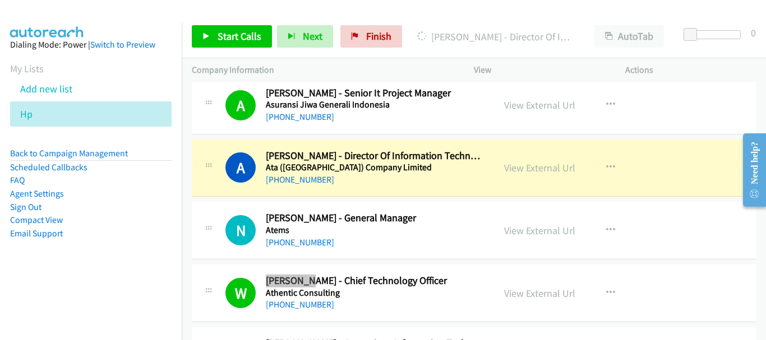
click at [360, 242] on div "[PHONE_NUMBER]" at bounding box center [375, 242] width 218 height 13
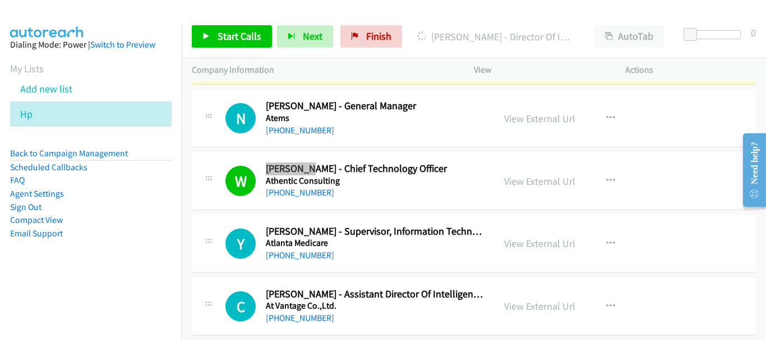
click at [360, 242] on h5 "Atlanta Medicare" at bounding box center [375, 243] width 218 height 11
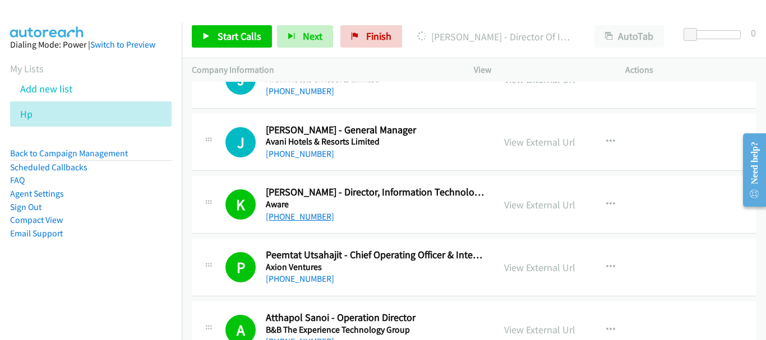
scroll to position [6671, 0]
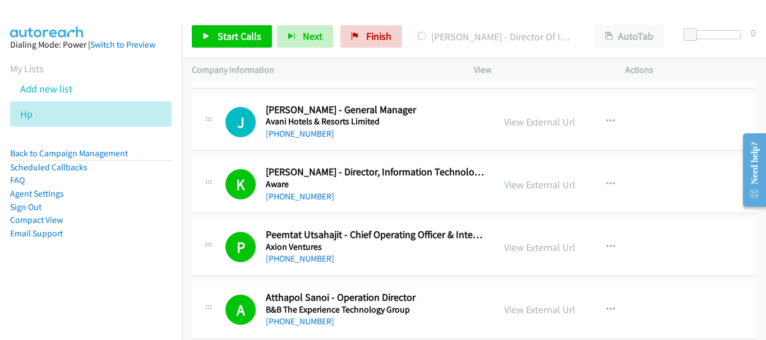
click at [301, 266] on div "[PHONE_NUMBER]" at bounding box center [375, 258] width 218 height 13
click at [302, 260] on link "[PHONE_NUMBER]" at bounding box center [300, 258] width 68 height 11
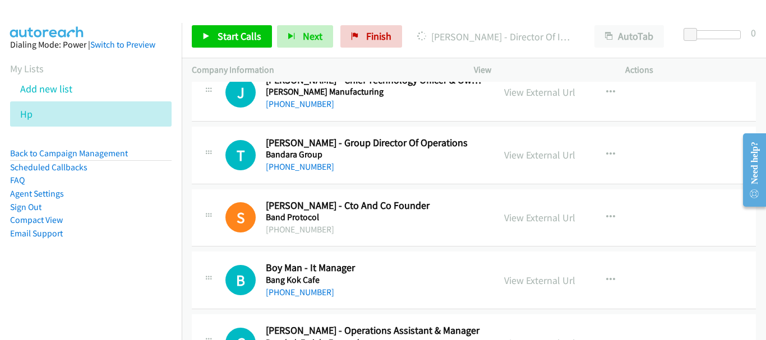
scroll to position [7007, 0]
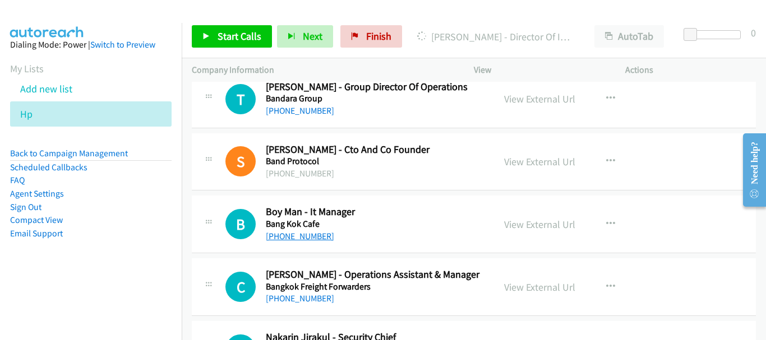
click at [314, 237] on link "[PHONE_NUMBER]" at bounding box center [300, 236] width 68 height 11
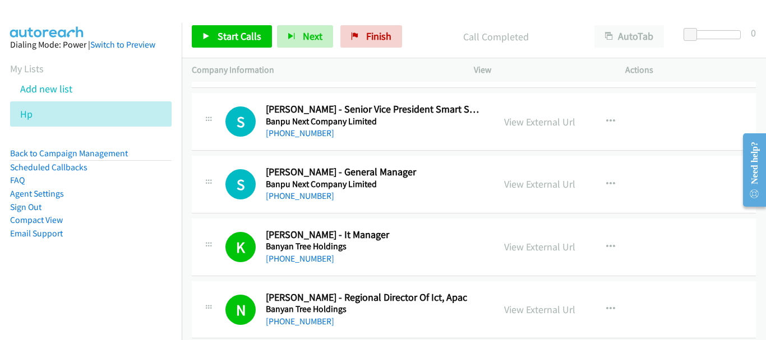
scroll to position [7512, 0]
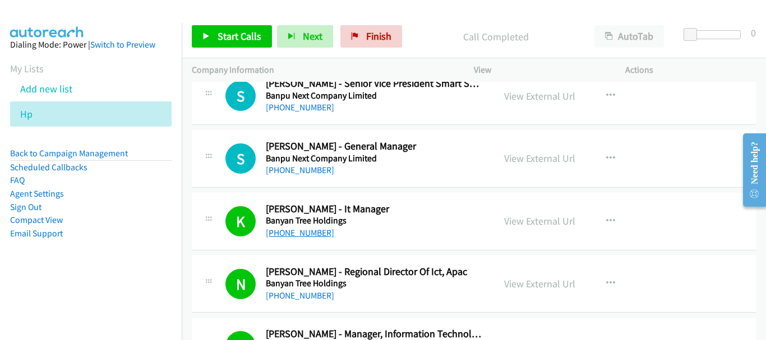
click at [309, 233] on link "[PHONE_NUMBER]" at bounding box center [300, 233] width 68 height 11
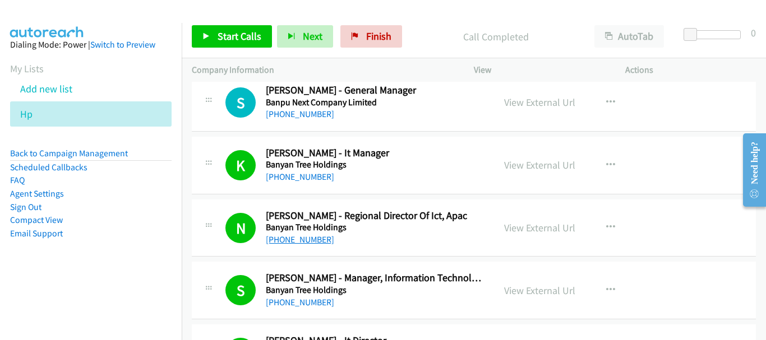
click at [317, 243] on link "[PHONE_NUMBER]" at bounding box center [300, 239] width 68 height 11
click at [312, 297] on link "[PHONE_NUMBER]" at bounding box center [300, 302] width 68 height 11
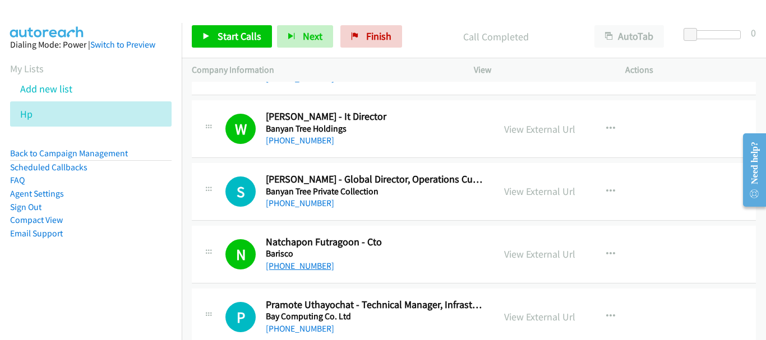
scroll to position [7904, 0]
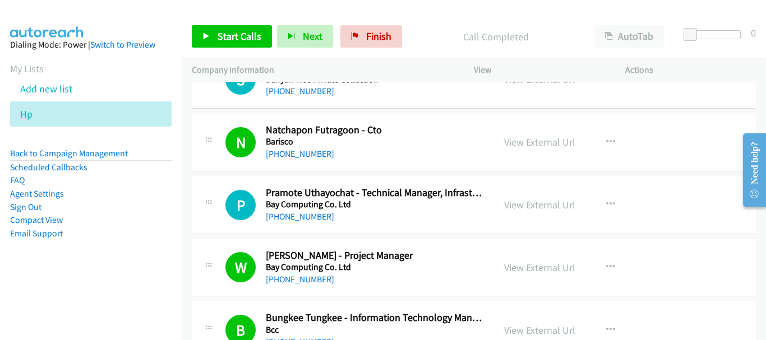
click at [302, 216] on link "[PHONE_NUMBER]" at bounding box center [300, 216] width 68 height 11
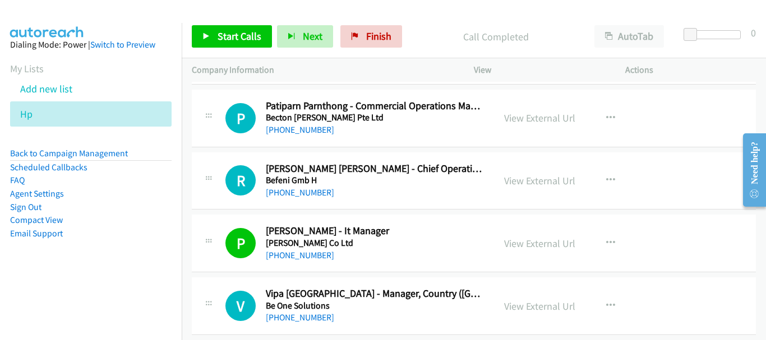
scroll to position [8353, 0]
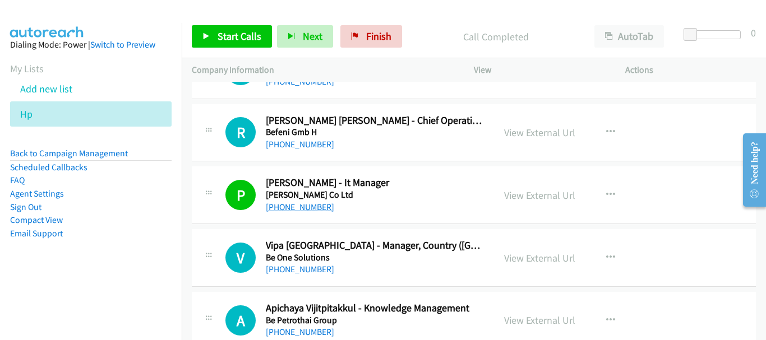
click at [310, 210] on link "[PHONE_NUMBER]" at bounding box center [300, 207] width 68 height 11
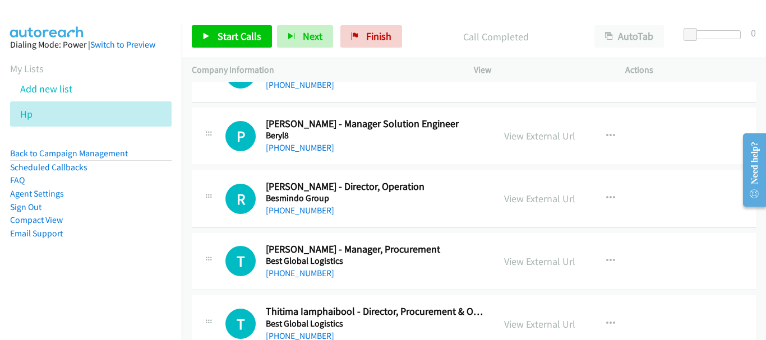
scroll to position [8970, 0]
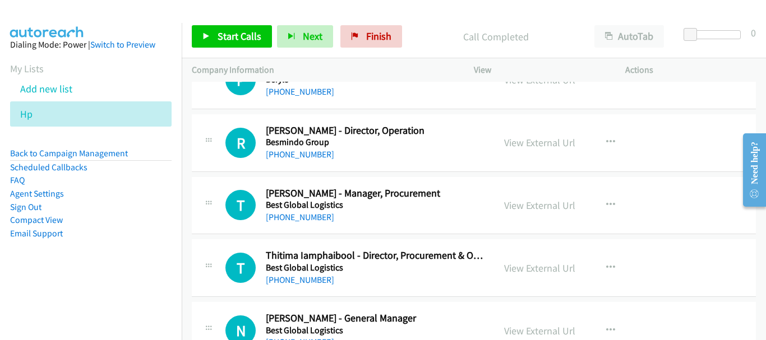
click at [290, 161] on div "[PHONE_NUMBER]" at bounding box center [375, 154] width 218 height 13
click at [290, 156] on link "[PHONE_NUMBER]" at bounding box center [300, 154] width 68 height 11
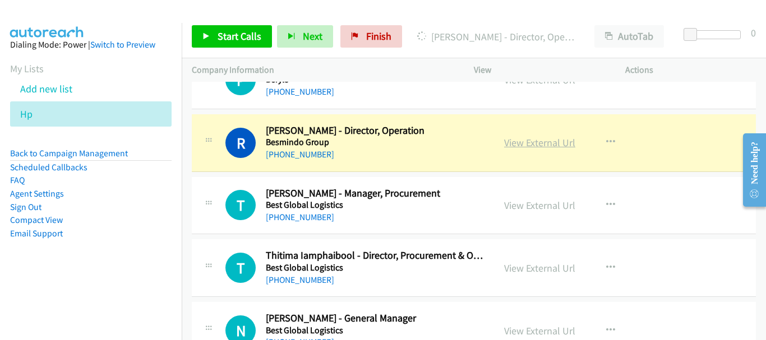
click at [549, 146] on link "View External Url" at bounding box center [539, 142] width 71 height 13
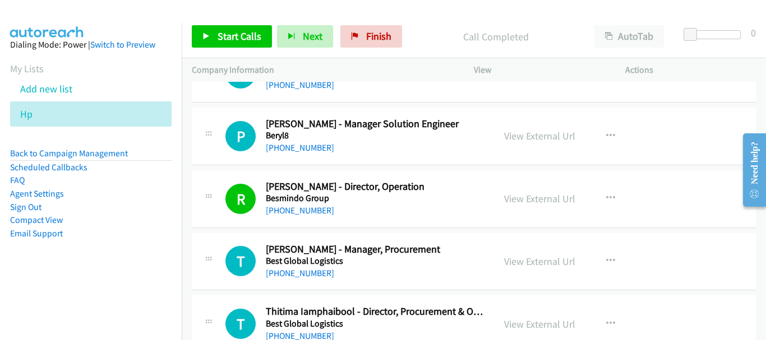
click at [314, 265] on h5 "Best Global Logistics" at bounding box center [375, 261] width 218 height 11
click at [314, 272] on link "[PHONE_NUMBER]" at bounding box center [300, 273] width 68 height 11
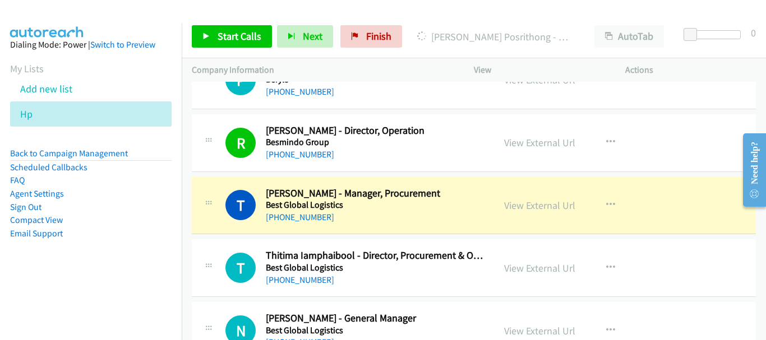
scroll to position [9026, 0]
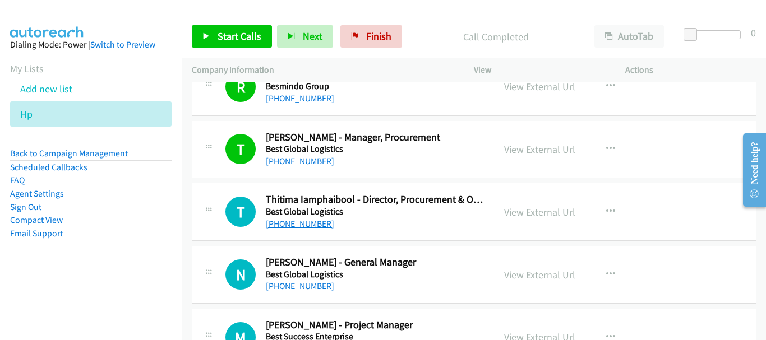
click at [277, 228] on link "[PHONE_NUMBER]" at bounding box center [300, 224] width 68 height 11
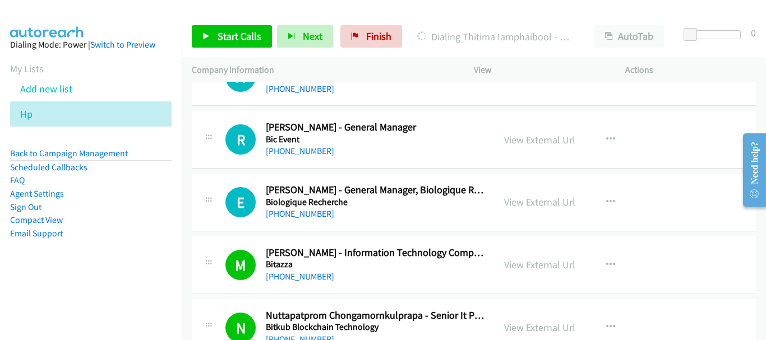
scroll to position [9530, 0]
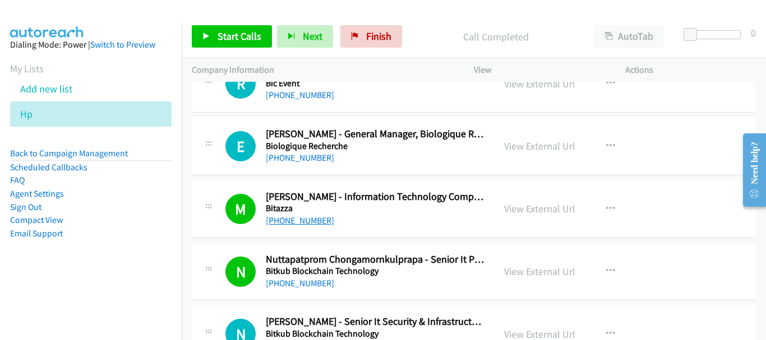
click at [312, 219] on link "[PHONE_NUMBER]" at bounding box center [300, 220] width 68 height 11
click at [293, 284] on link "[PHONE_NUMBER]" at bounding box center [300, 283] width 68 height 11
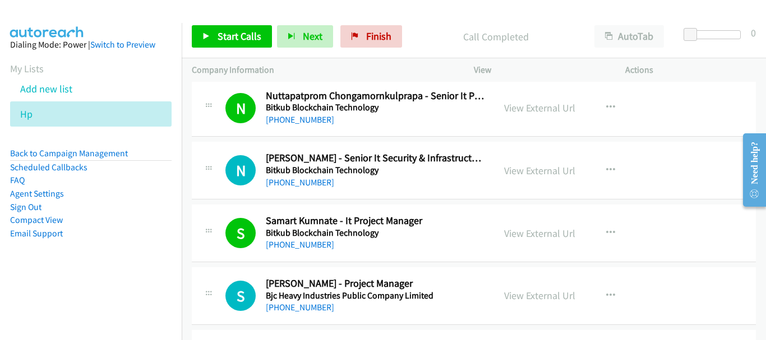
scroll to position [9698, 0]
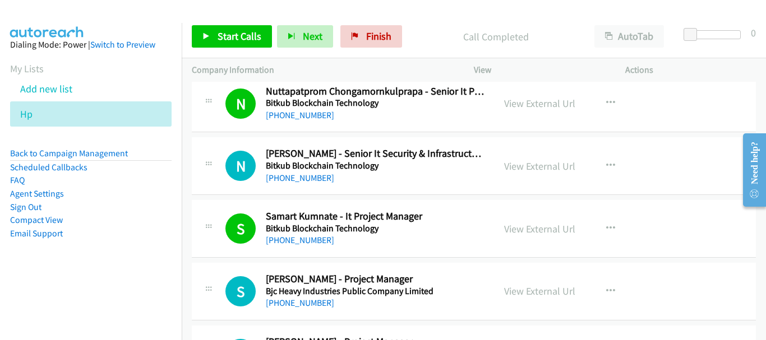
click at [315, 234] on div "[PHONE_NUMBER]" at bounding box center [375, 240] width 218 height 13
click at [311, 238] on link "[PHONE_NUMBER]" at bounding box center [300, 240] width 68 height 11
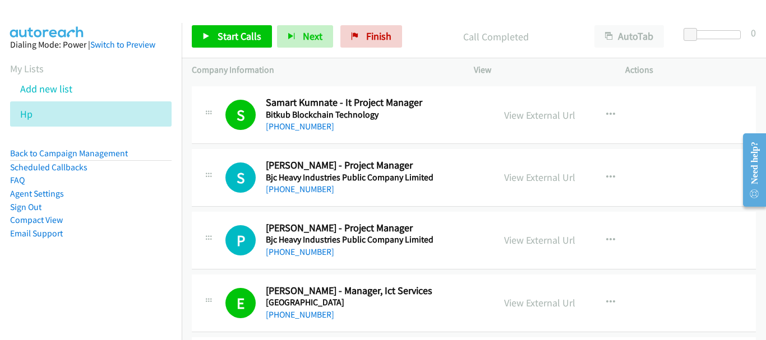
scroll to position [9866, 0]
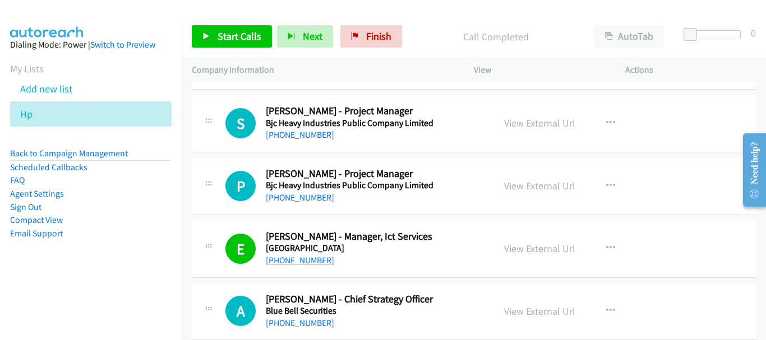
click at [307, 261] on link "[PHONE_NUMBER]" at bounding box center [300, 260] width 68 height 11
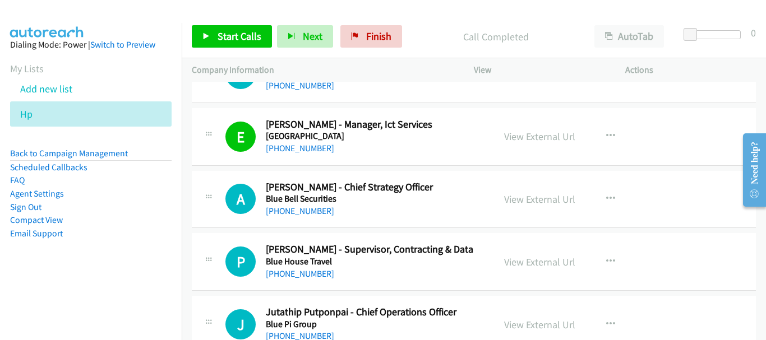
scroll to position [10091, 0]
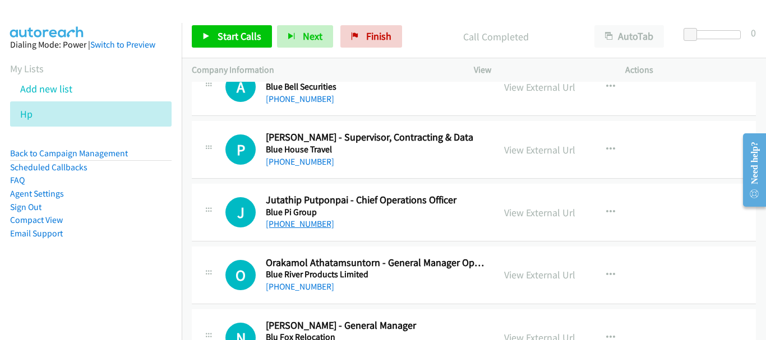
click at [298, 219] on link "[PHONE_NUMBER]" at bounding box center [300, 224] width 68 height 11
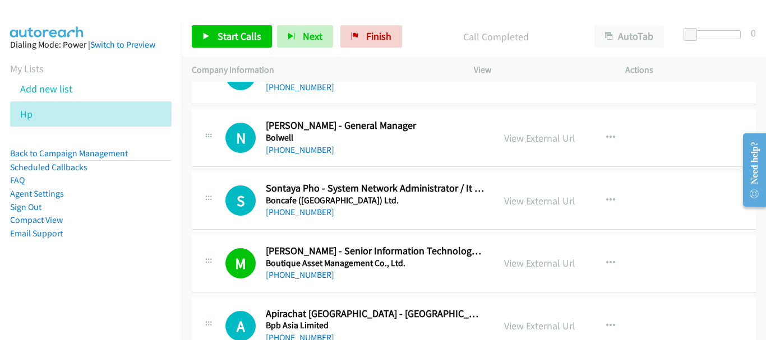
scroll to position [10483, 0]
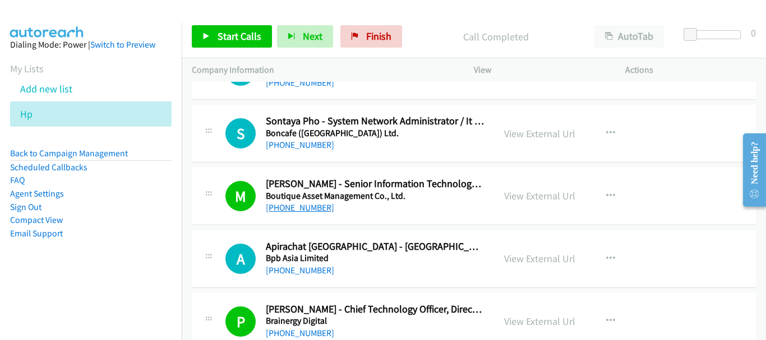
click at [292, 205] on link "[PHONE_NUMBER]" at bounding box center [300, 207] width 68 height 11
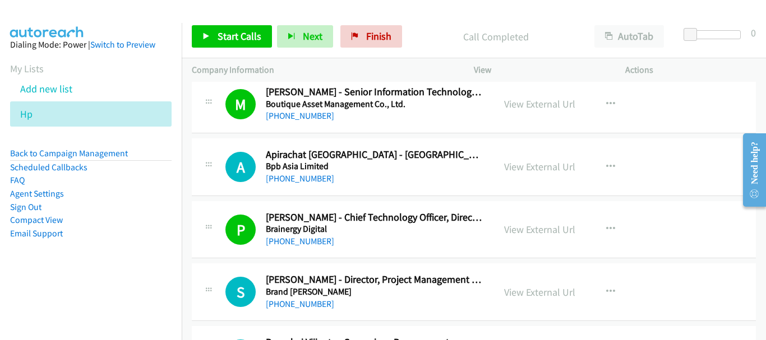
scroll to position [10595, 0]
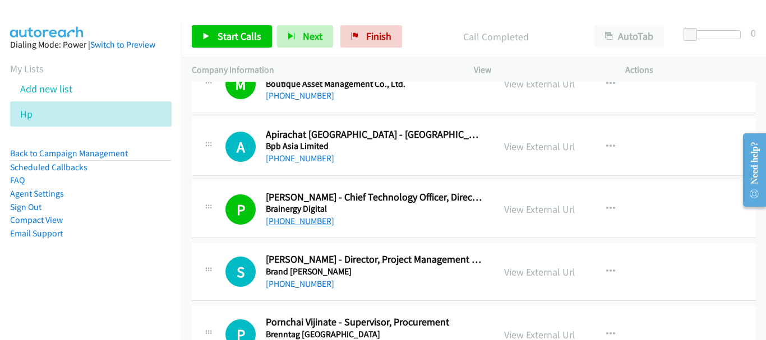
click at [304, 216] on link "[PHONE_NUMBER]" at bounding box center [300, 221] width 68 height 11
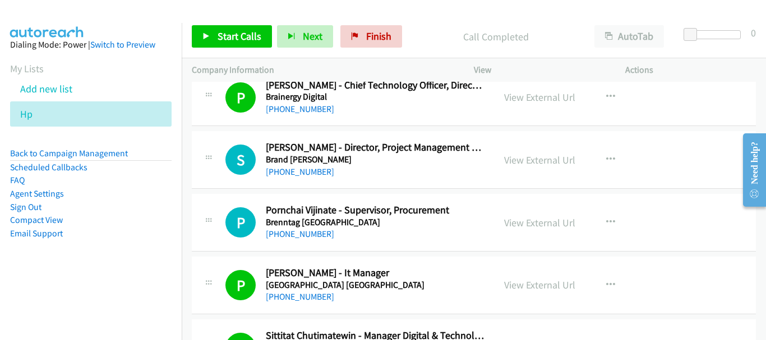
scroll to position [10763, 0]
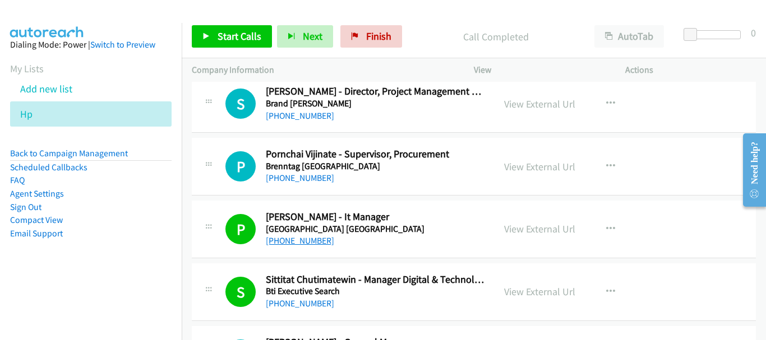
click at [306, 242] on link "[PHONE_NUMBER]" at bounding box center [300, 240] width 68 height 11
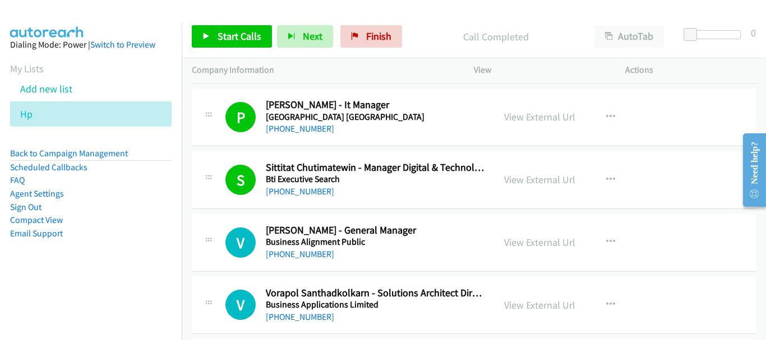
scroll to position [10819, 0]
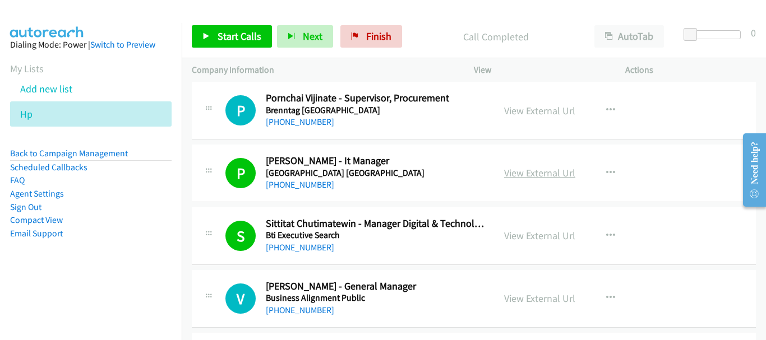
click at [522, 174] on link "View External Url" at bounding box center [539, 172] width 71 height 13
click at [290, 181] on link "[PHONE_NUMBER]" at bounding box center [300, 184] width 68 height 11
click at [534, 178] on link "View External Url" at bounding box center [539, 172] width 71 height 13
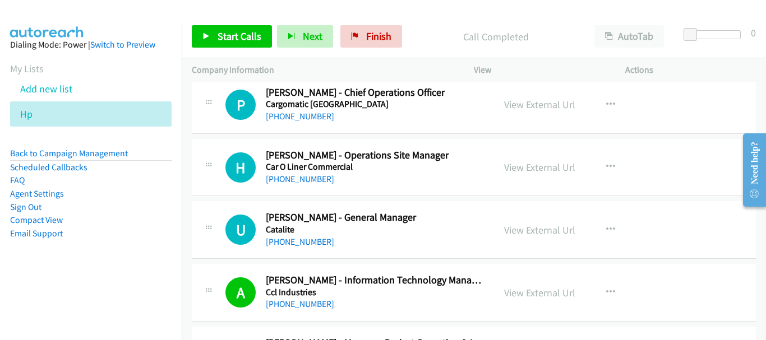
scroll to position [11660, 0]
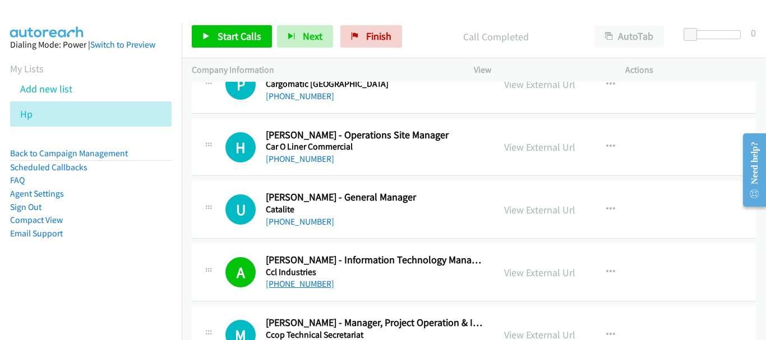
click at [309, 286] on link "[PHONE_NUMBER]" at bounding box center [300, 284] width 68 height 11
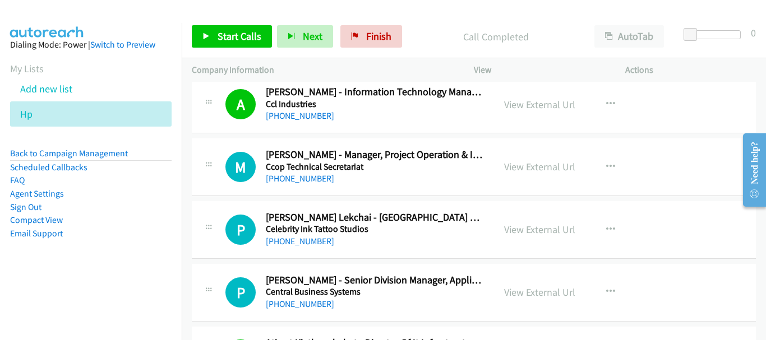
scroll to position [11941, 0]
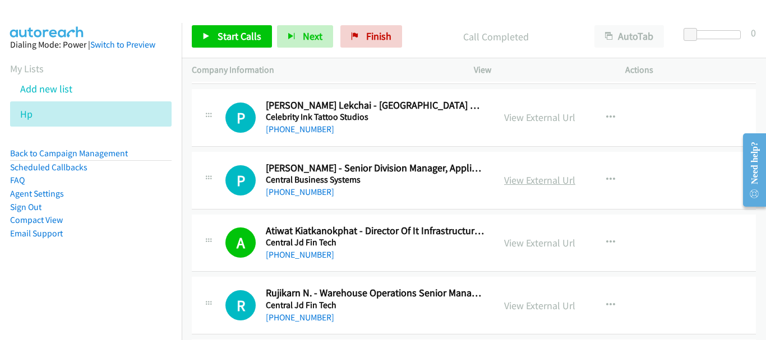
click at [540, 177] on link "View External Url" at bounding box center [539, 180] width 71 height 13
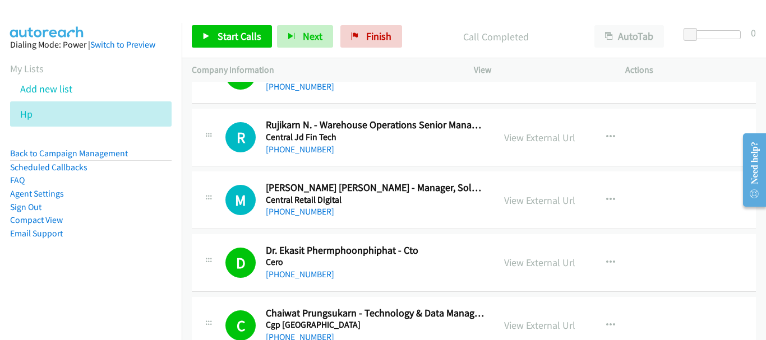
scroll to position [12165, 0]
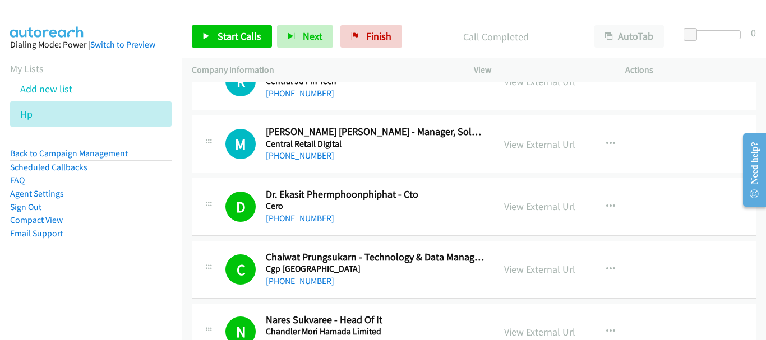
click at [299, 277] on link "[PHONE_NUMBER]" at bounding box center [300, 281] width 68 height 11
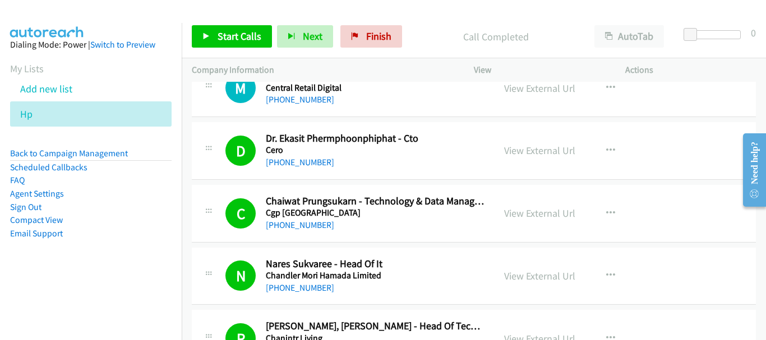
click at [310, 293] on div "[PHONE_NUMBER]" at bounding box center [375, 287] width 218 height 13
click at [309, 285] on link "[PHONE_NUMBER]" at bounding box center [300, 288] width 68 height 11
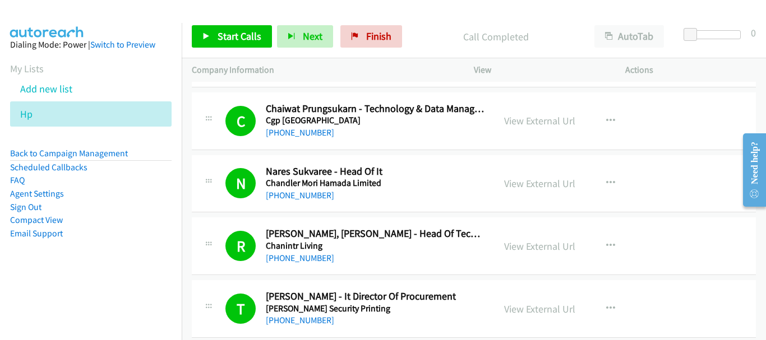
scroll to position [12333, 0]
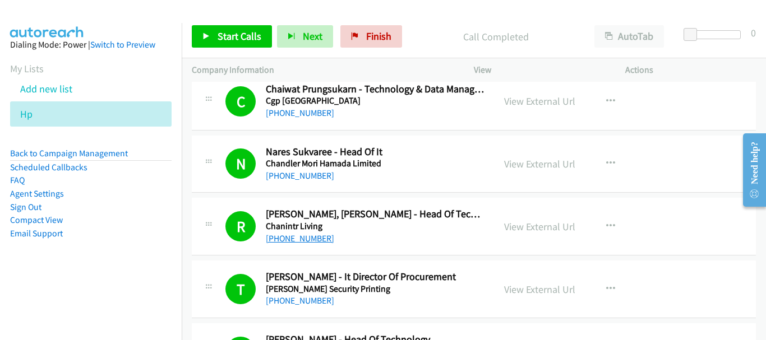
click at [316, 239] on link "[PHONE_NUMBER]" at bounding box center [300, 238] width 68 height 11
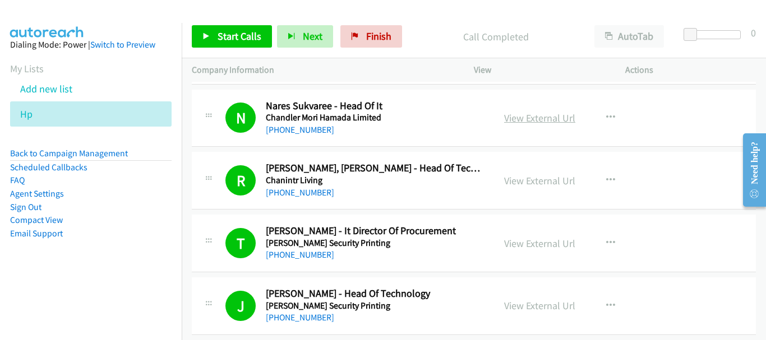
scroll to position [12389, 0]
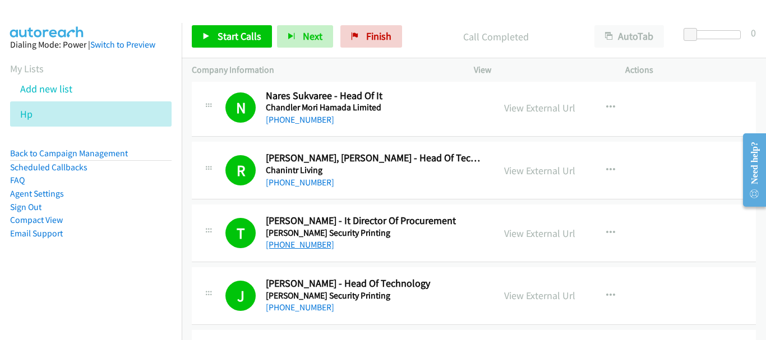
click at [284, 247] on link "[PHONE_NUMBER]" at bounding box center [300, 244] width 68 height 11
click at [297, 308] on link "[PHONE_NUMBER]" at bounding box center [300, 307] width 68 height 11
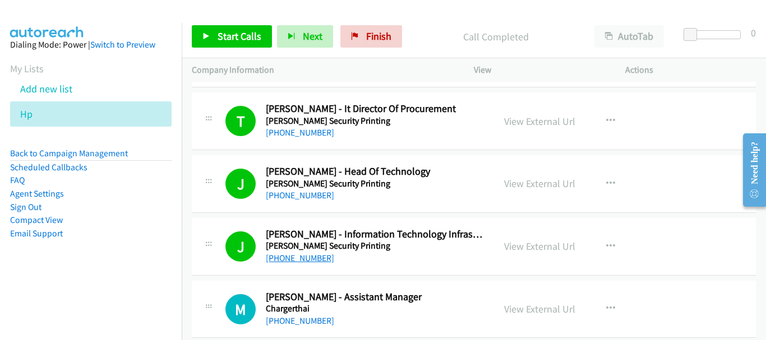
click at [307, 260] on link "[PHONE_NUMBER]" at bounding box center [300, 258] width 68 height 11
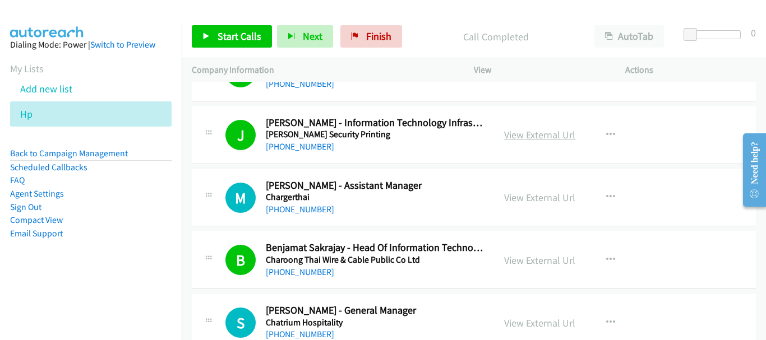
scroll to position [12613, 0]
click at [317, 270] on link "[PHONE_NUMBER]" at bounding box center [300, 271] width 68 height 11
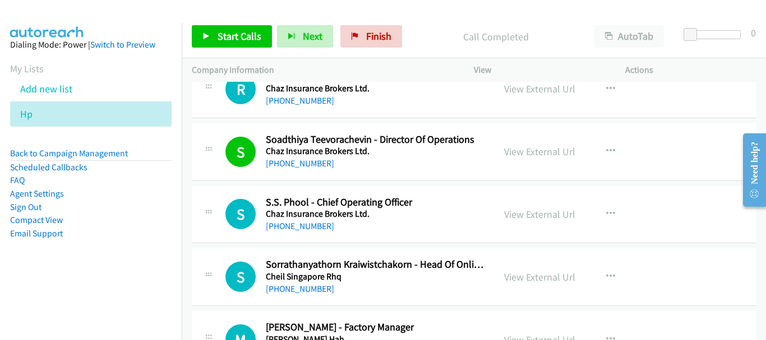
scroll to position [12995, 0]
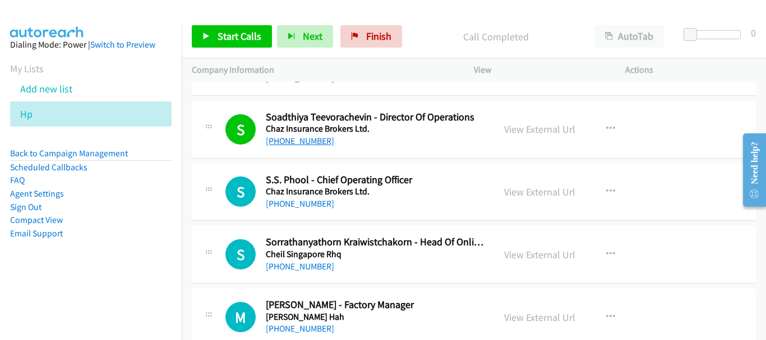
click at [307, 145] on link "[PHONE_NUMBER]" at bounding box center [300, 141] width 68 height 11
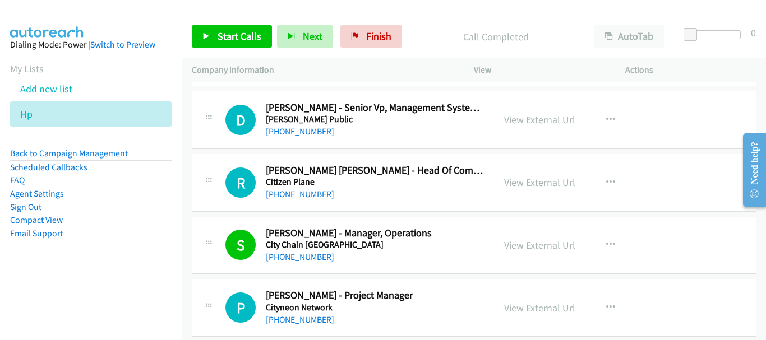
scroll to position [13275, 0]
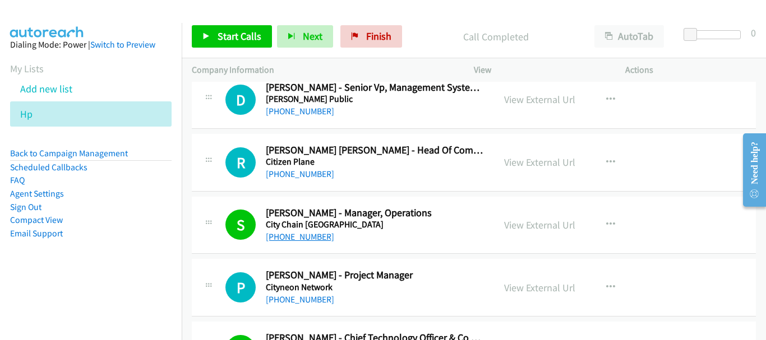
click at [322, 236] on link "[PHONE_NUMBER]" at bounding box center [300, 237] width 68 height 11
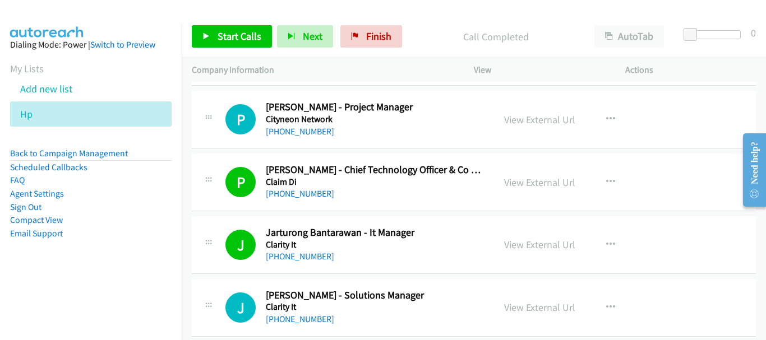
scroll to position [13499, 0]
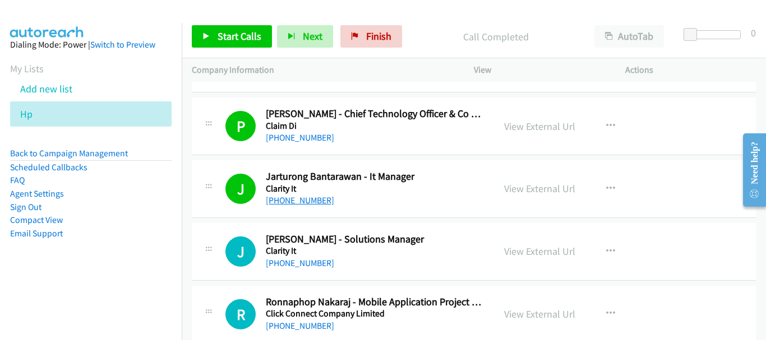
click at [312, 202] on link "[PHONE_NUMBER]" at bounding box center [300, 200] width 68 height 11
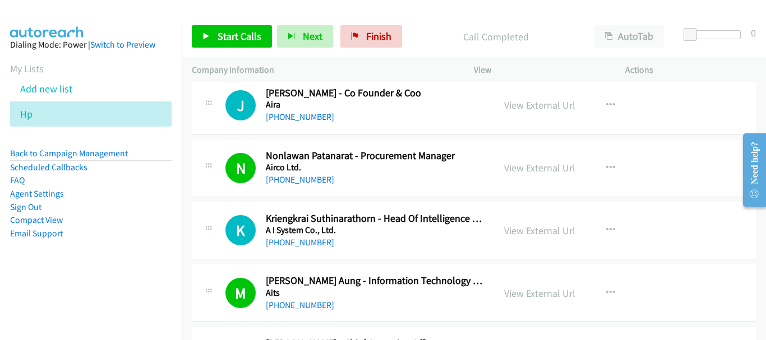
scroll to position [0, 0]
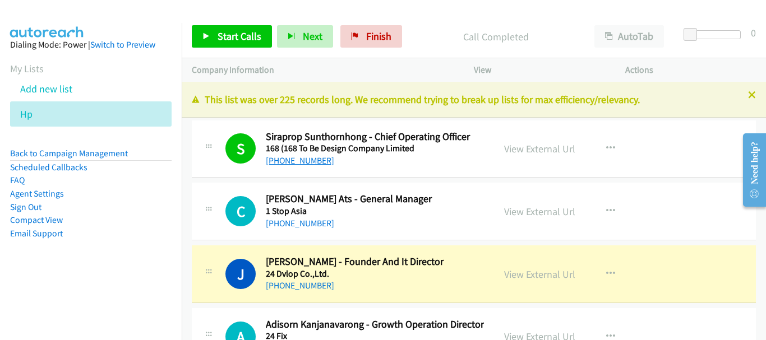
click at [309, 162] on link "[PHONE_NUMBER]" at bounding box center [300, 160] width 68 height 11
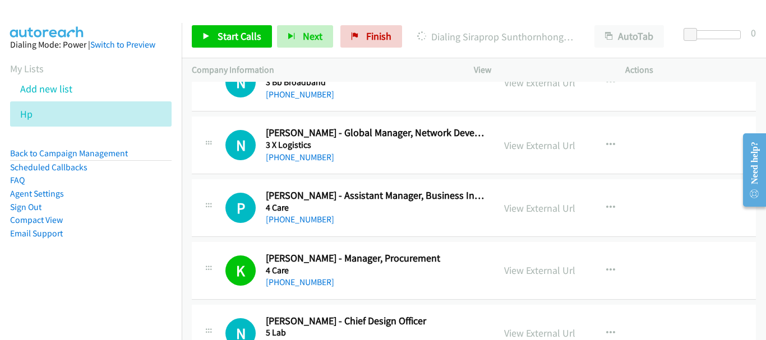
scroll to position [392, 0]
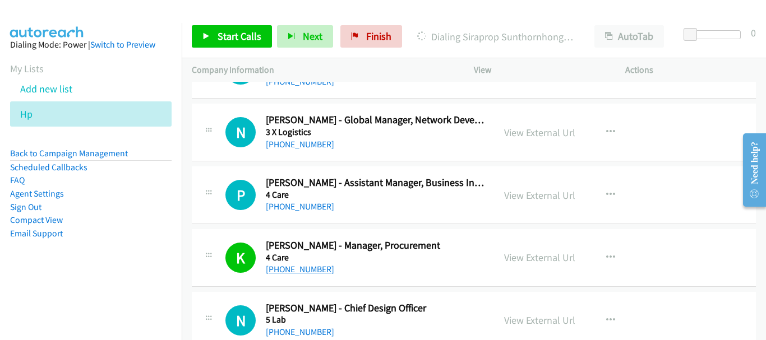
click at [318, 268] on link "[PHONE_NUMBER]" at bounding box center [300, 269] width 68 height 11
click at [510, 254] on link "View External Url" at bounding box center [539, 257] width 71 height 13
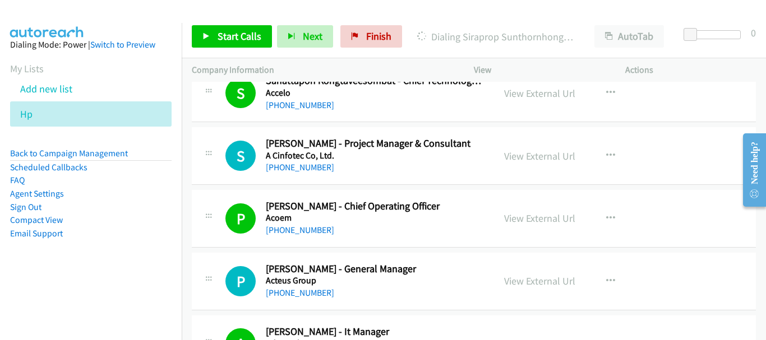
scroll to position [1177, 0]
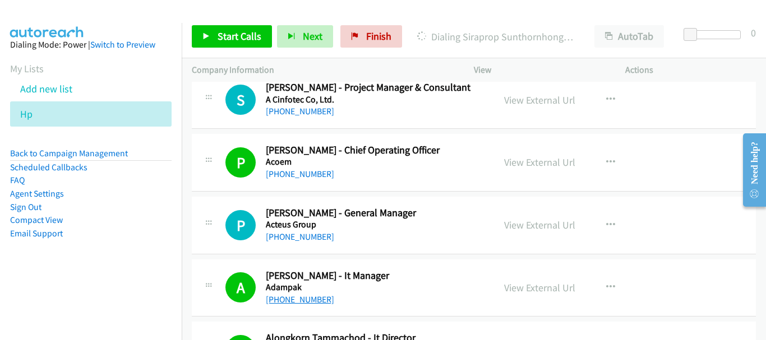
click at [319, 299] on link "[PHONE_NUMBER]" at bounding box center [300, 299] width 68 height 11
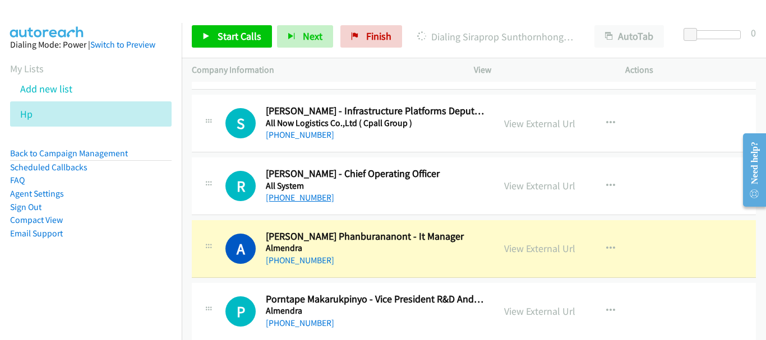
scroll to position [2803, 0]
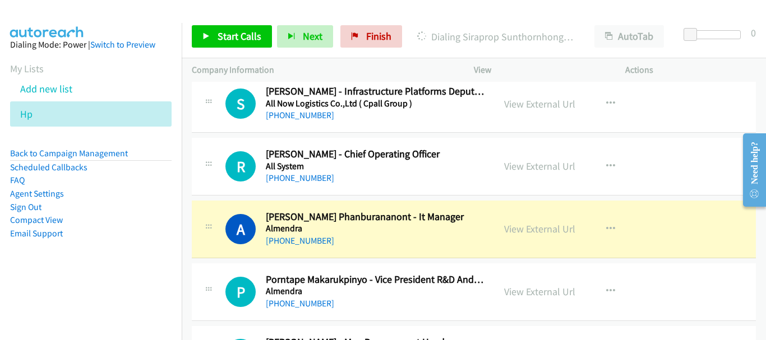
click at [340, 237] on div "[PHONE_NUMBER]" at bounding box center [375, 240] width 218 height 13
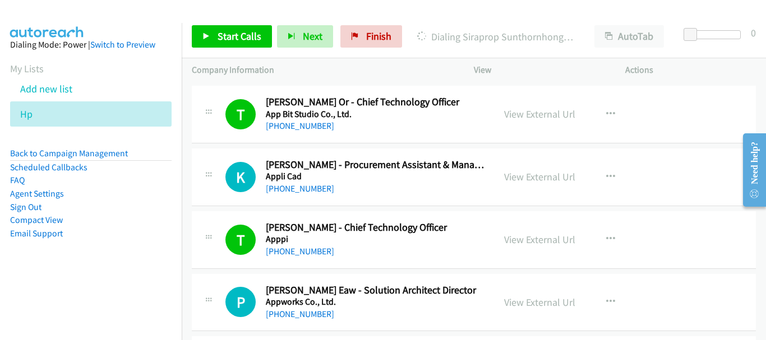
scroll to position [4877, 0]
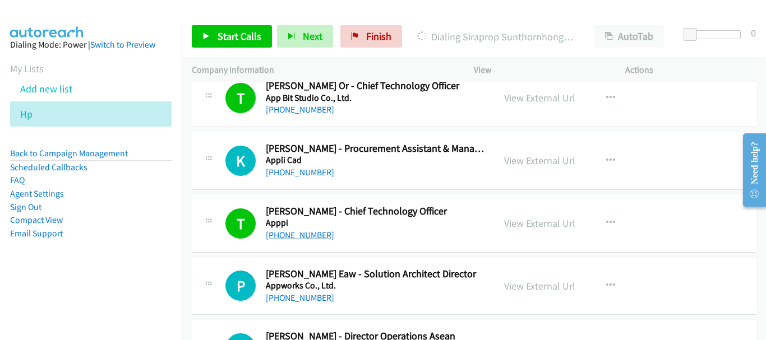
click at [303, 239] on link "[PHONE_NUMBER]" at bounding box center [300, 235] width 68 height 11
click at [307, 303] on link "[PHONE_NUMBER]" at bounding box center [300, 298] width 68 height 11
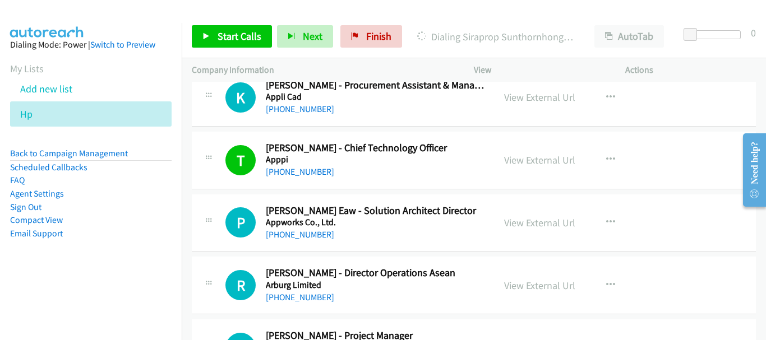
scroll to position [4989, 0]
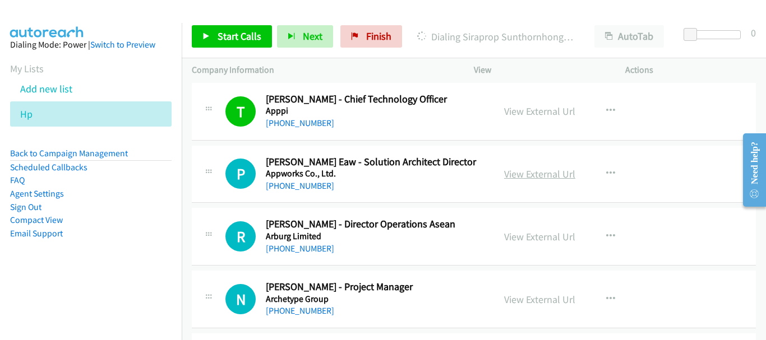
click at [530, 171] on link "View External Url" at bounding box center [539, 174] width 71 height 13
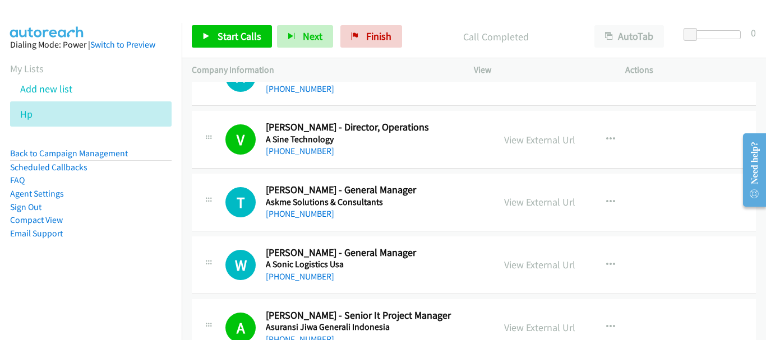
scroll to position [5830, 0]
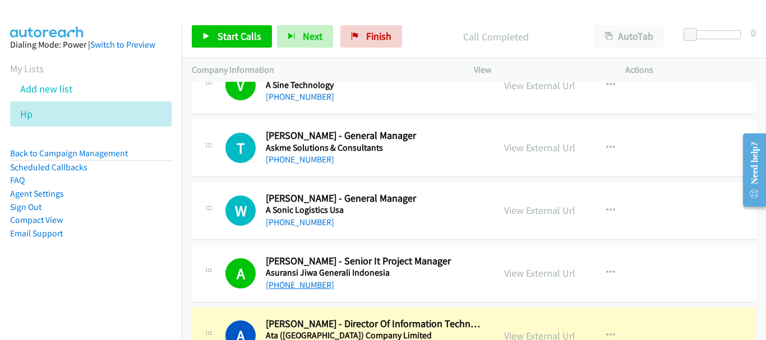
click at [287, 282] on link "[PHONE_NUMBER]" at bounding box center [300, 285] width 68 height 11
